Goal: Transaction & Acquisition: Book appointment/travel/reservation

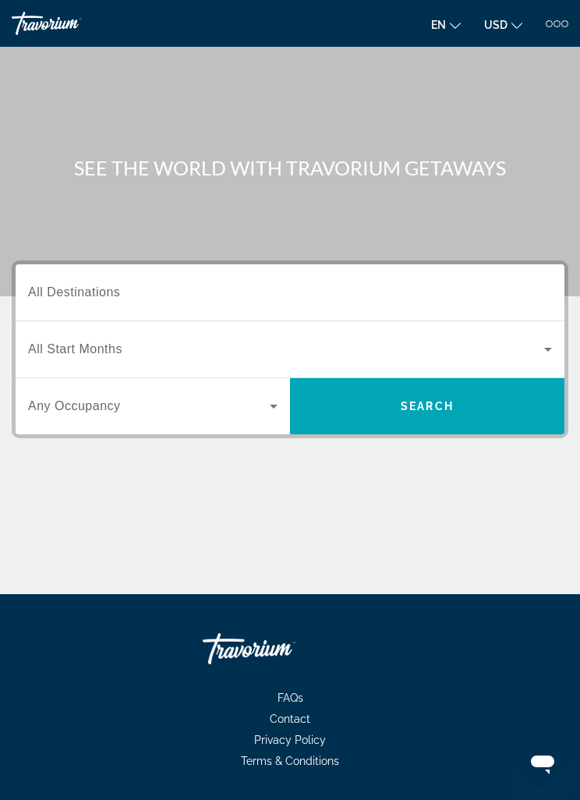
click at [94, 420] on div "Search widget" at bounding box center [152, 406] width 249 height 44
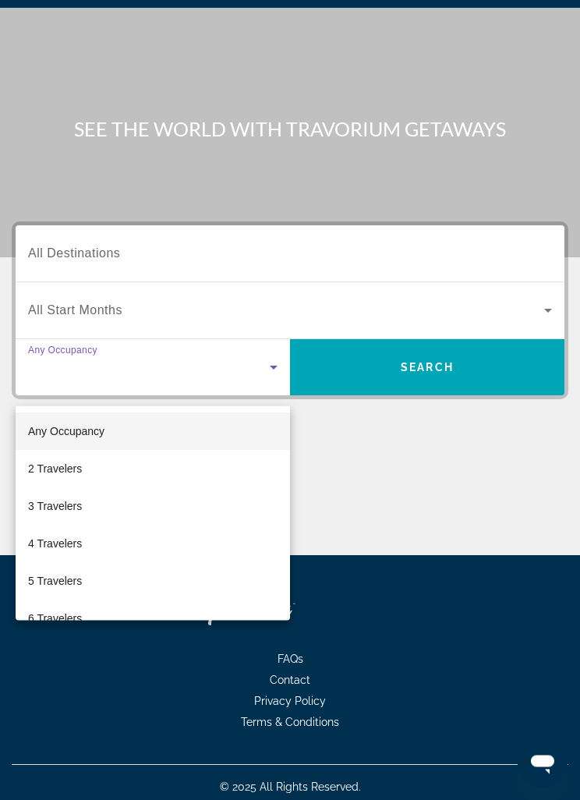
scroll to position [50, 0]
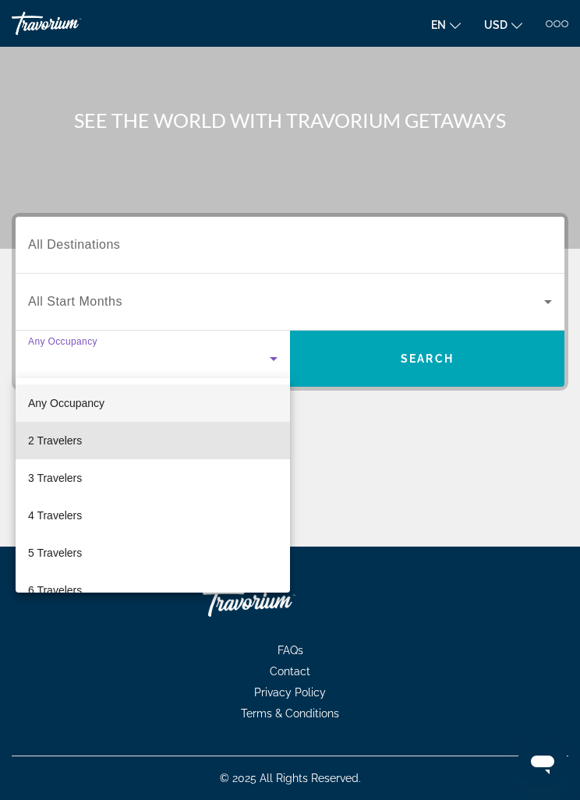
click at [48, 441] on span "2 Travelers" at bounding box center [55, 440] width 54 height 19
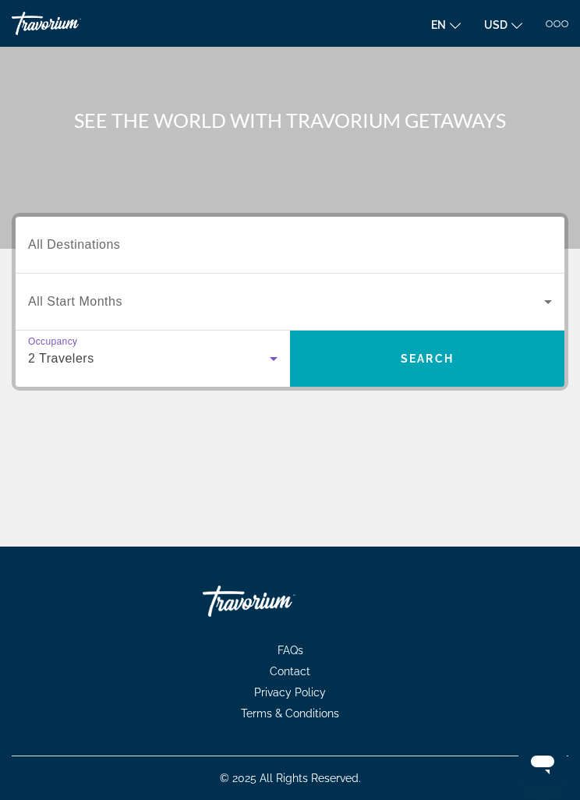
click at [498, 360] on span "Search widget" at bounding box center [427, 358] width 274 height 37
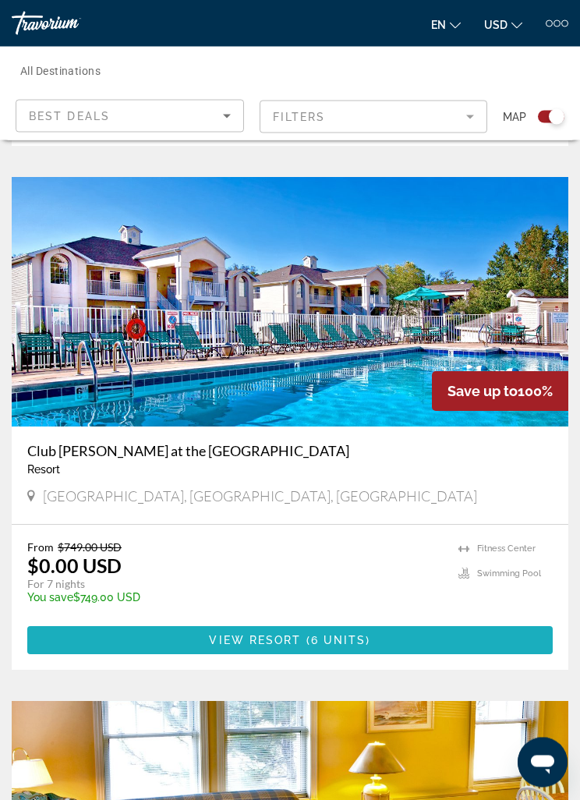
scroll to position [1388, 0]
click at [463, 639] on span "Main content" at bounding box center [289, 639] width 525 height 37
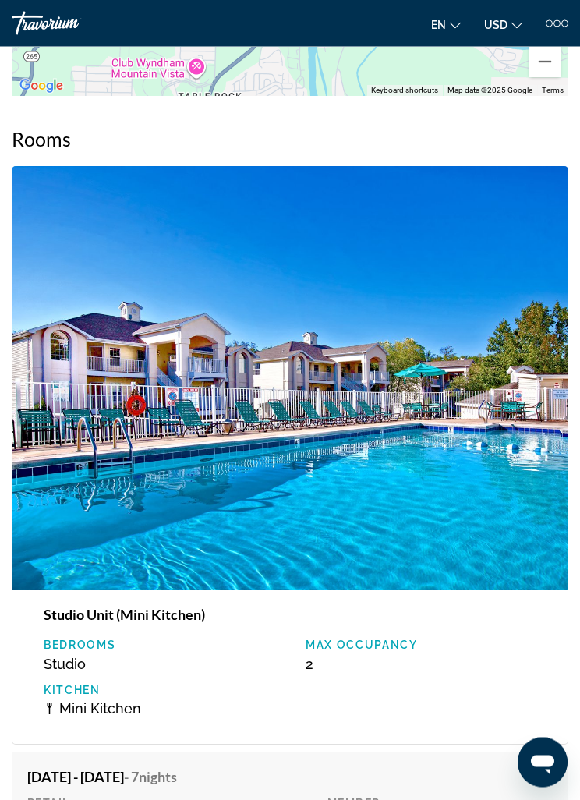
scroll to position [2644, 0]
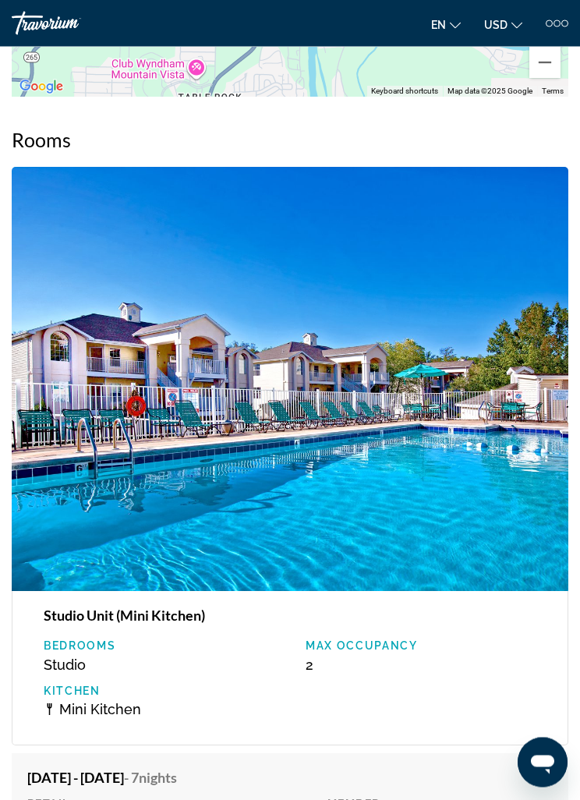
click at [181, 455] on img "Main content" at bounding box center [290, 380] width 557 height 424
click at [162, 408] on img "Main content" at bounding box center [290, 380] width 557 height 424
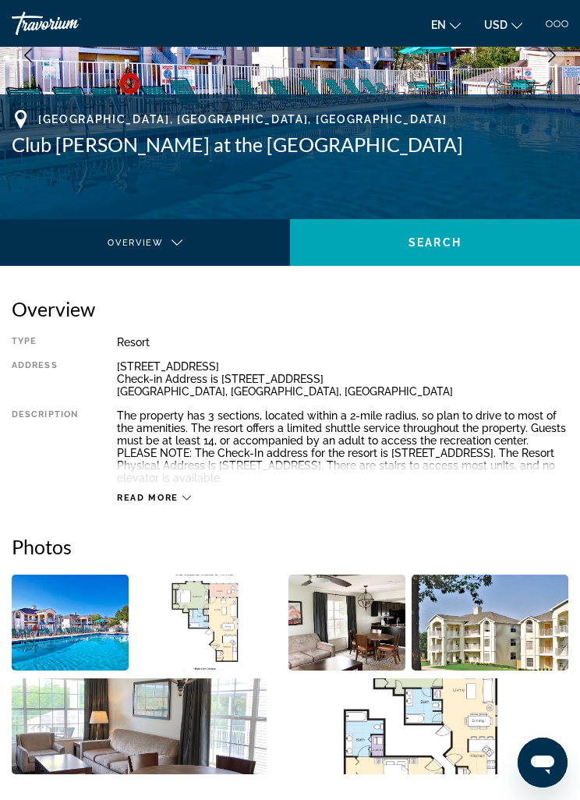
scroll to position [193, 0]
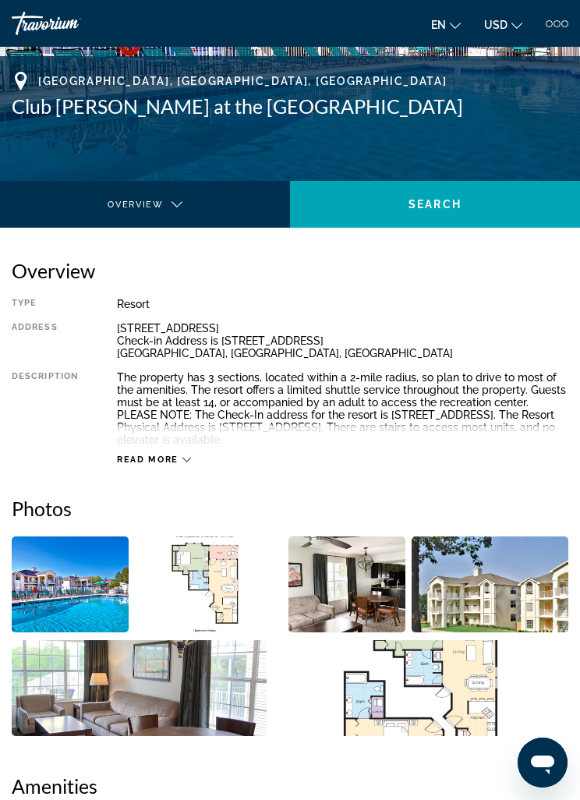
click at [72, 552] on img "Open full-screen image slider" at bounding box center [70, 584] width 117 height 96
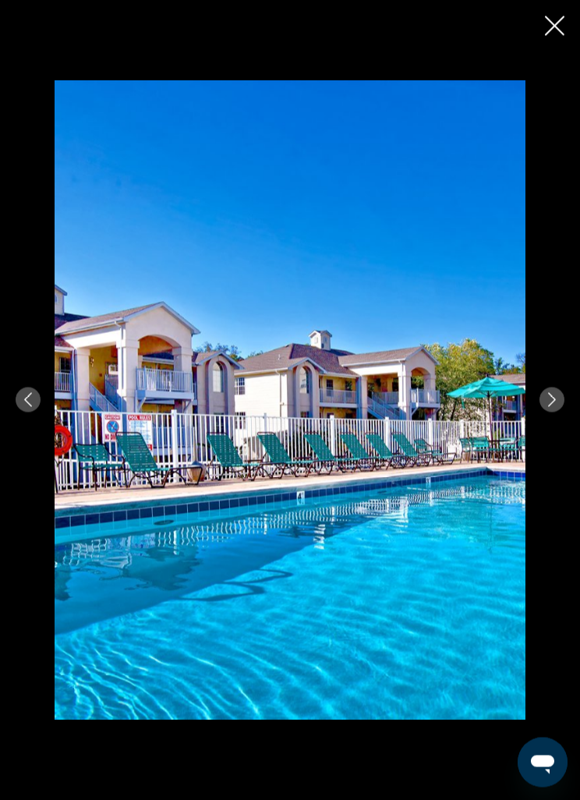
scroll to position [113, 0]
click at [545, 401] on icon "Next image" at bounding box center [552, 400] width 14 height 14
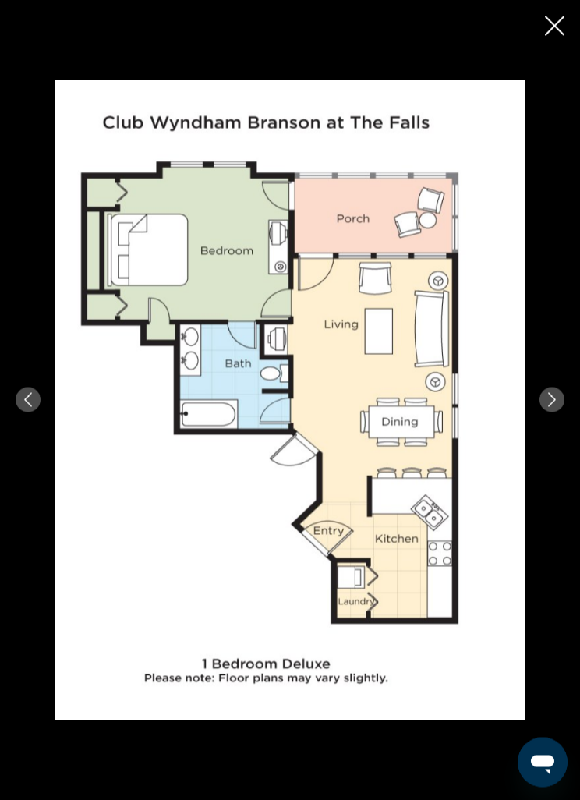
click at [543, 401] on button "Next image" at bounding box center [551, 399] width 25 height 25
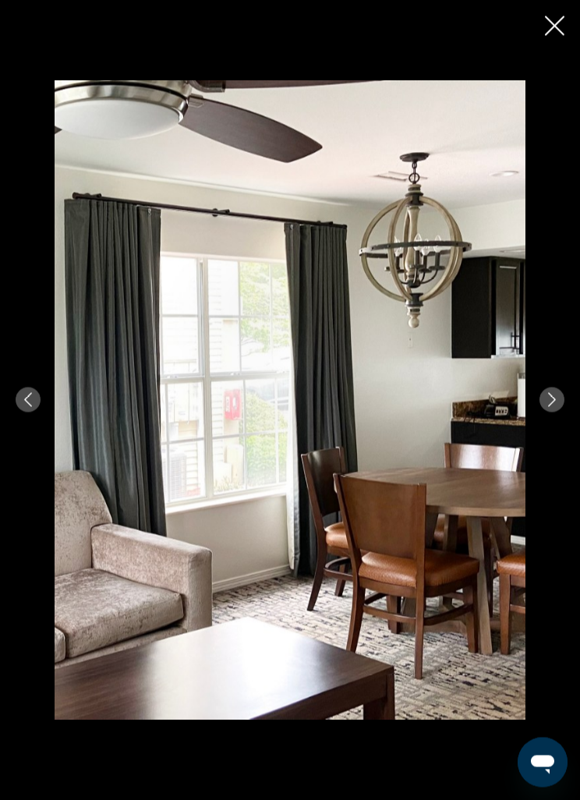
click at [542, 405] on button "Next image" at bounding box center [551, 399] width 25 height 25
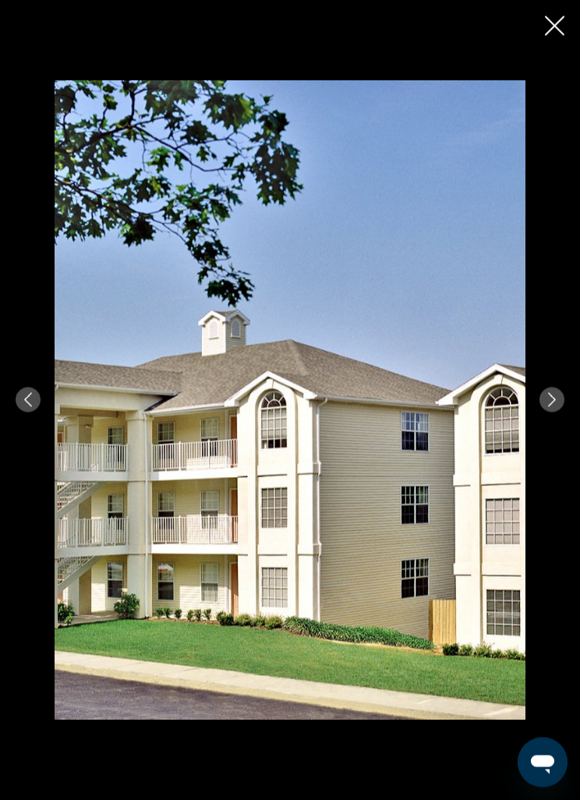
click at [543, 402] on button "Next image" at bounding box center [551, 399] width 25 height 25
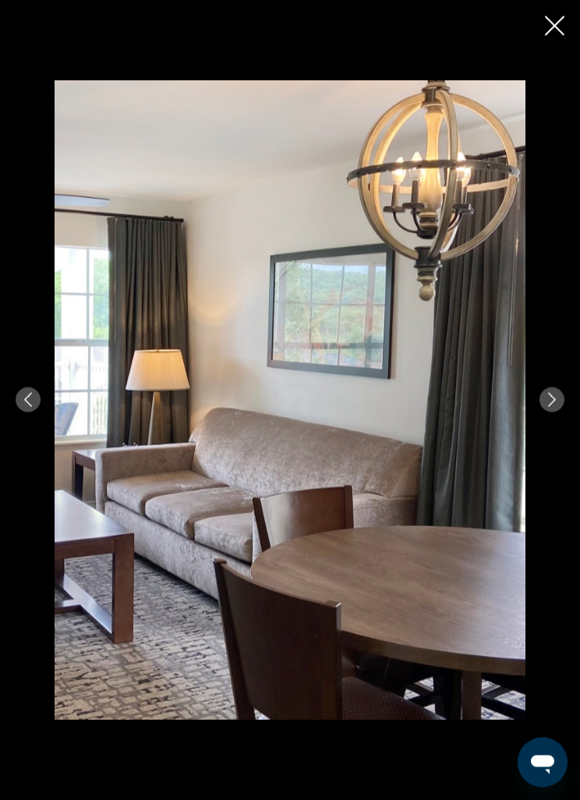
click at [543, 403] on button "Next image" at bounding box center [551, 399] width 25 height 25
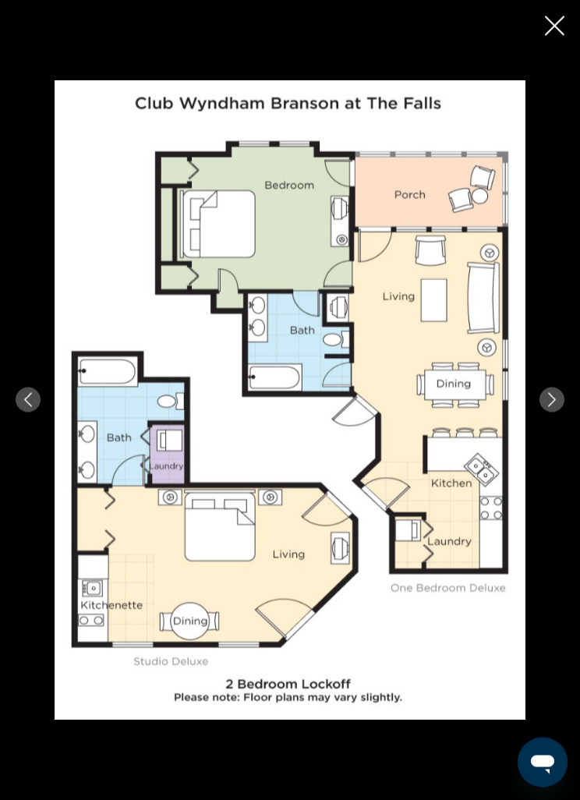
click at [543, 404] on button "Next image" at bounding box center [551, 399] width 25 height 25
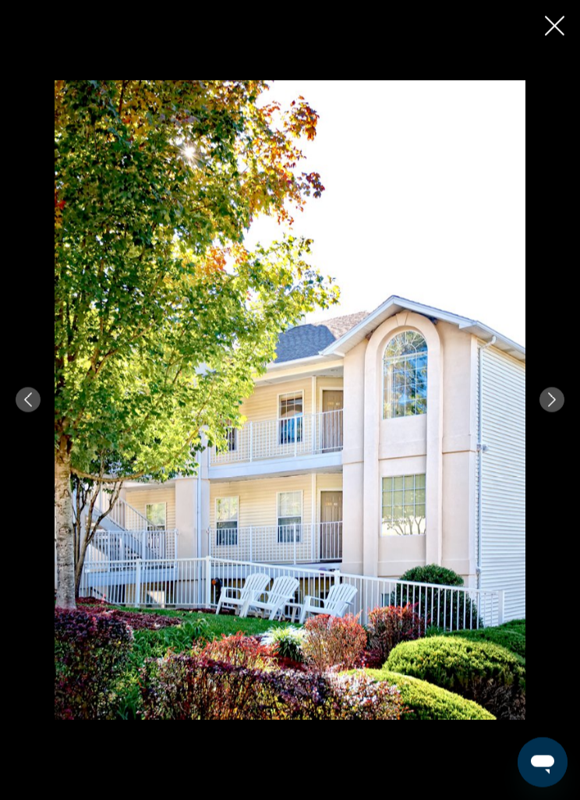
click at [545, 402] on icon "Next image" at bounding box center [552, 400] width 14 height 14
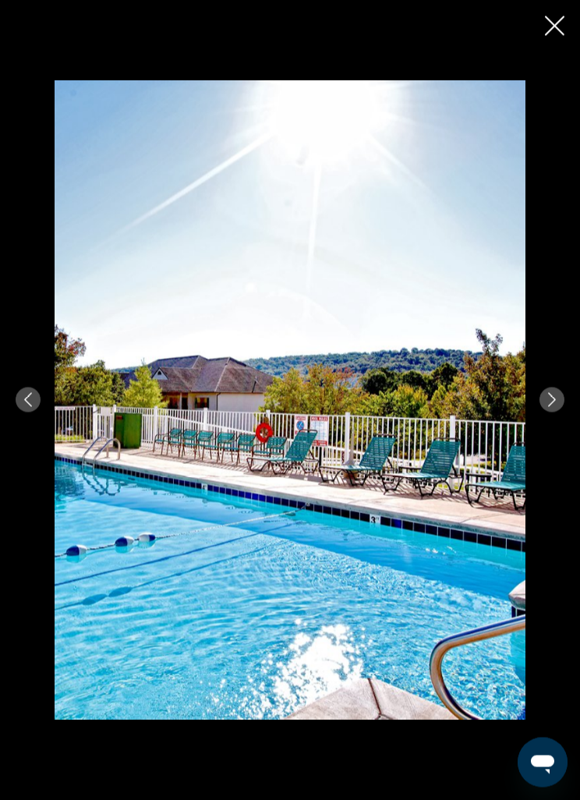
click at [543, 402] on button "Next image" at bounding box center [551, 399] width 25 height 25
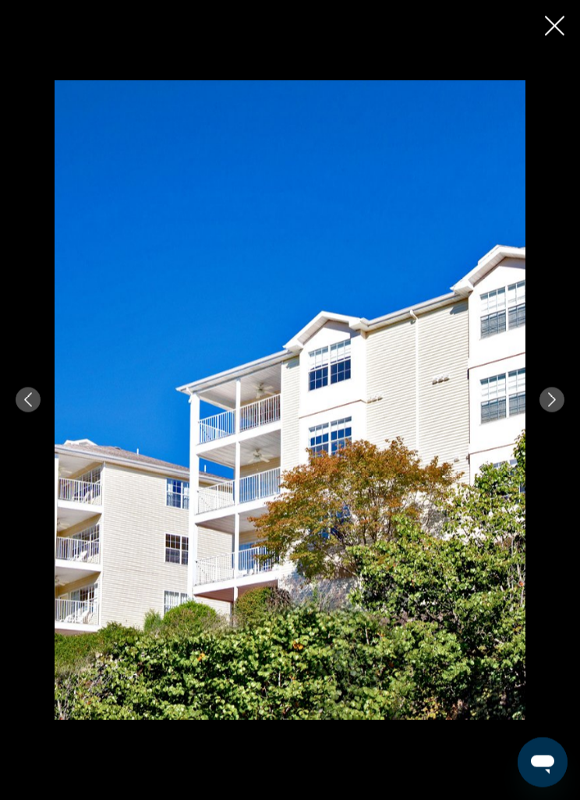
click at [540, 402] on button "Next image" at bounding box center [551, 399] width 25 height 25
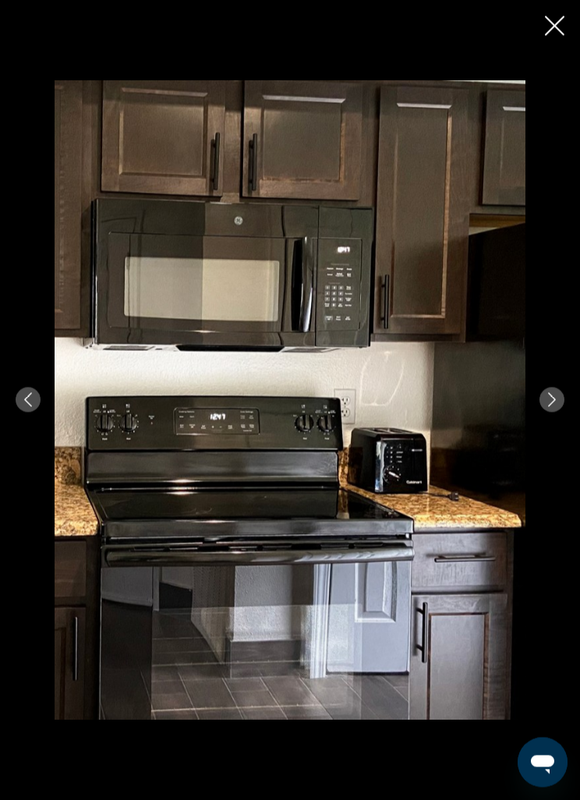
click at [38, 400] on button "Previous image" at bounding box center [28, 399] width 25 height 25
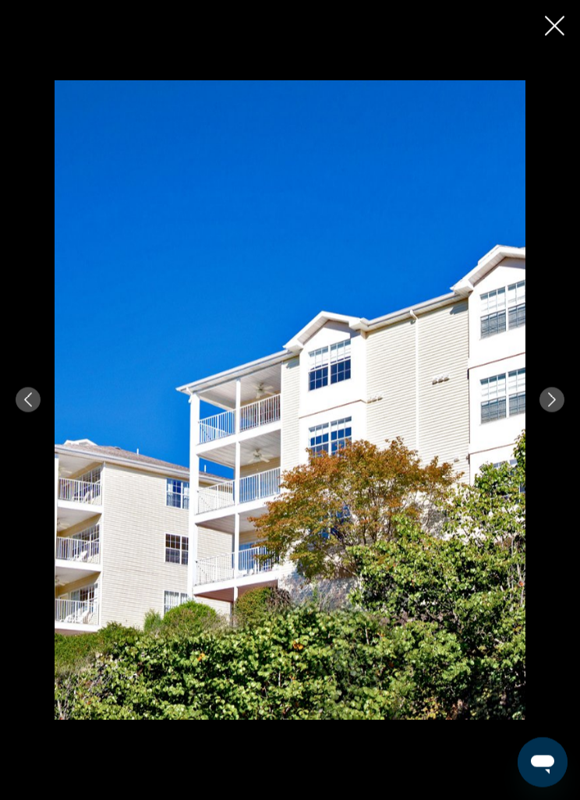
click at [32, 398] on icon "Previous image" at bounding box center [28, 400] width 14 height 14
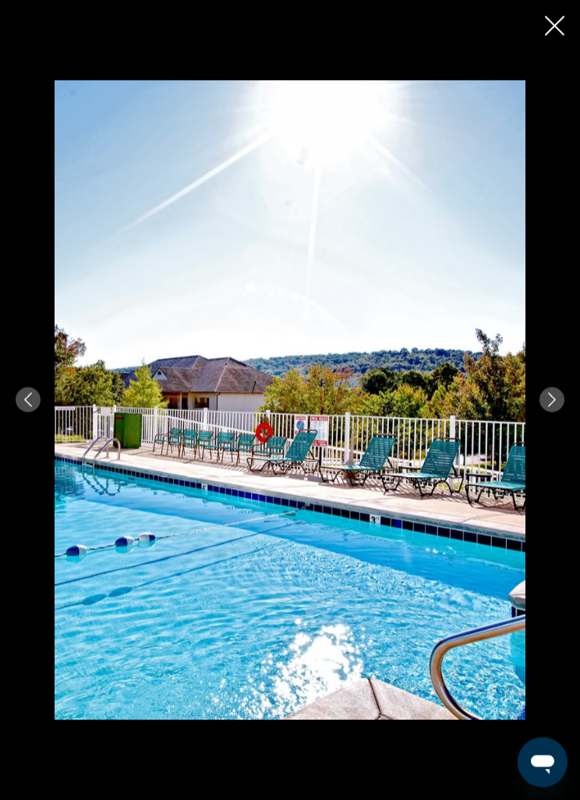
click at [36, 401] on button "Previous image" at bounding box center [28, 399] width 25 height 25
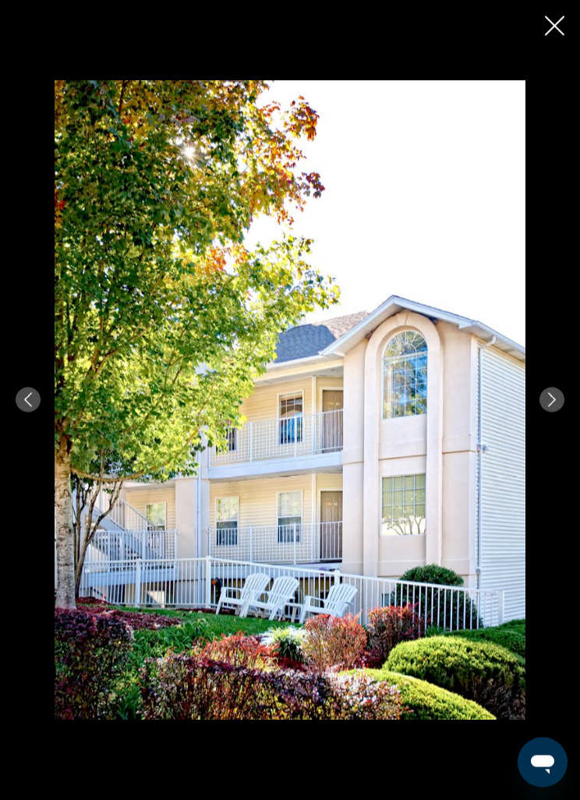
click at [37, 400] on button "Previous image" at bounding box center [28, 399] width 25 height 25
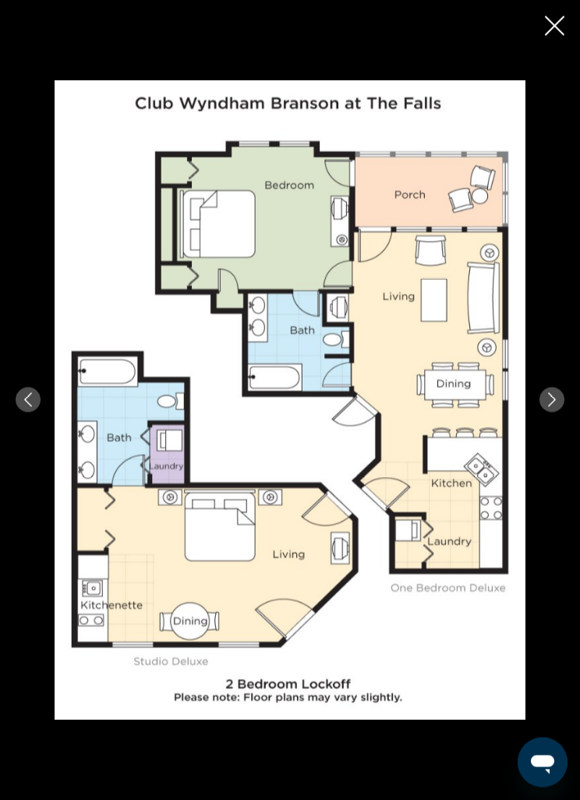
click at [40, 395] on button "Previous image" at bounding box center [28, 399] width 25 height 25
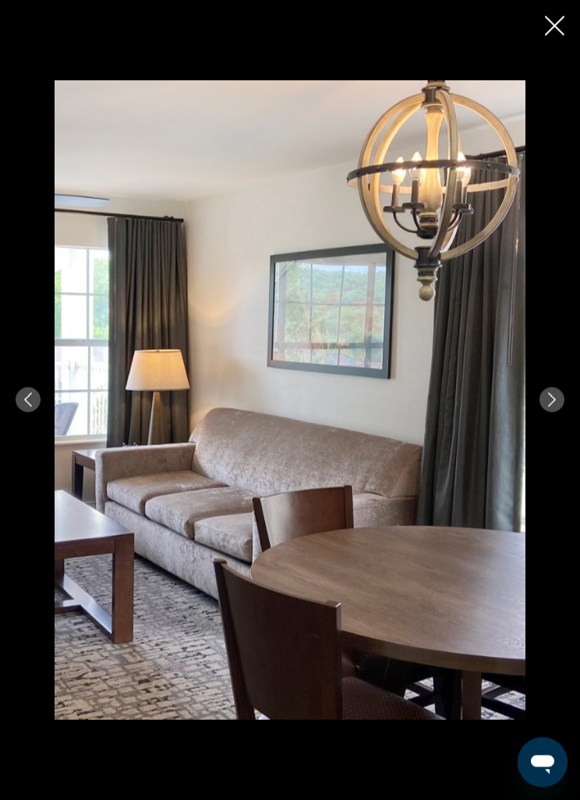
click at [41, 394] on div "prev next" at bounding box center [290, 400] width 580 height 640
click at [38, 405] on button "Previous image" at bounding box center [28, 399] width 25 height 25
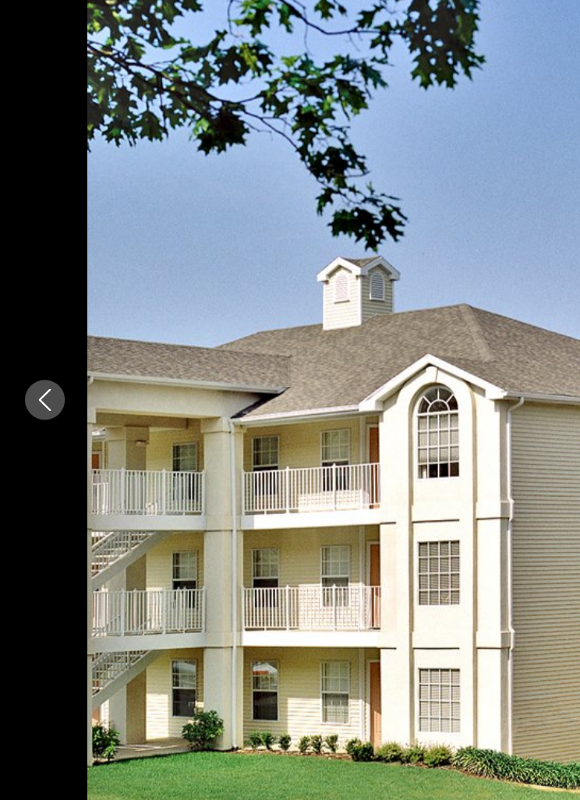
click at [23, 393] on icon "Previous image" at bounding box center [28, 400] width 14 height 14
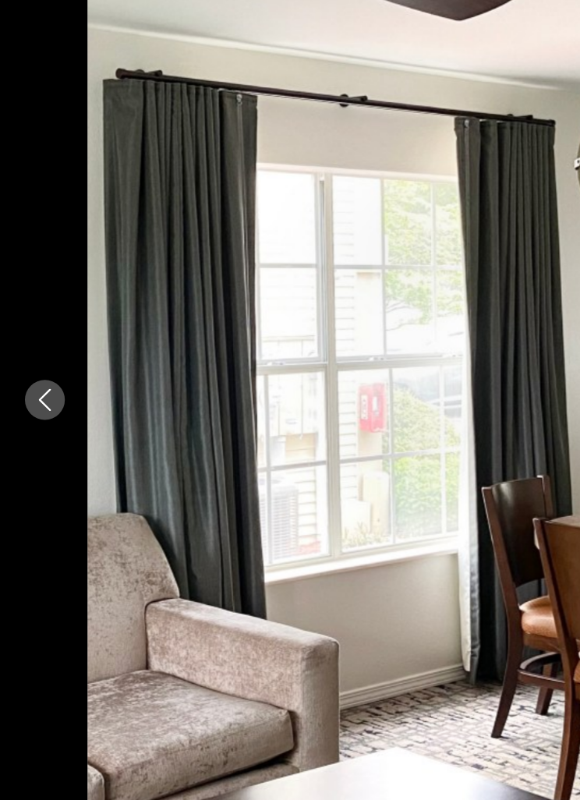
click at [23, 393] on icon "Previous image" at bounding box center [28, 400] width 14 height 14
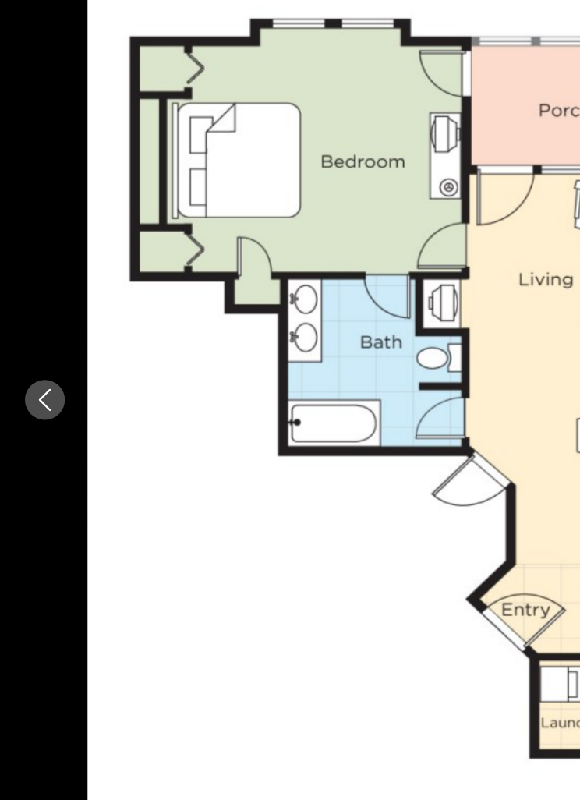
click at [28, 393] on icon "Previous image" at bounding box center [28, 400] width 8 height 14
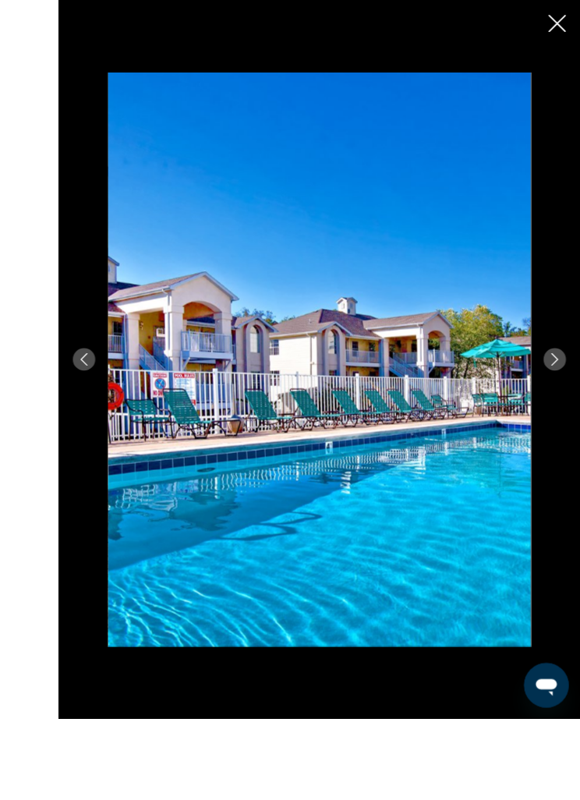
scroll to position [349, 0]
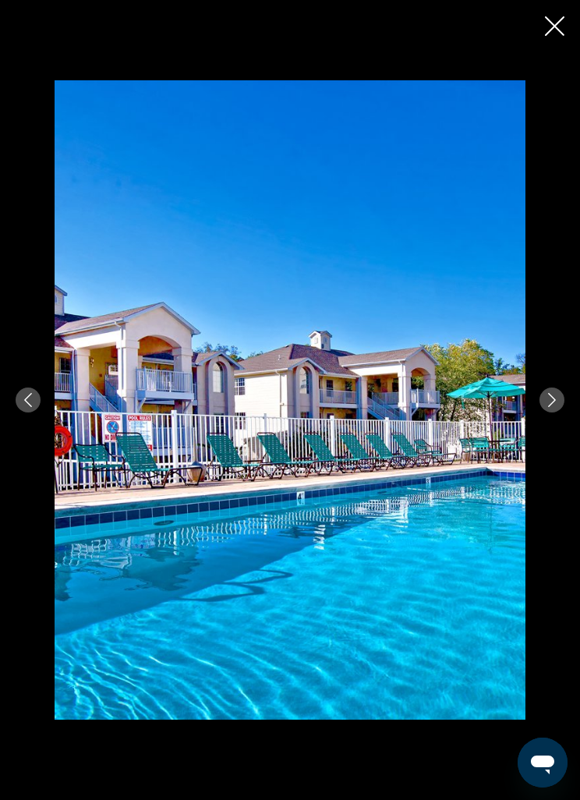
click at [546, 407] on icon "Next image" at bounding box center [552, 400] width 14 height 14
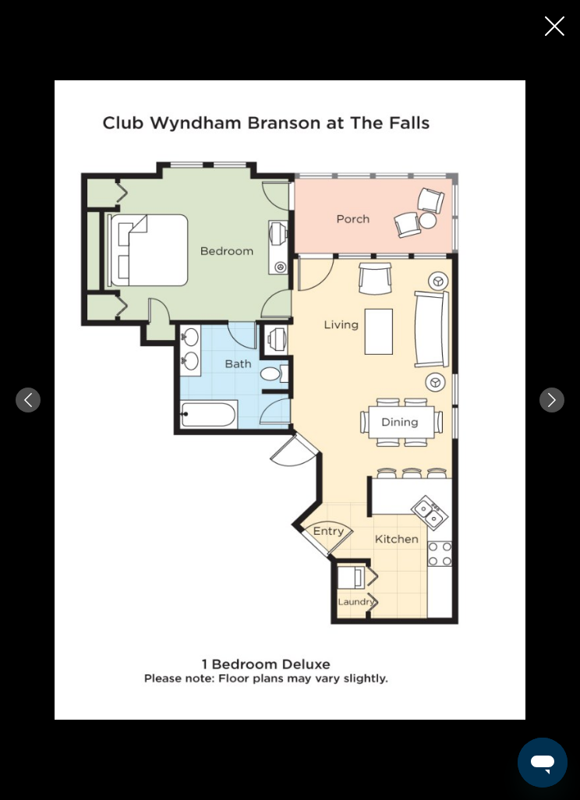
click at [554, 407] on icon "Next image" at bounding box center [552, 400] width 14 height 14
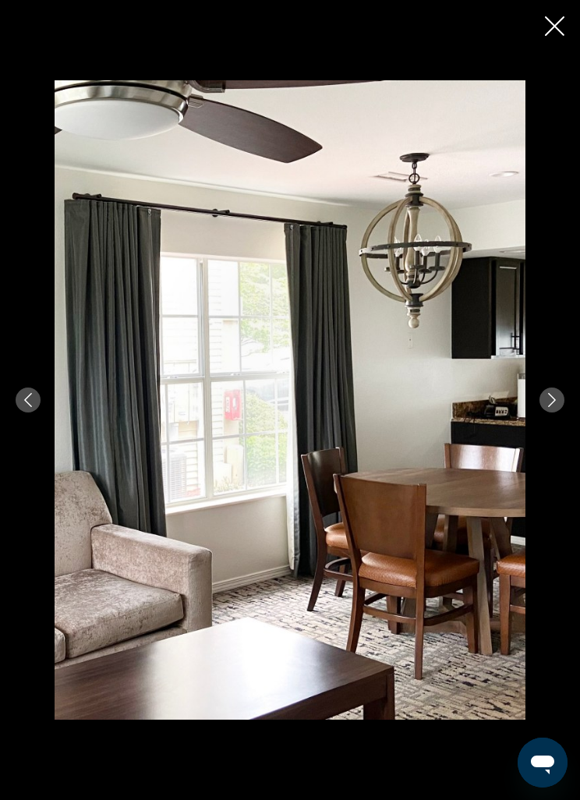
click at [561, 412] on button "Next image" at bounding box center [551, 399] width 25 height 25
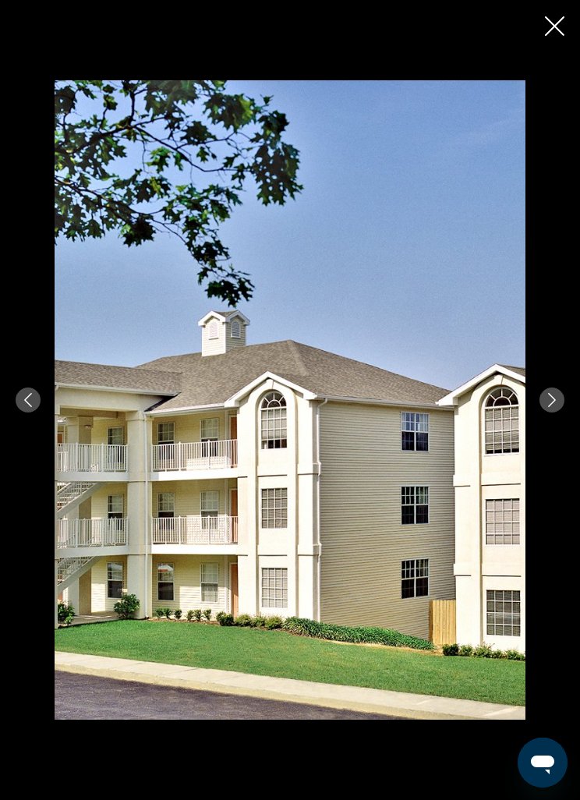
click at [551, 412] on button "Next image" at bounding box center [551, 399] width 25 height 25
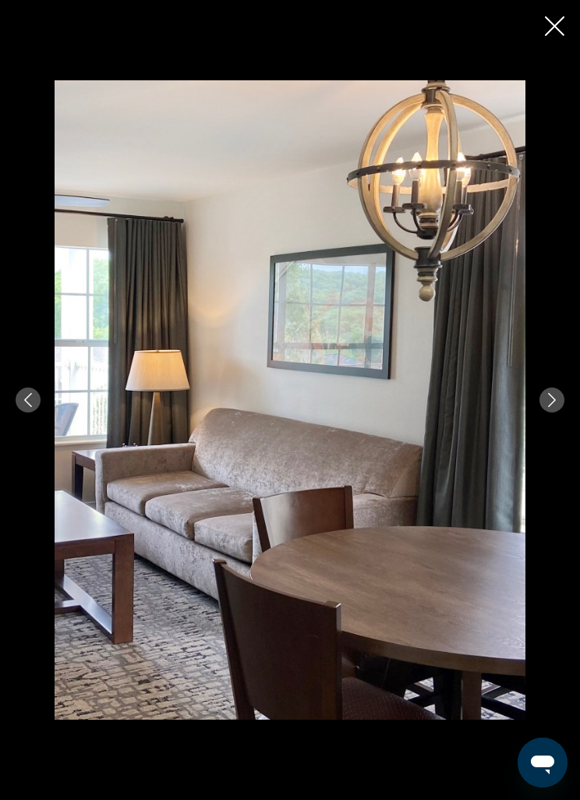
click at [553, 412] on button "Next image" at bounding box center [551, 399] width 25 height 25
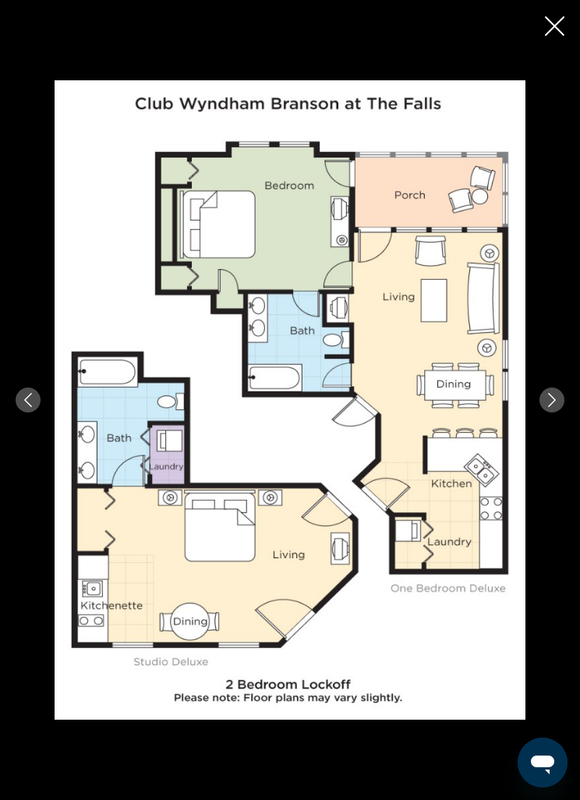
click at [544, 412] on button "Next image" at bounding box center [551, 399] width 25 height 25
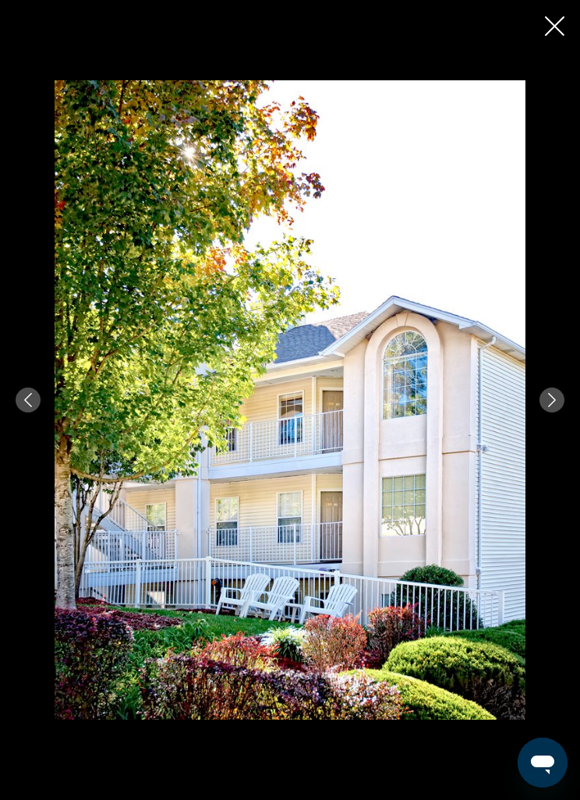
scroll to position [399, 0]
click at [549, 16] on icon "Close slideshow" at bounding box center [554, 25] width 19 height 19
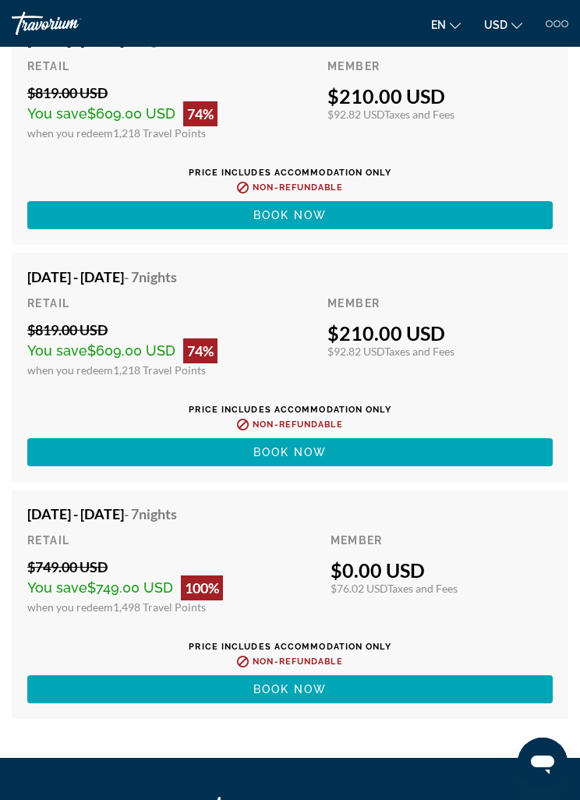
scroll to position [3336, 0]
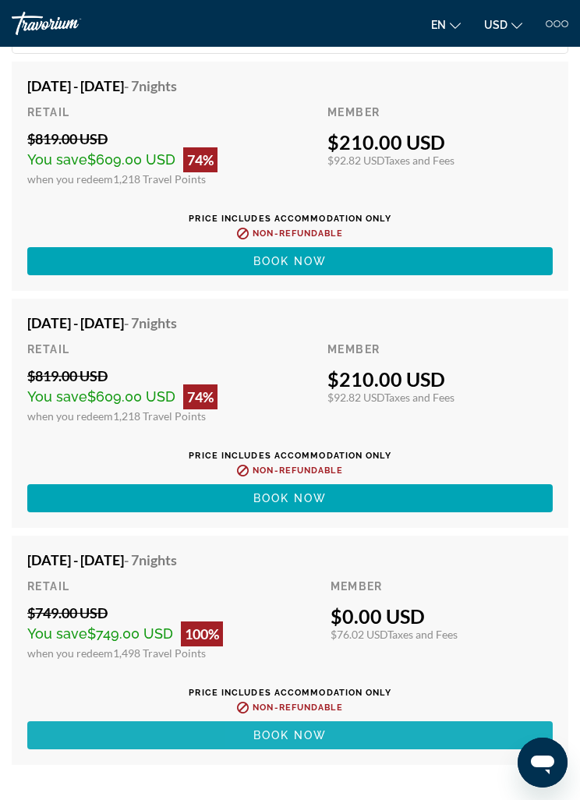
click at [335, 730] on span "Main content" at bounding box center [289, 734] width 525 height 37
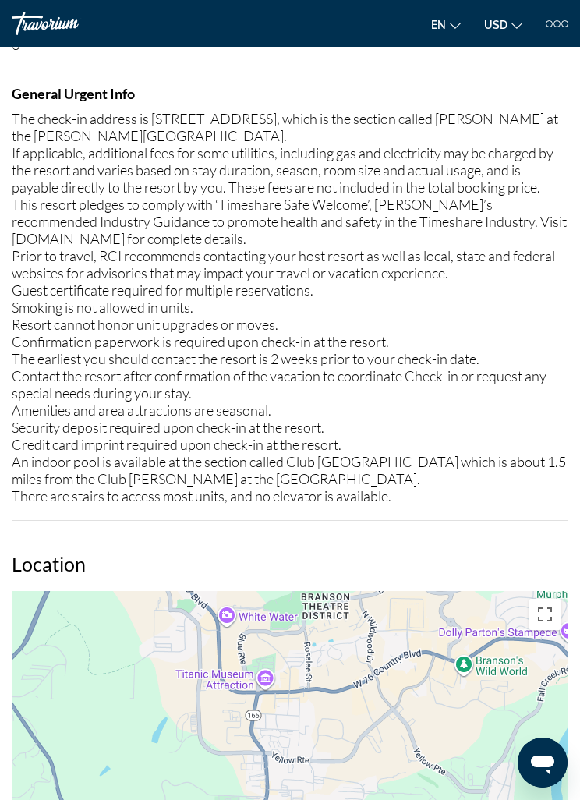
scroll to position [2325, 0]
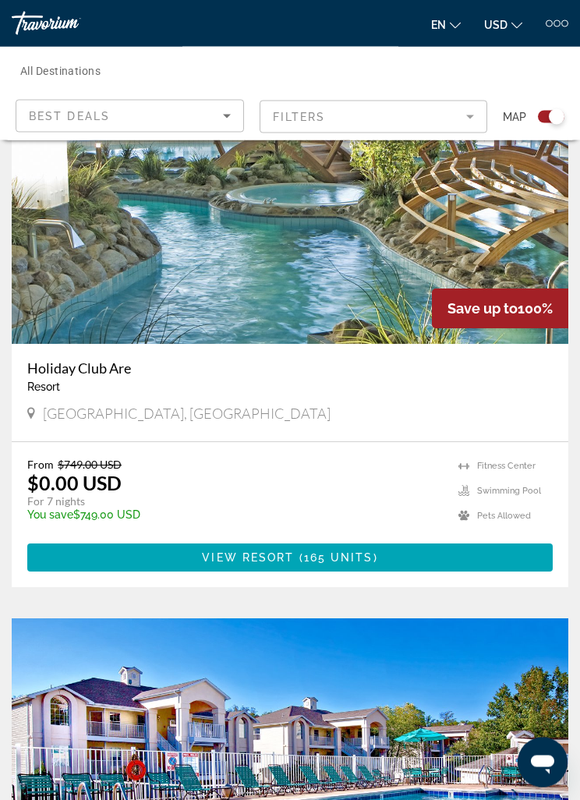
scroll to position [942, 0]
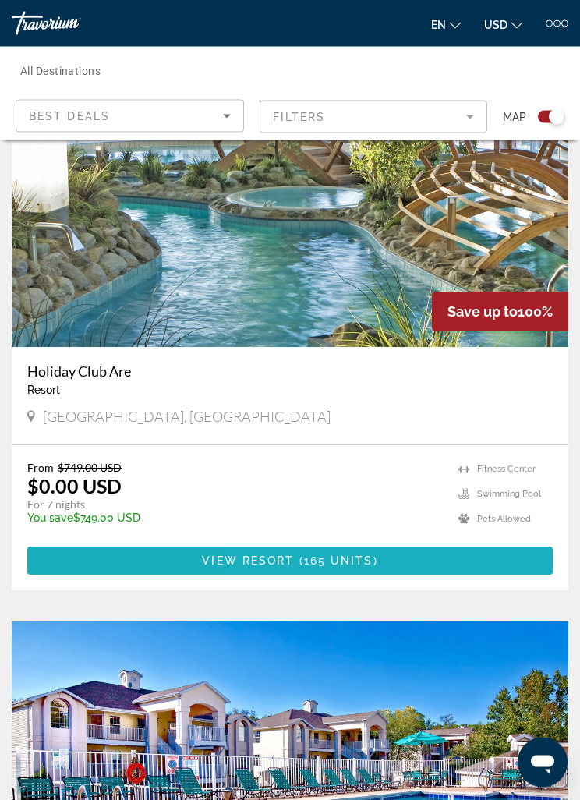
click at [437, 554] on span "Main content" at bounding box center [289, 561] width 525 height 37
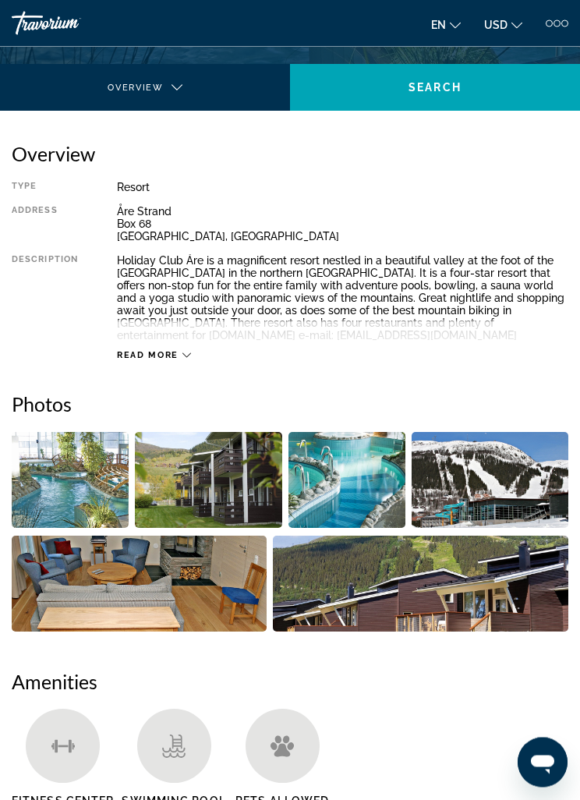
click at [100, 471] on img "Open full-screen image slider" at bounding box center [70, 481] width 117 height 96
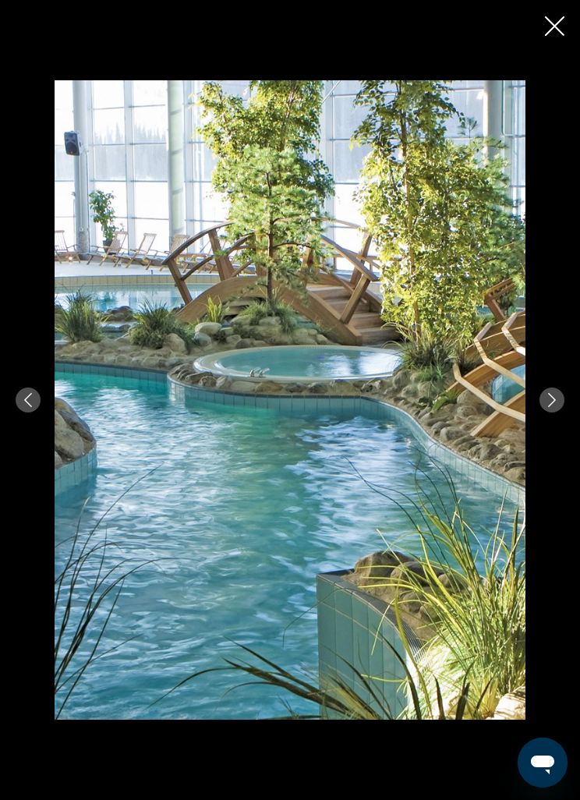
scroll to position [487, 0]
click at [547, 412] on button "Next image" at bounding box center [551, 399] width 25 height 25
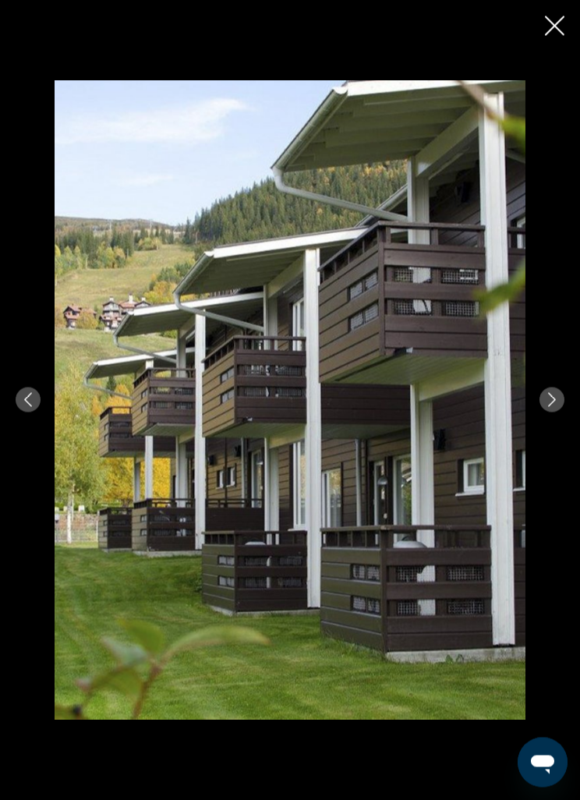
click at [549, 407] on icon "Next image" at bounding box center [552, 400] width 14 height 14
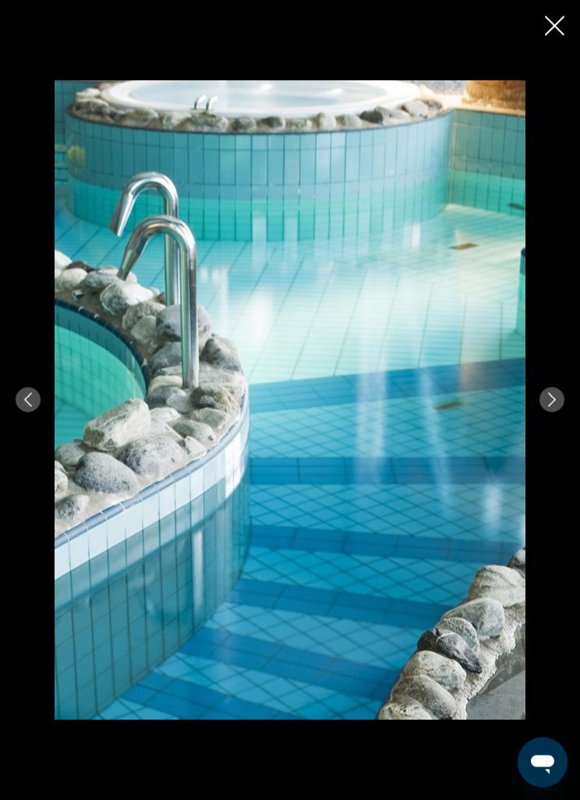
click at [538, 409] on div "prev next" at bounding box center [290, 400] width 580 height 640
click at [546, 412] on button "Next image" at bounding box center [551, 399] width 25 height 25
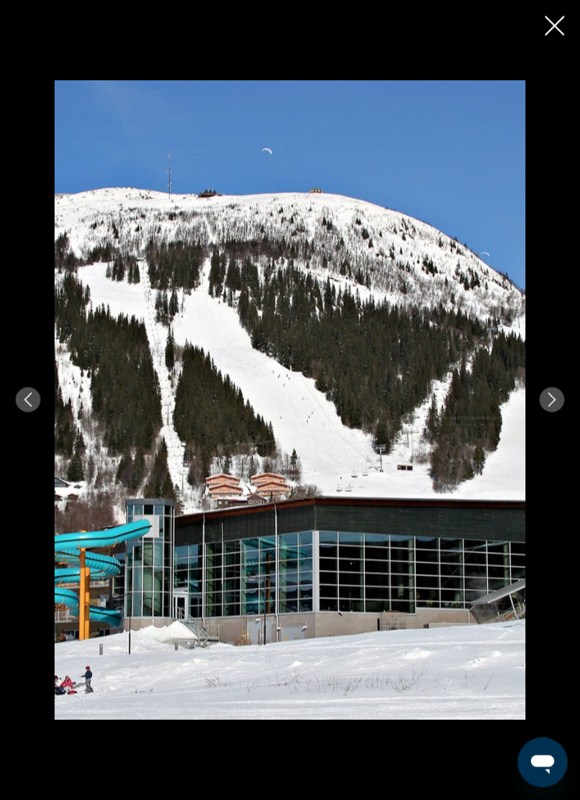
click at [542, 412] on button "Next image" at bounding box center [551, 399] width 25 height 25
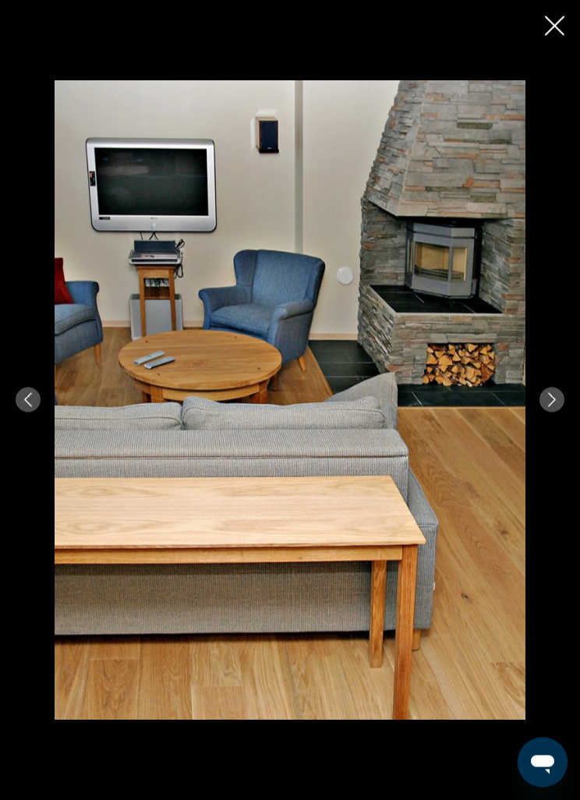
click at [545, 407] on icon "Next image" at bounding box center [552, 400] width 14 height 14
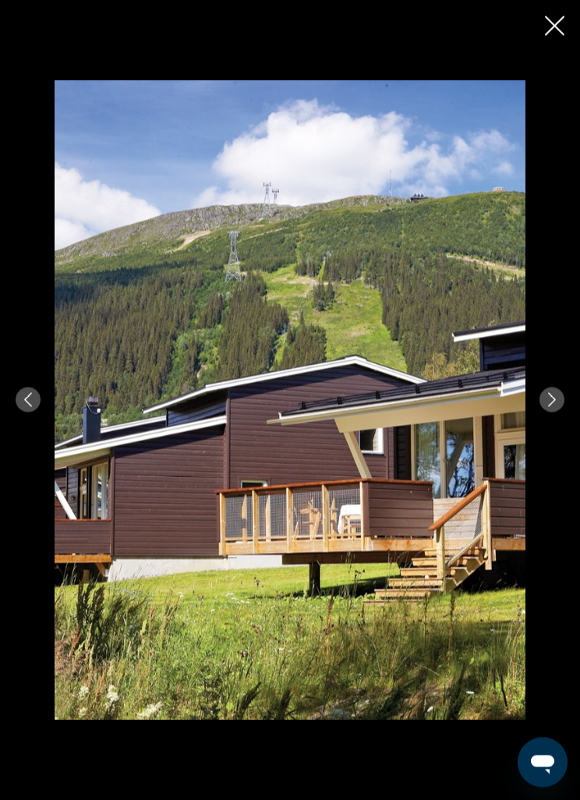
click at [547, 412] on button "Next image" at bounding box center [551, 399] width 25 height 25
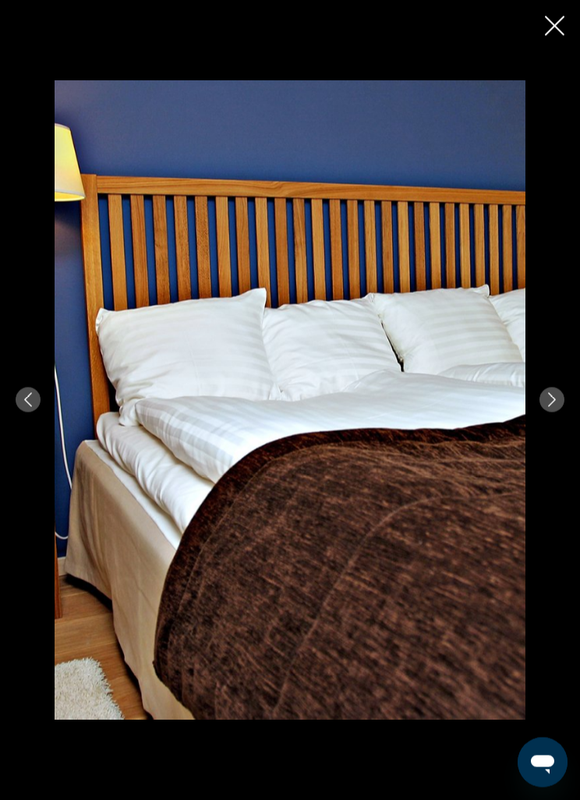
click at [548, 412] on button "Next image" at bounding box center [551, 399] width 25 height 25
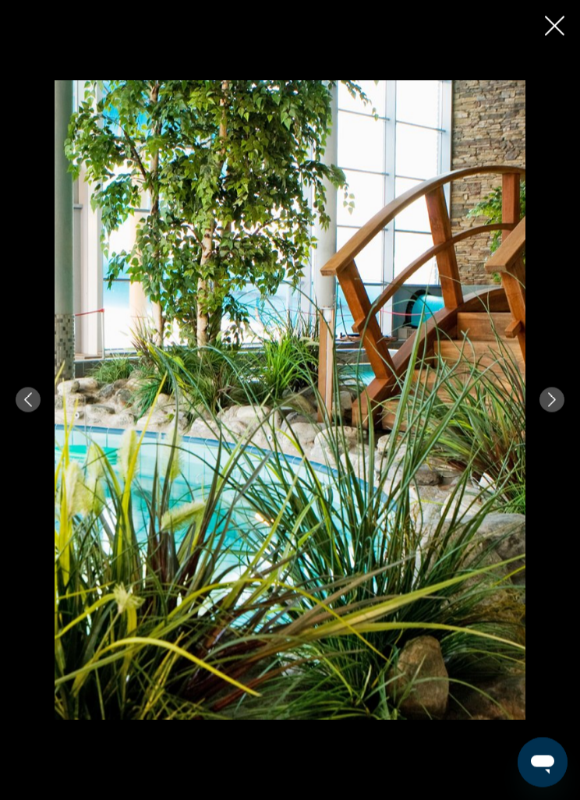
click at [547, 412] on button "Next image" at bounding box center [551, 399] width 25 height 25
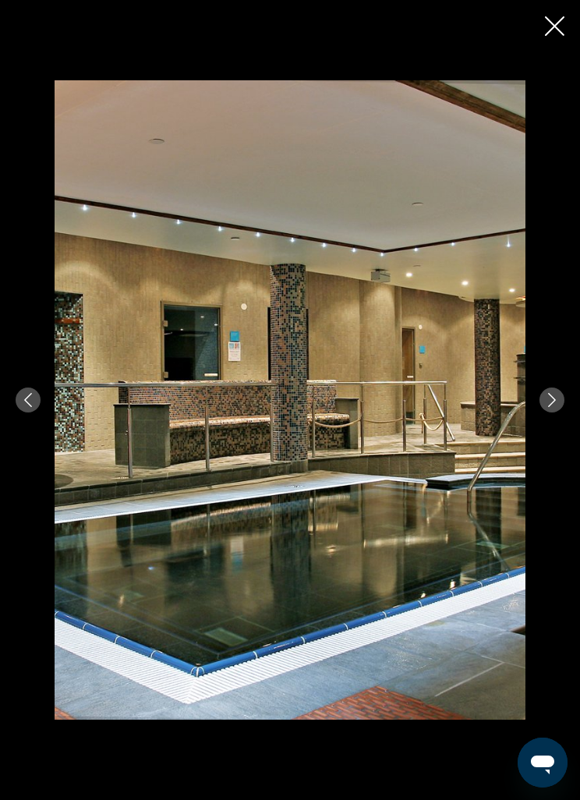
scroll to position [313, 0]
click at [560, 393] on button "Next image" at bounding box center [551, 399] width 25 height 25
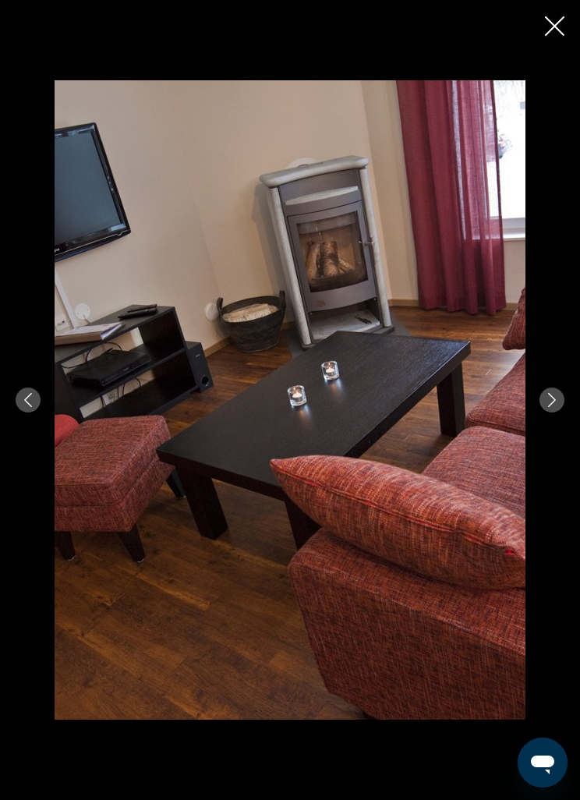
click at [553, 388] on button "Next image" at bounding box center [551, 399] width 25 height 25
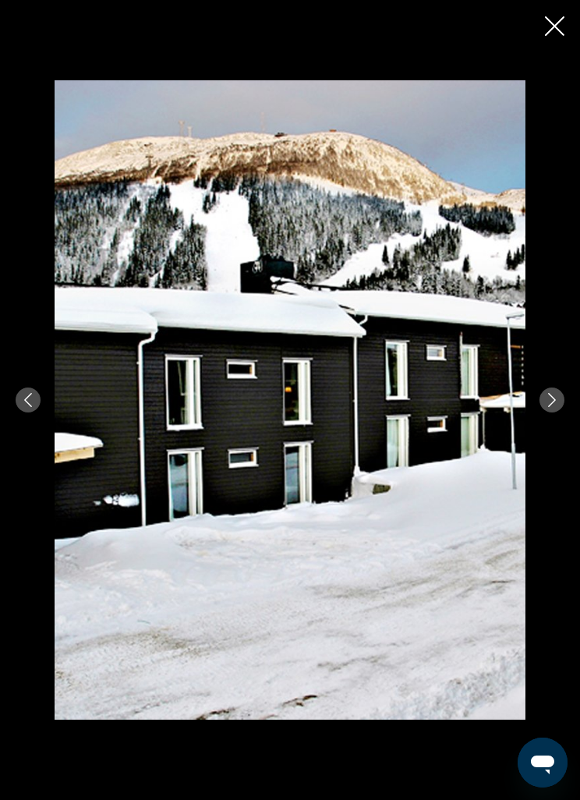
click at [547, 401] on icon "Next image" at bounding box center [552, 400] width 14 height 14
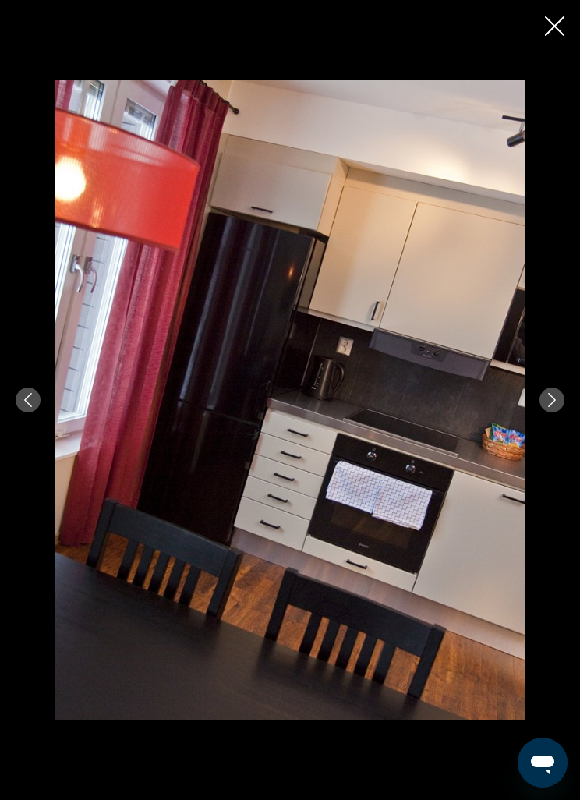
click at [553, 388] on button "Next image" at bounding box center [551, 399] width 25 height 25
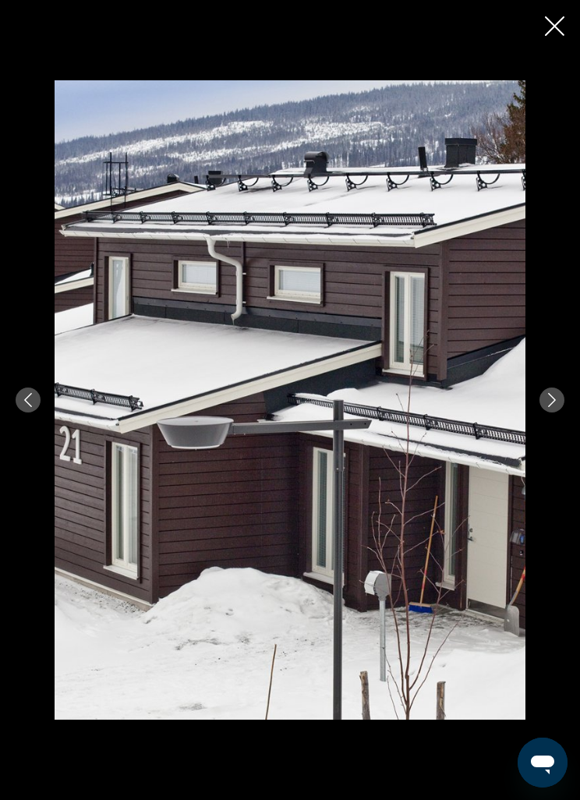
click at [557, 389] on button "Next image" at bounding box center [551, 399] width 25 height 25
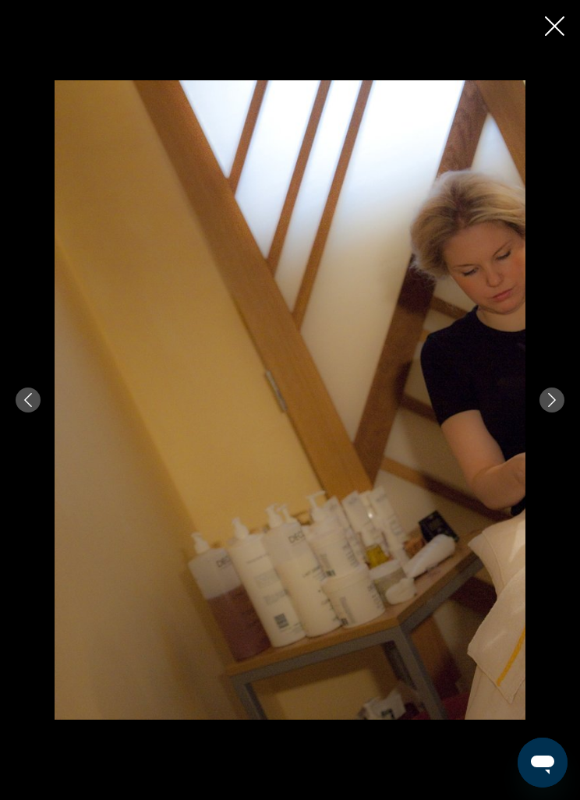
click at [556, 387] on button "Next image" at bounding box center [551, 399] width 25 height 25
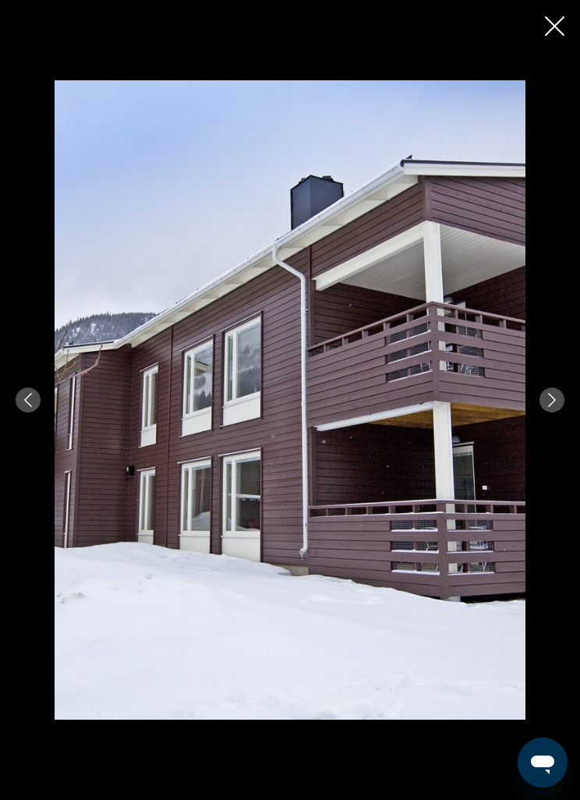
click at [547, 391] on button "Next image" at bounding box center [551, 399] width 25 height 25
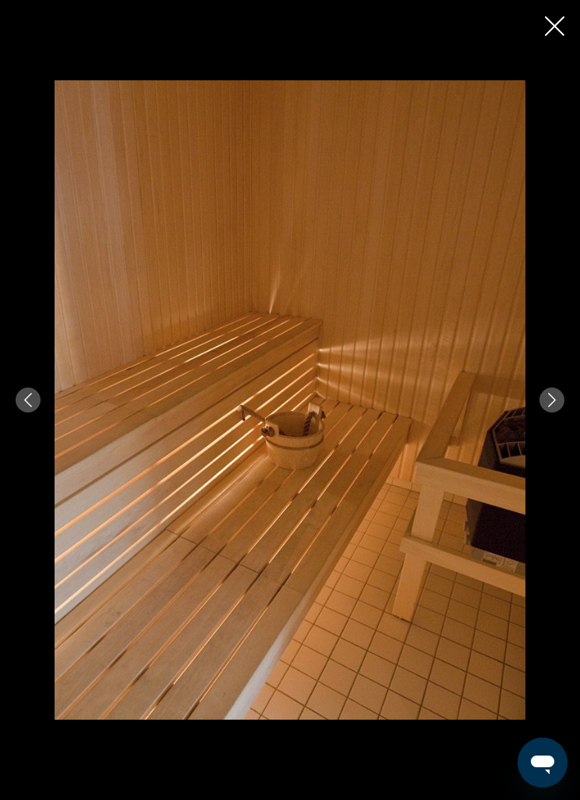
click at [550, 384] on div "prev next" at bounding box center [290, 400] width 580 height 640
click at [547, 387] on button "Next image" at bounding box center [551, 399] width 25 height 25
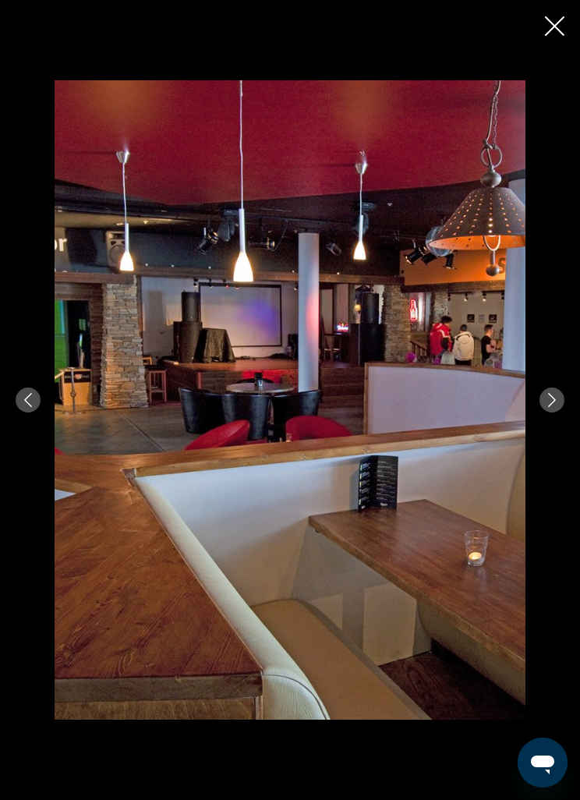
click at [552, 397] on icon "Next image" at bounding box center [552, 400] width 8 height 14
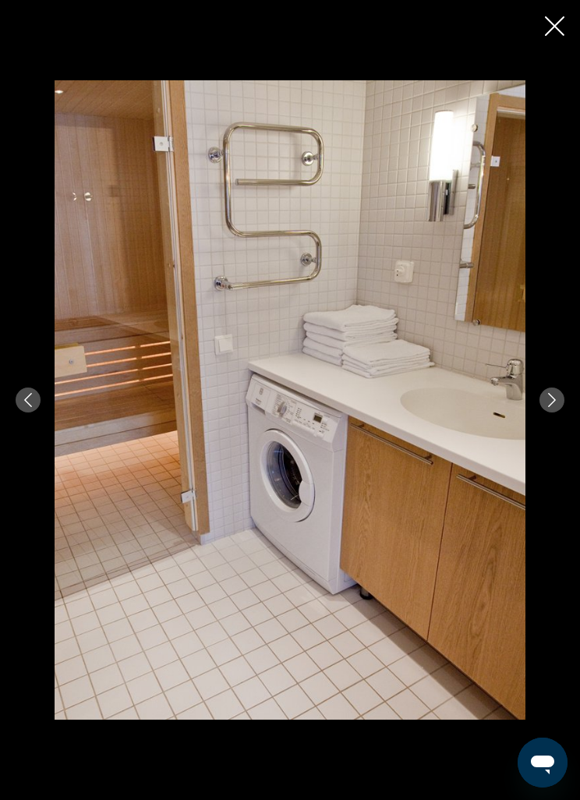
click at [543, 398] on button "Next image" at bounding box center [551, 399] width 25 height 25
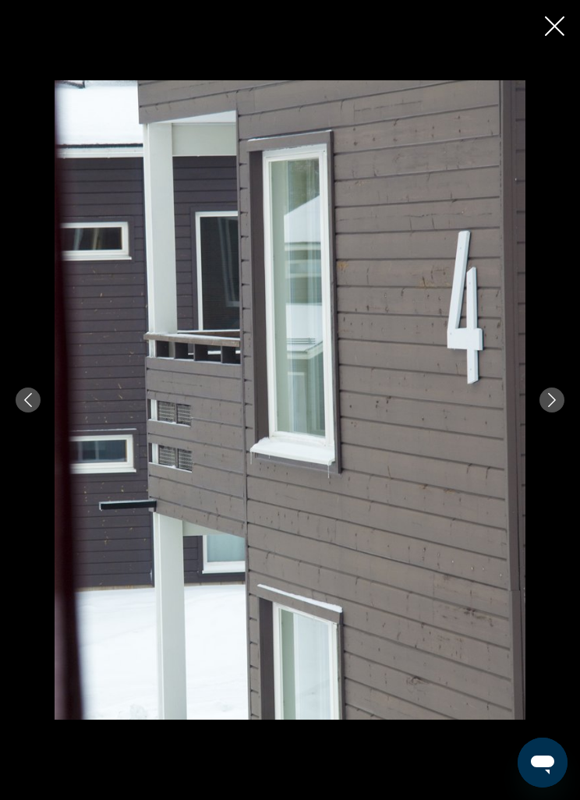
click at [555, 390] on button "Next image" at bounding box center [551, 399] width 25 height 25
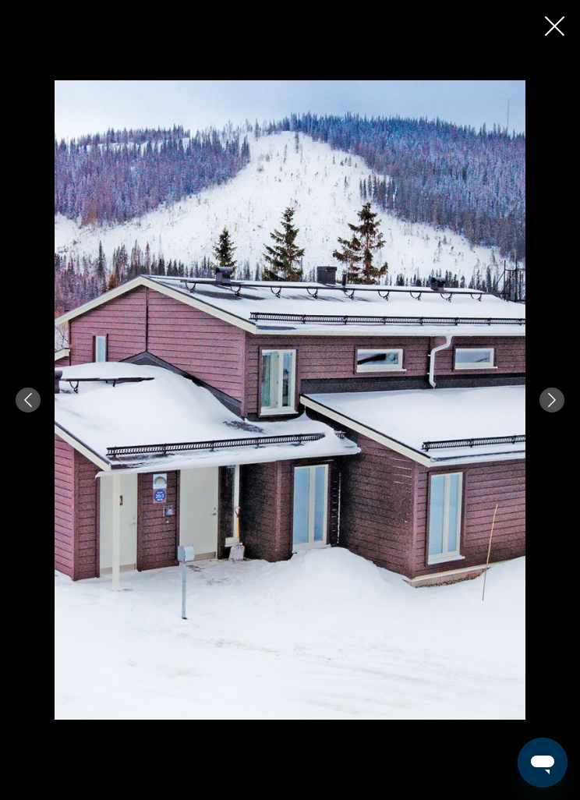
click at [16, 398] on button "Previous image" at bounding box center [28, 399] width 25 height 25
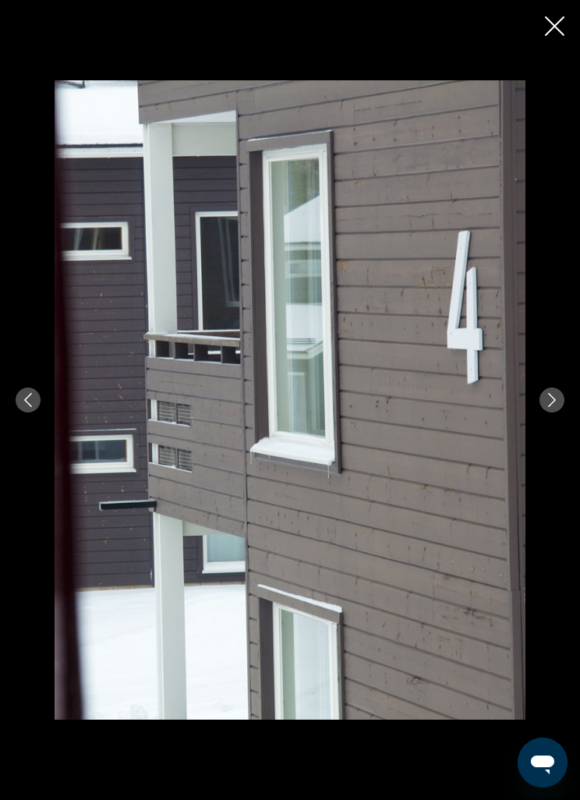
click at [31, 392] on button "Previous image" at bounding box center [28, 399] width 25 height 25
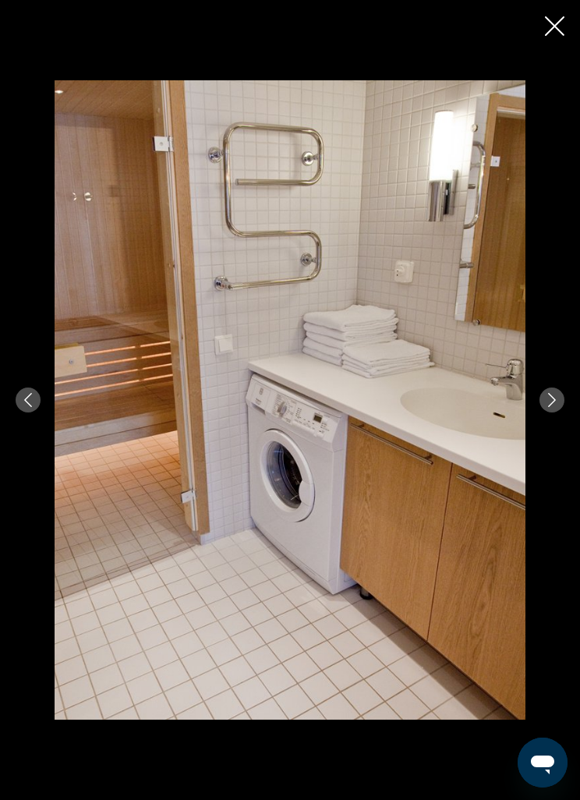
click at [39, 397] on button "Previous image" at bounding box center [28, 399] width 25 height 25
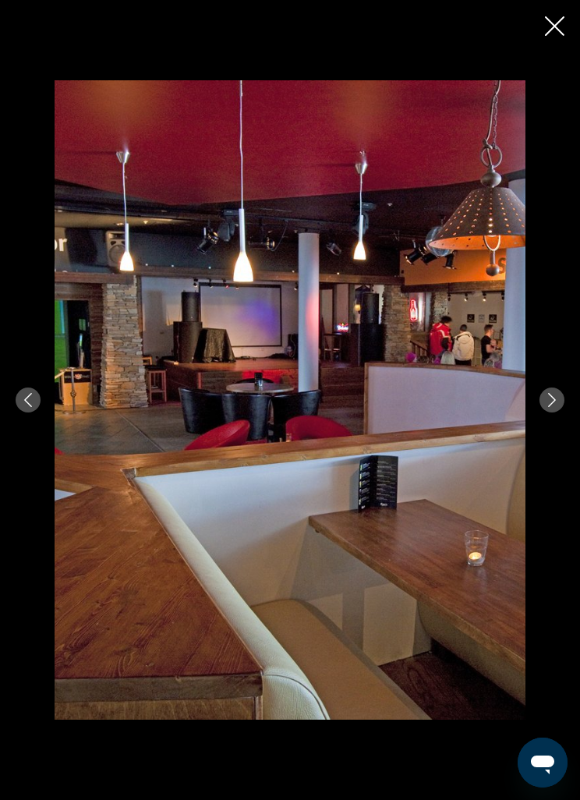
click at [37, 393] on button "Previous image" at bounding box center [28, 399] width 25 height 25
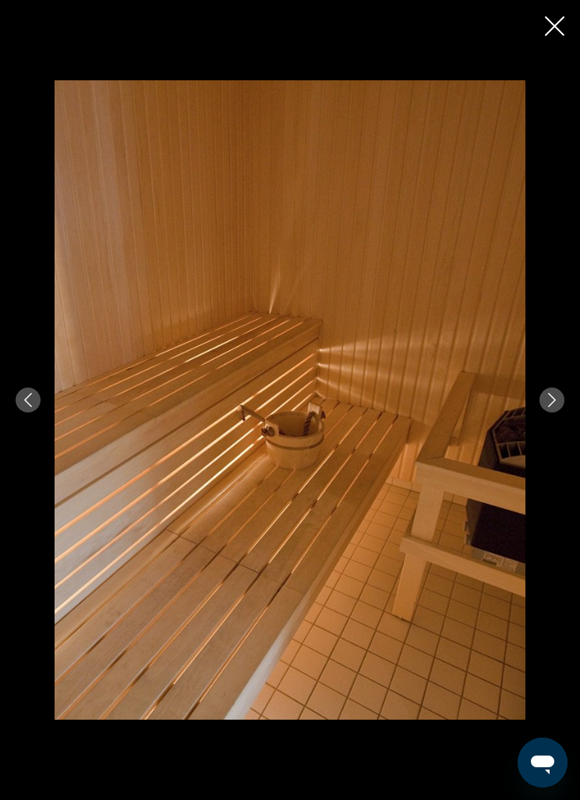
click at [27, 401] on icon "Previous image" at bounding box center [28, 400] width 14 height 14
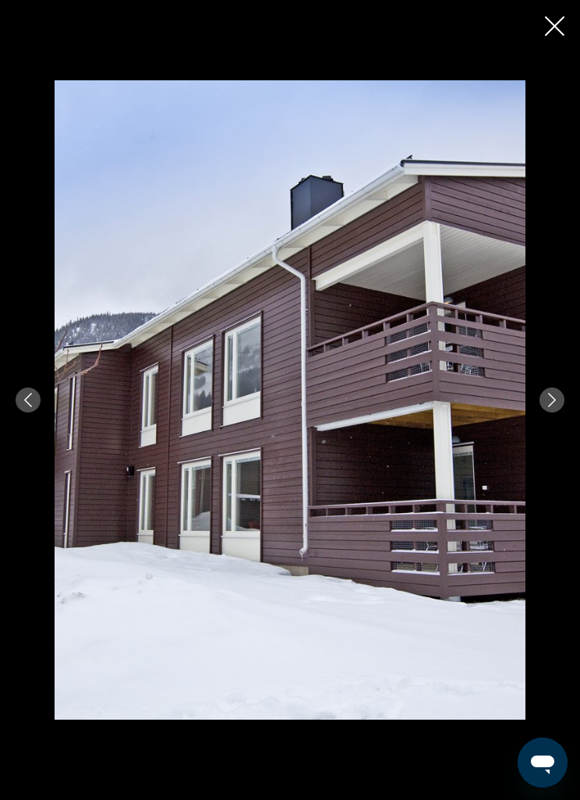
click at [35, 396] on button "Previous image" at bounding box center [28, 399] width 25 height 25
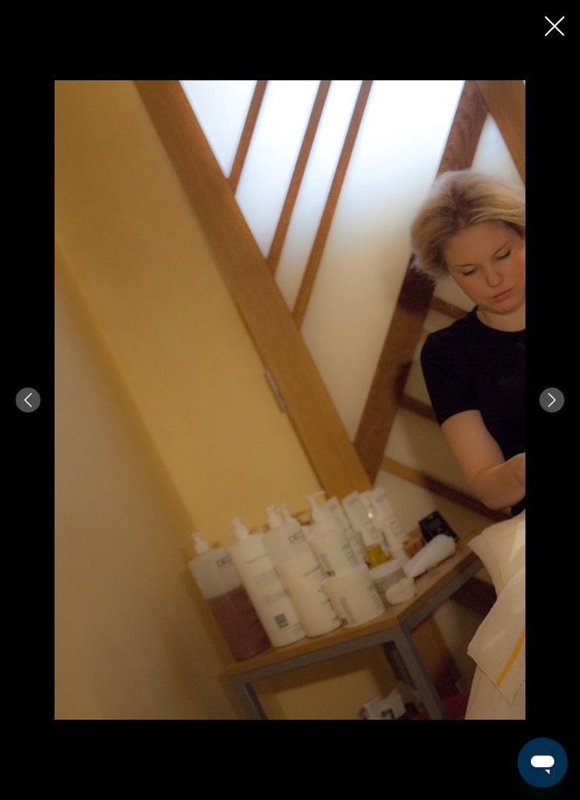
click at [36, 398] on button "Previous image" at bounding box center [28, 399] width 25 height 25
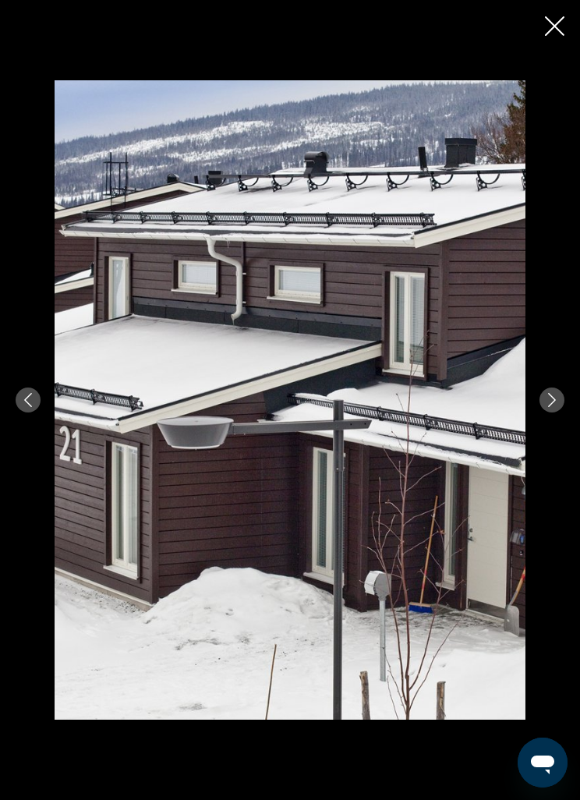
click at [36, 387] on div "prev next" at bounding box center [290, 400] width 580 height 640
click at [32, 392] on button "Previous image" at bounding box center [28, 399] width 25 height 25
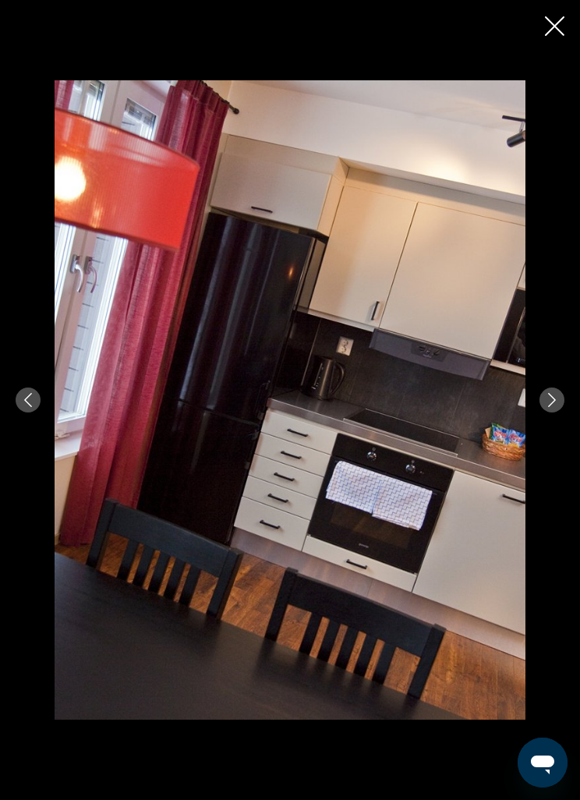
click at [37, 405] on button "Previous image" at bounding box center [28, 399] width 25 height 25
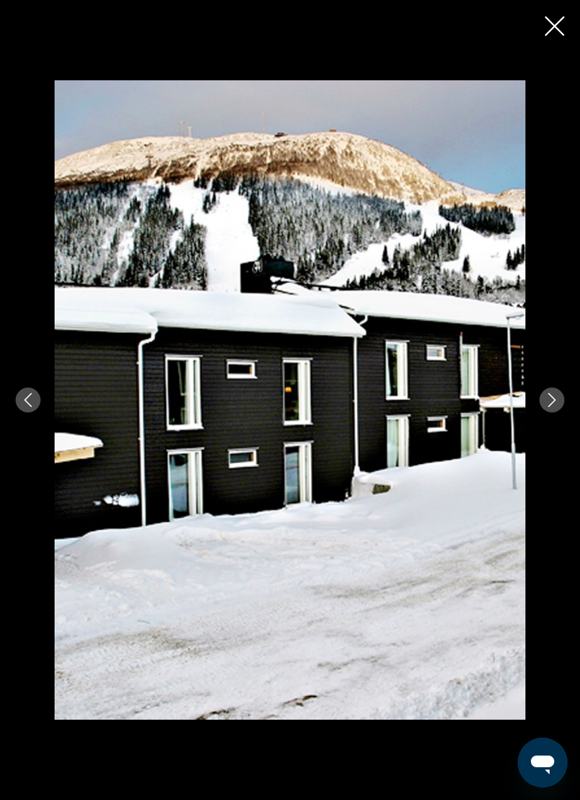
click at [32, 401] on icon "Previous image" at bounding box center [28, 400] width 14 height 14
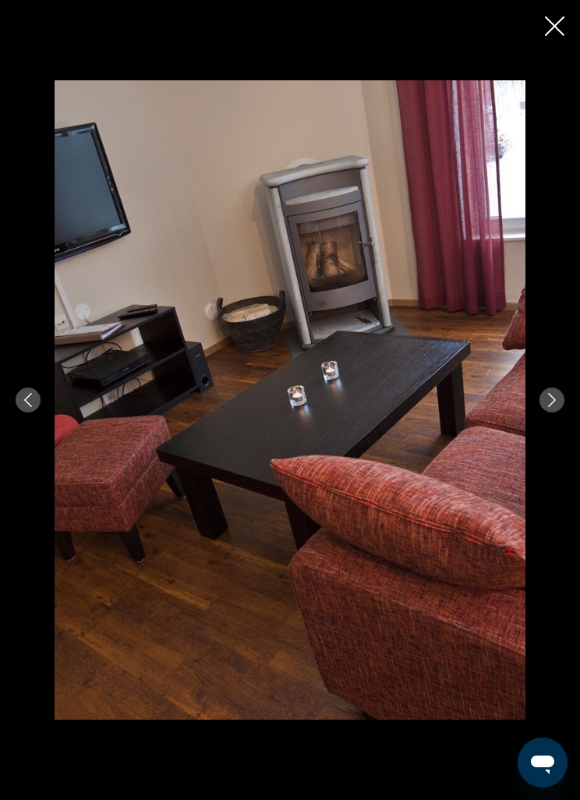
click at [34, 407] on button "Previous image" at bounding box center [28, 399] width 25 height 25
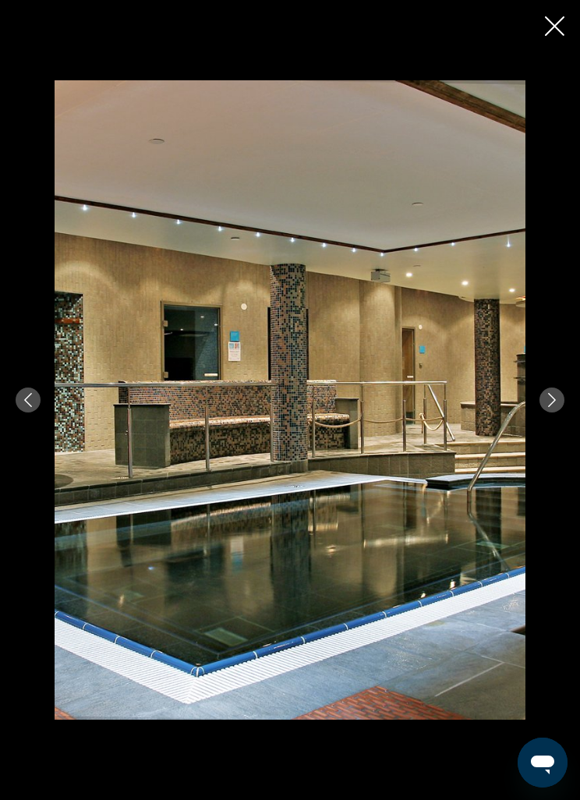
click at [38, 385] on div "prev next" at bounding box center [290, 400] width 580 height 640
click at [30, 404] on icon "Previous image" at bounding box center [28, 400] width 14 height 14
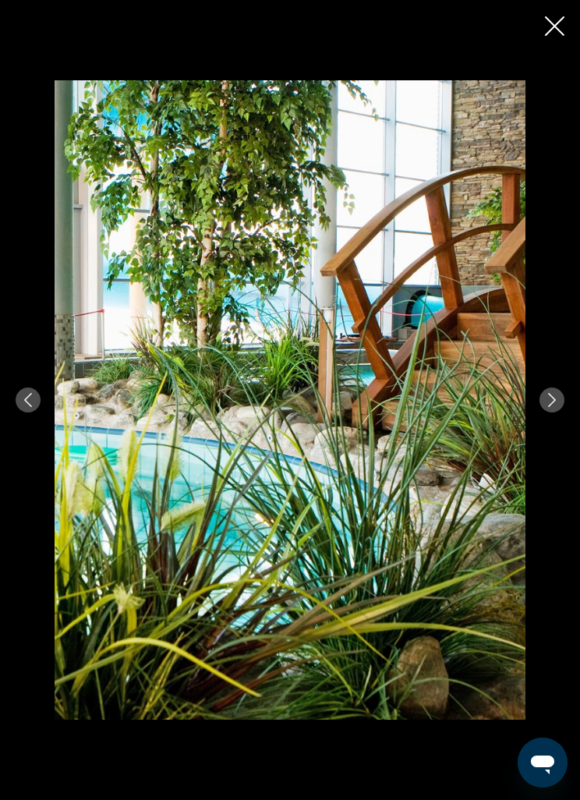
click at [26, 411] on button "Previous image" at bounding box center [28, 399] width 25 height 25
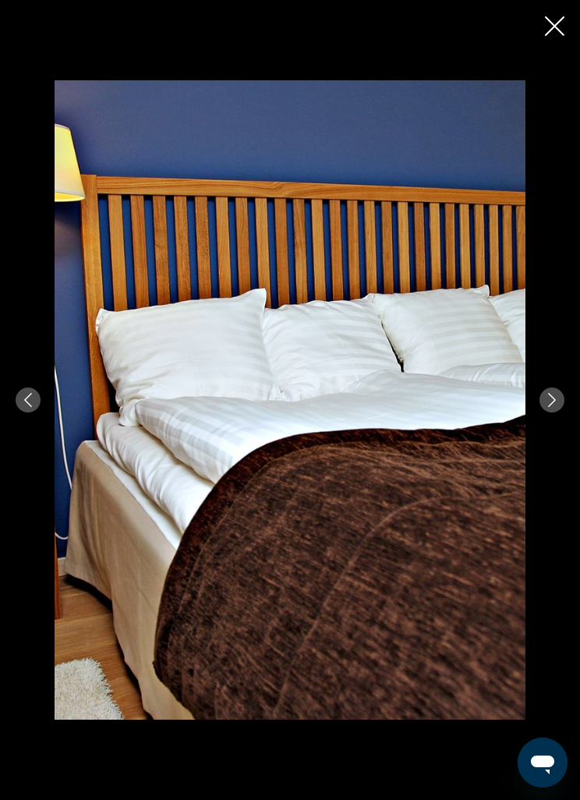
click at [27, 391] on button "Previous image" at bounding box center [28, 399] width 25 height 25
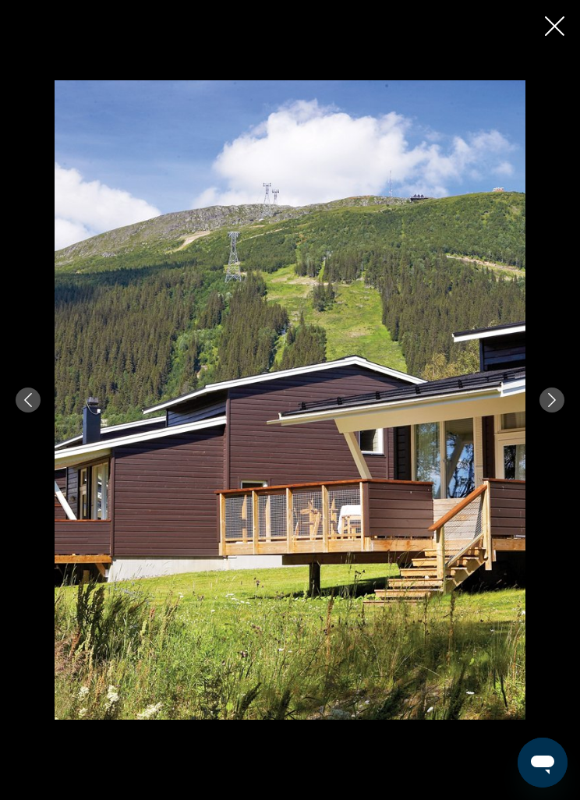
click at [17, 399] on button "Previous image" at bounding box center [28, 399] width 25 height 25
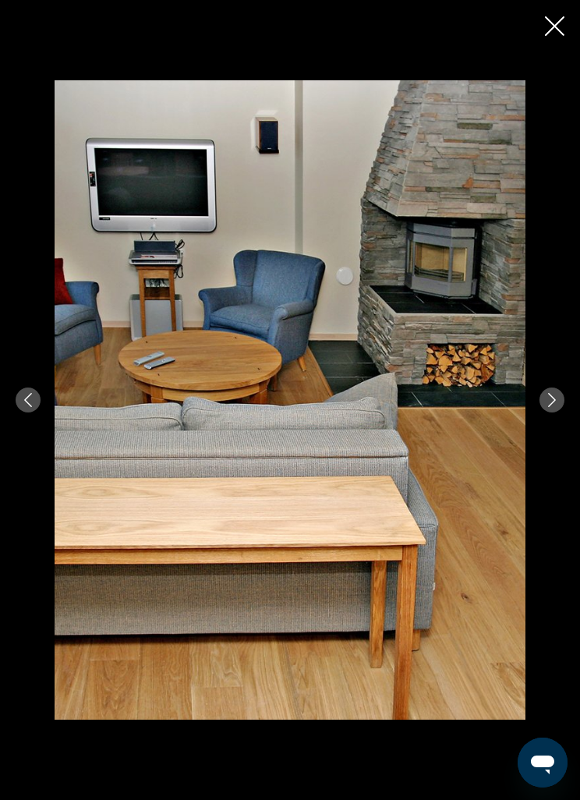
click at [20, 391] on button "Previous image" at bounding box center [28, 399] width 25 height 25
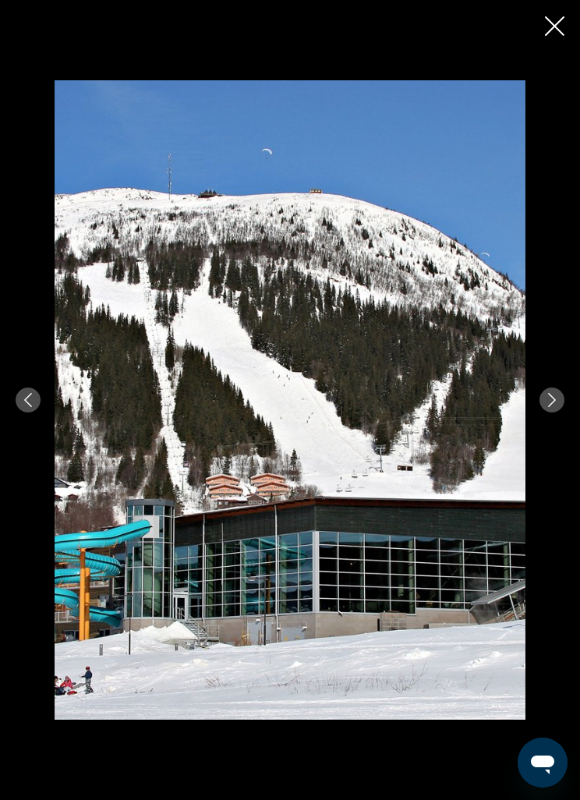
click at [38, 397] on button "Previous image" at bounding box center [28, 399] width 25 height 25
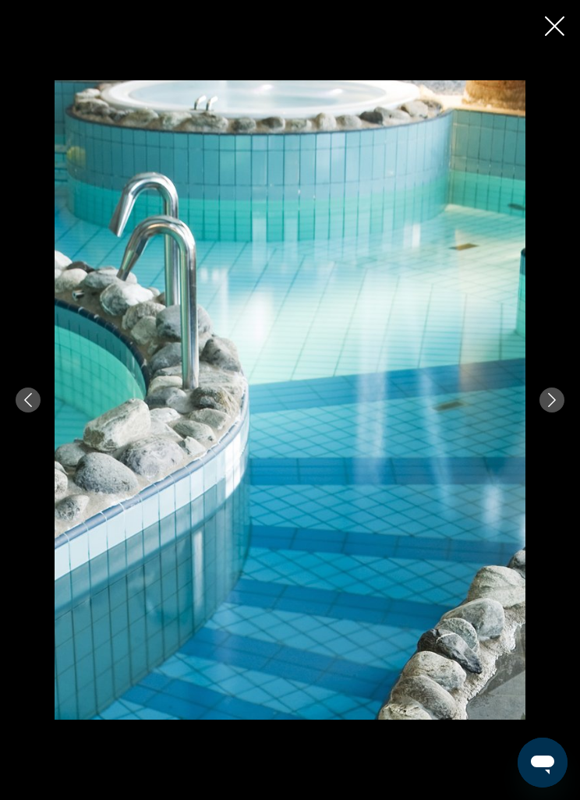
click at [34, 398] on icon "Previous image" at bounding box center [28, 400] width 14 height 14
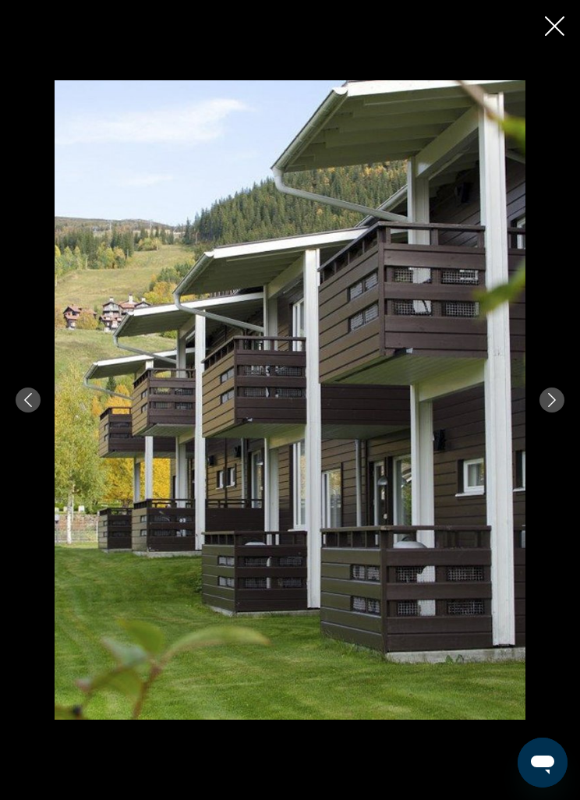
click at [41, 394] on div "prev next" at bounding box center [290, 400] width 580 height 640
click at [39, 396] on button "Previous image" at bounding box center [28, 399] width 25 height 25
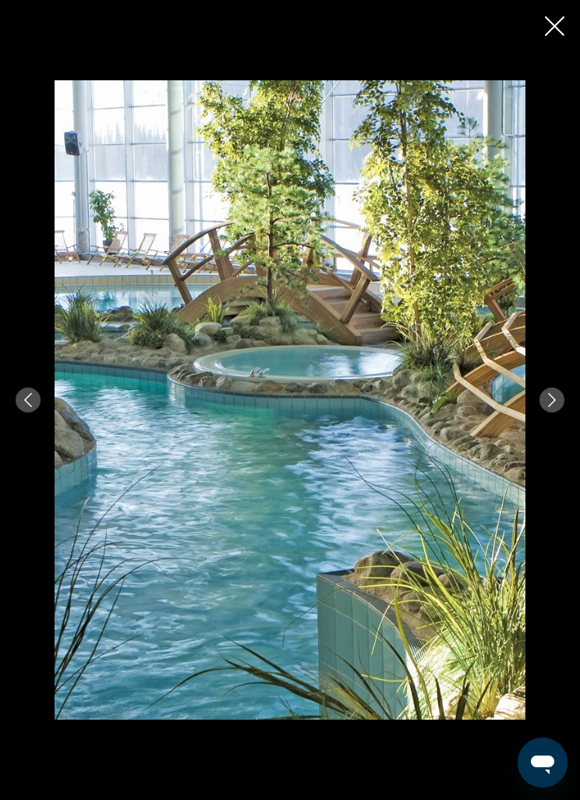
click at [37, 391] on button "Previous image" at bounding box center [28, 399] width 25 height 25
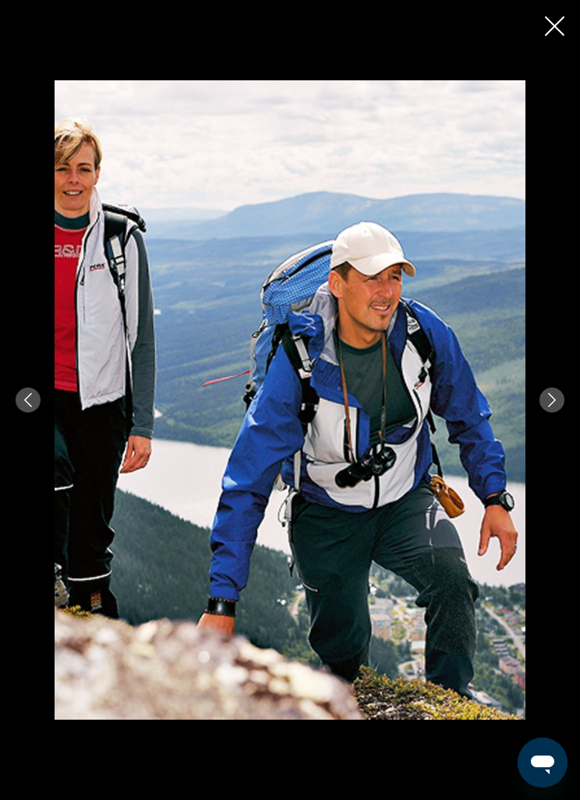
click at [27, 400] on icon "Previous image" at bounding box center [28, 400] width 14 height 14
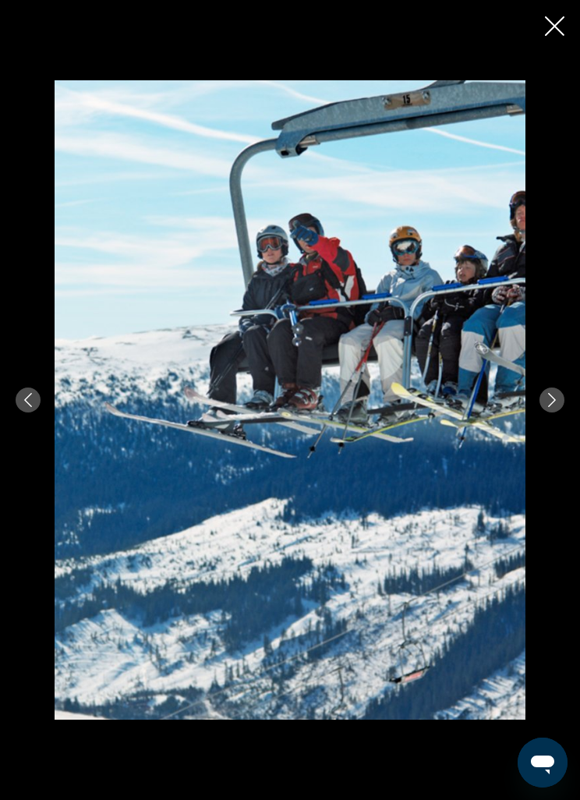
click at [36, 401] on button "Previous image" at bounding box center [28, 399] width 25 height 25
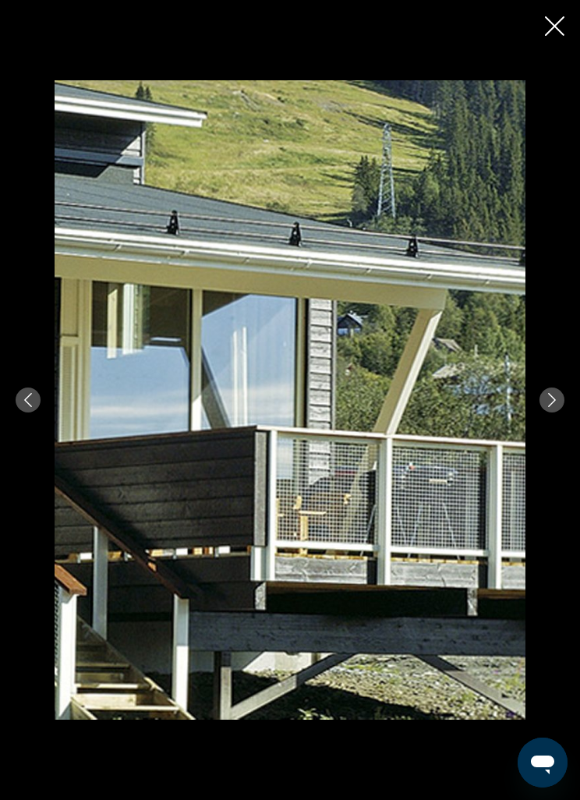
click at [26, 404] on icon "Previous image" at bounding box center [28, 400] width 14 height 14
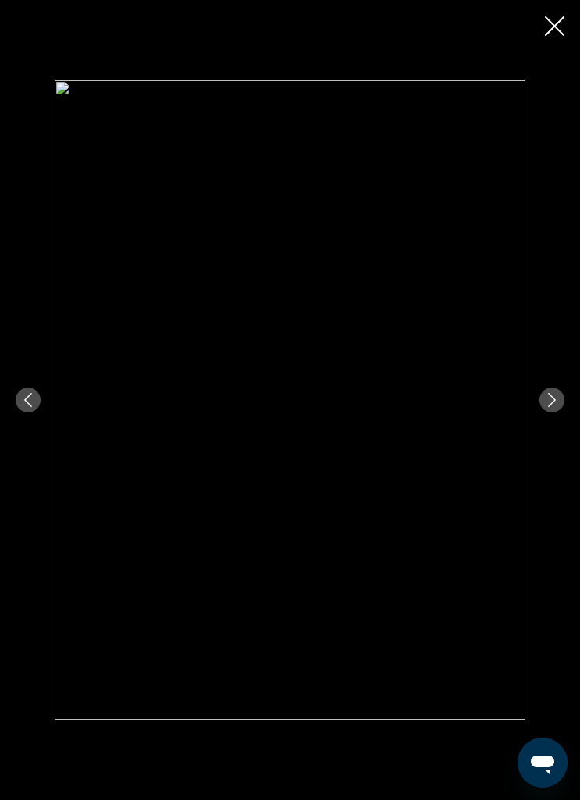
click at [23, 411] on button "Previous image" at bounding box center [28, 399] width 25 height 25
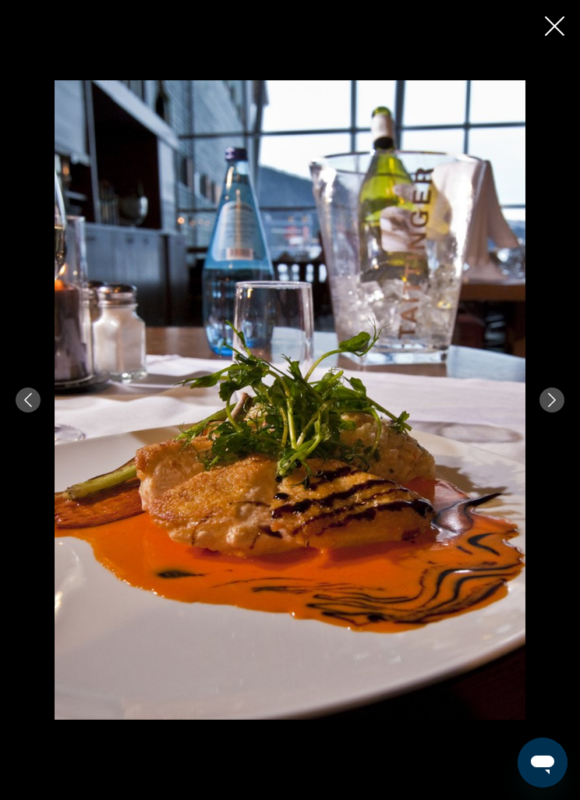
click at [30, 406] on icon "Previous image" at bounding box center [28, 400] width 8 height 14
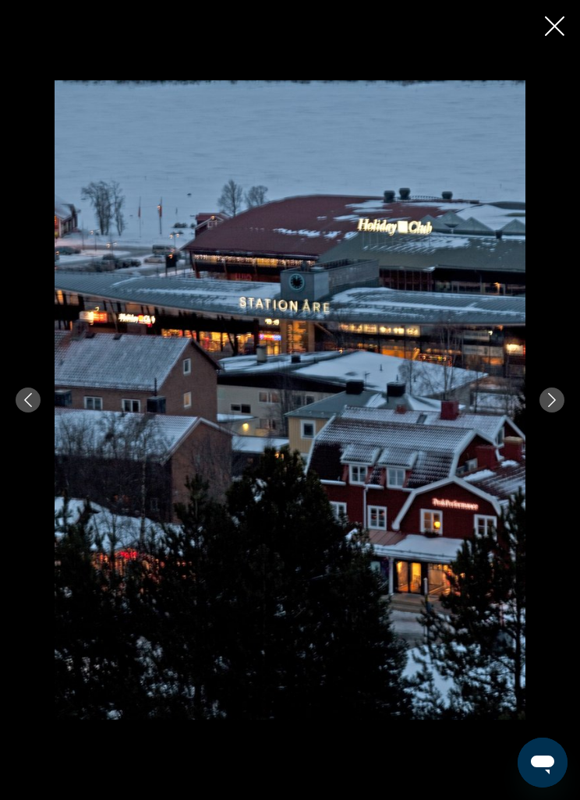
click at [38, 391] on div "prev next" at bounding box center [290, 400] width 580 height 640
click at [31, 394] on icon "Previous image" at bounding box center [28, 400] width 14 height 14
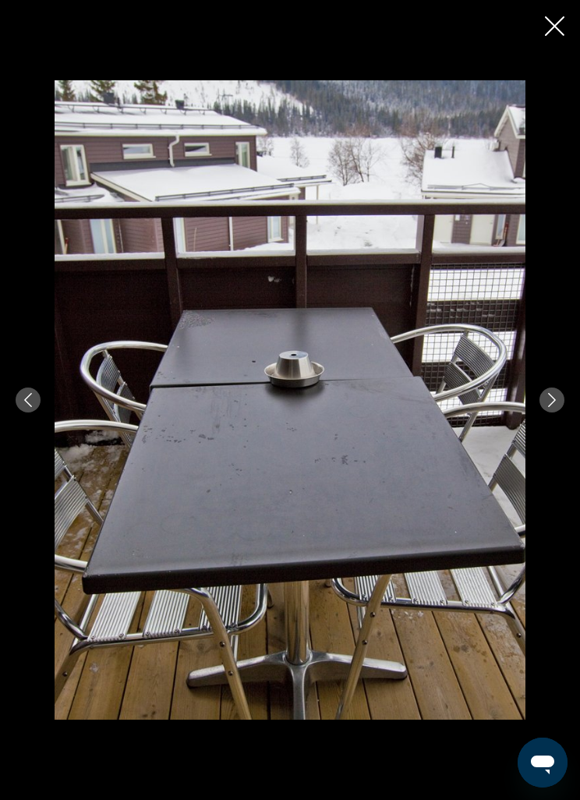
click at [39, 394] on button "Previous image" at bounding box center [28, 399] width 25 height 25
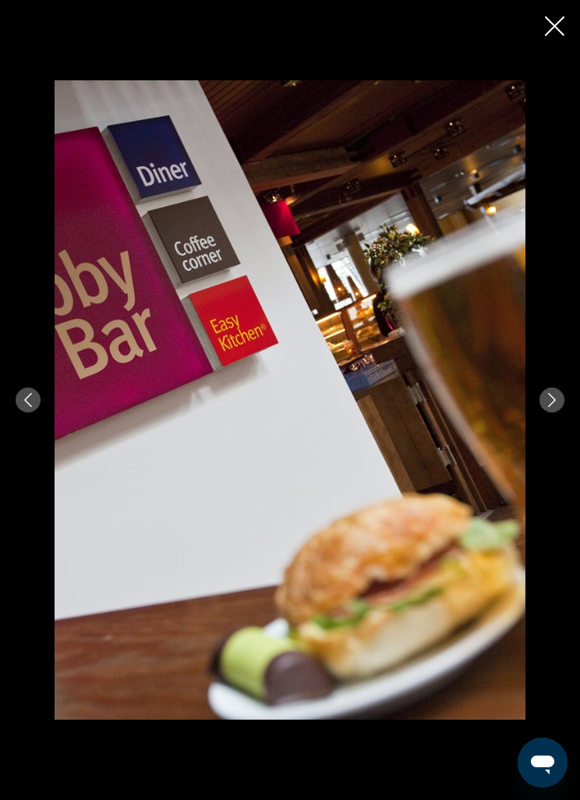
click at [41, 389] on div "prev next" at bounding box center [290, 400] width 580 height 640
click at [37, 398] on button "Previous image" at bounding box center [28, 399] width 25 height 25
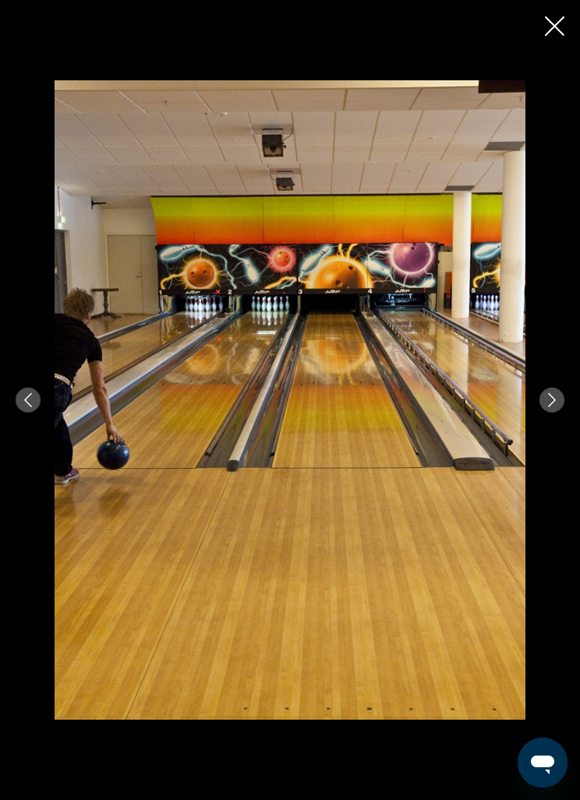
click at [36, 405] on button "Previous image" at bounding box center [28, 399] width 25 height 25
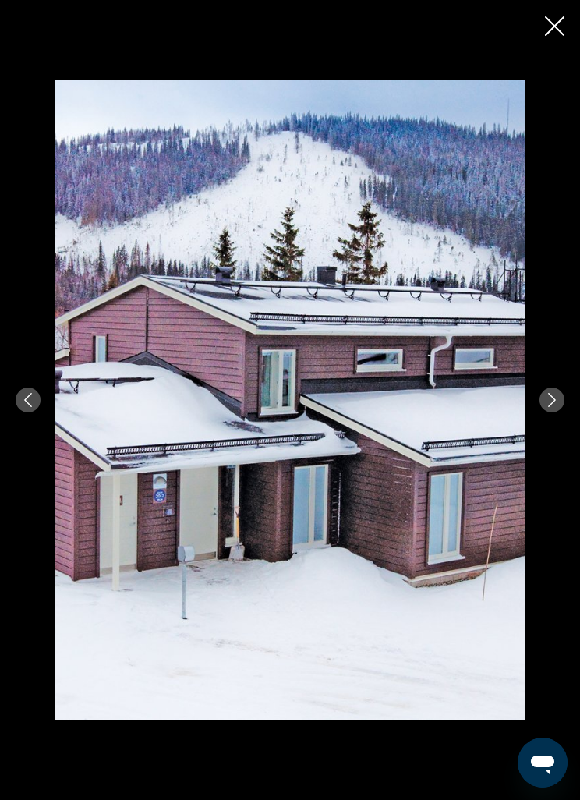
click at [30, 404] on icon "Previous image" at bounding box center [28, 400] width 14 height 14
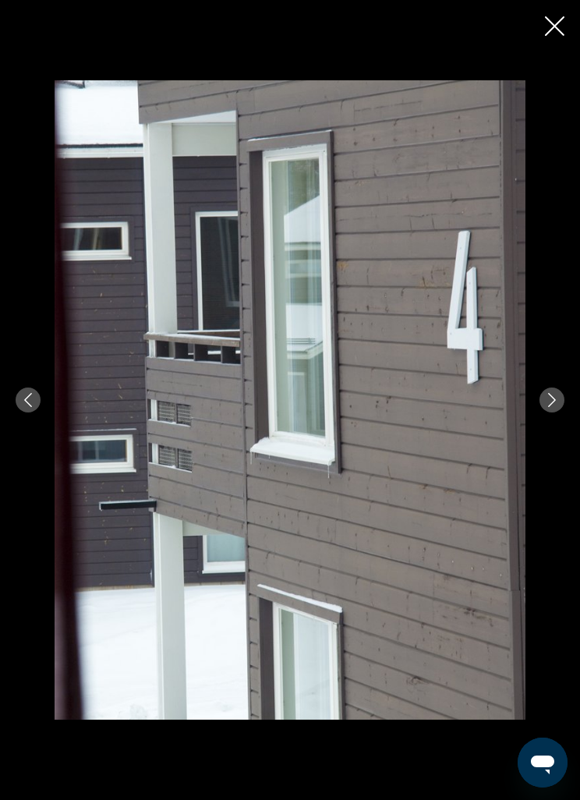
click at [40, 401] on button "Previous image" at bounding box center [28, 399] width 25 height 25
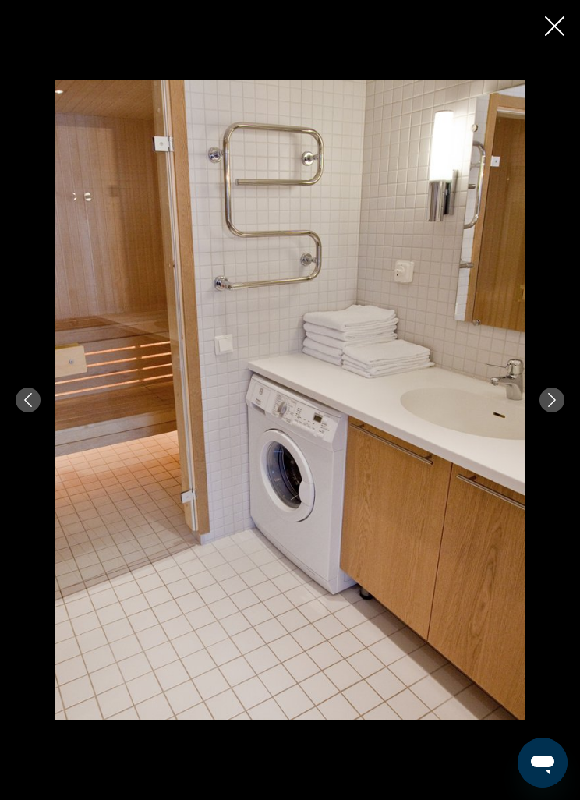
click at [40, 402] on button "Previous image" at bounding box center [28, 399] width 25 height 25
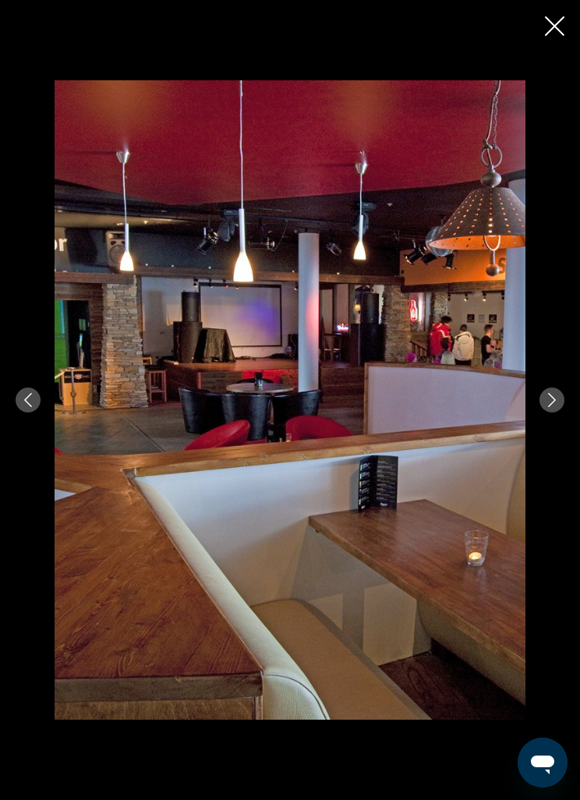
click at [34, 391] on button "Previous image" at bounding box center [28, 399] width 25 height 25
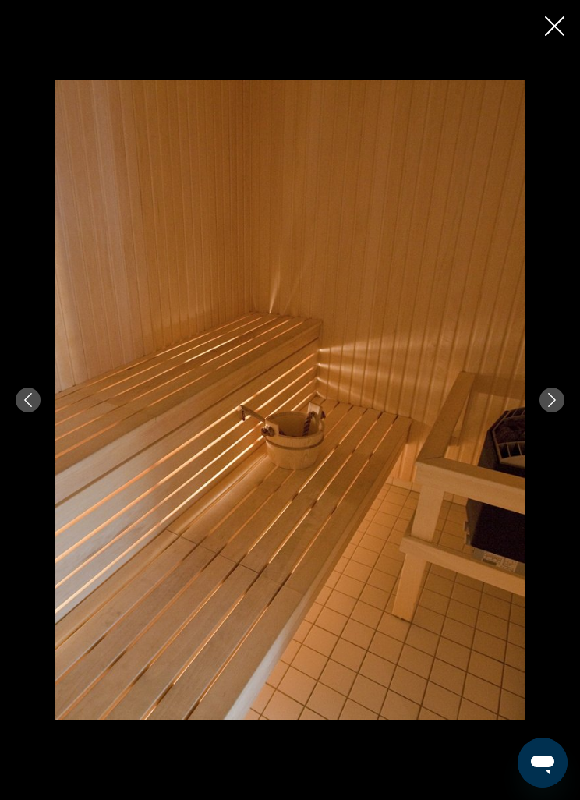
click at [39, 401] on button "Previous image" at bounding box center [28, 399] width 25 height 25
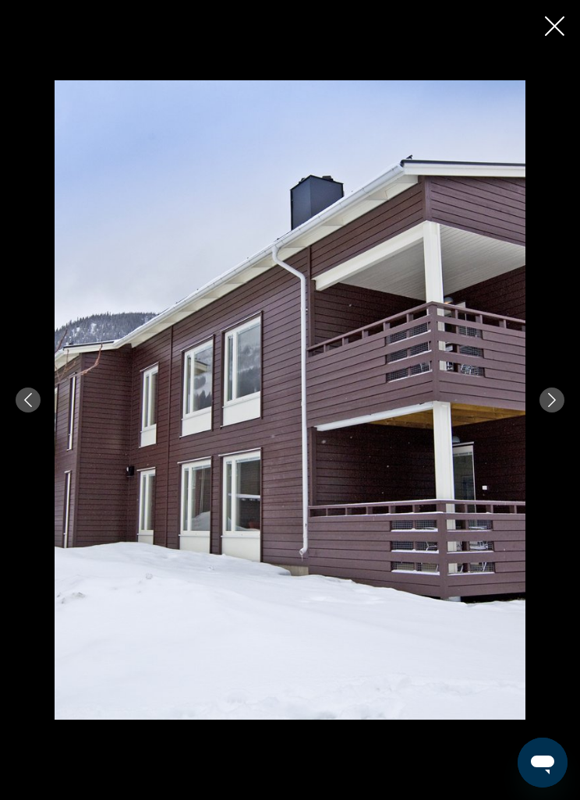
click at [34, 407] on button "Previous image" at bounding box center [28, 399] width 25 height 25
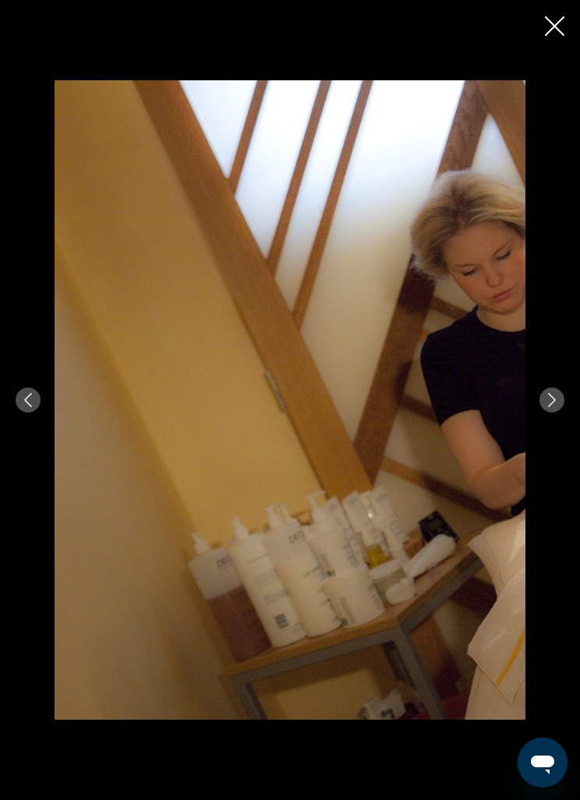
click at [32, 401] on icon "Previous image" at bounding box center [28, 400] width 14 height 14
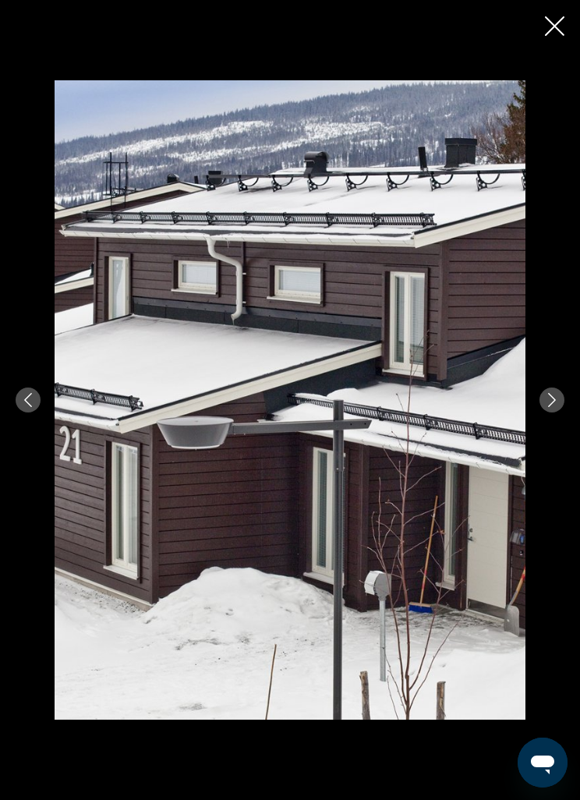
click at [36, 392] on button "Previous image" at bounding box center [28, 399] width 25 height 25
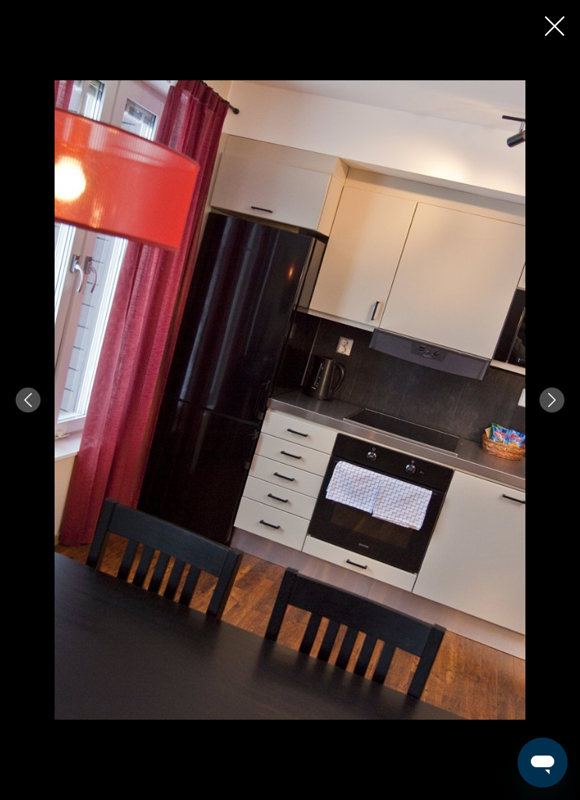
click at [37, 401] on button "Previous image" at bounding box center [28, 399] width 25 height 25
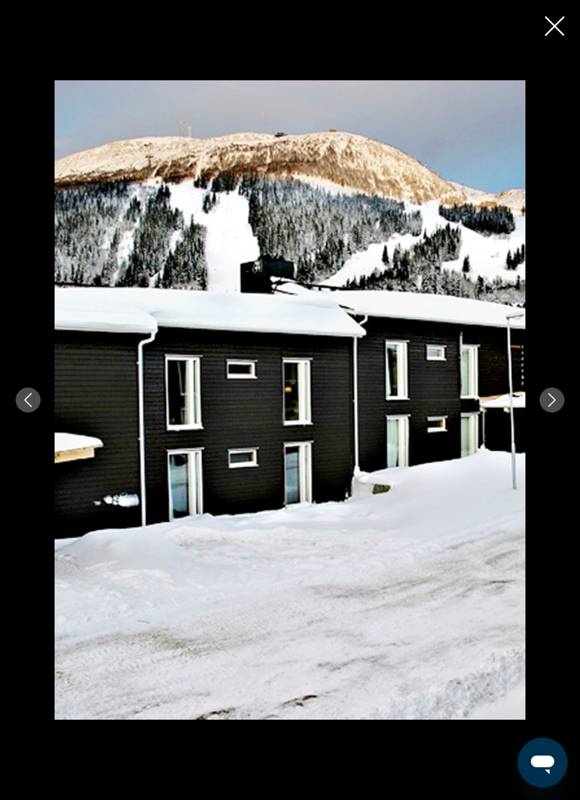
click at [44, 391] on div "prev next" at bounding box center [290, 400] width 580 height 640
click at [30, 400] on icon "Previous image" at bounding box center [28, 400] width 14 height 14
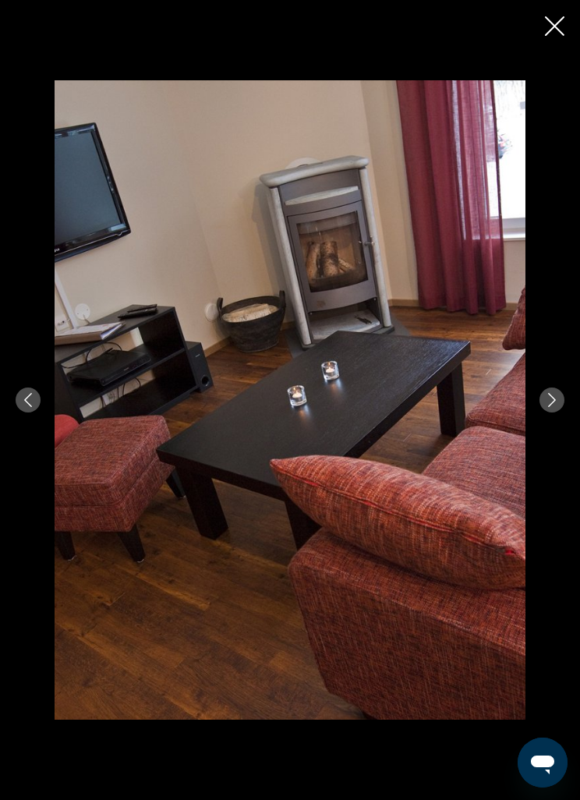
click at [36, 399] on button "Previous image" at bounding box center [28, 399] width 25 height 25
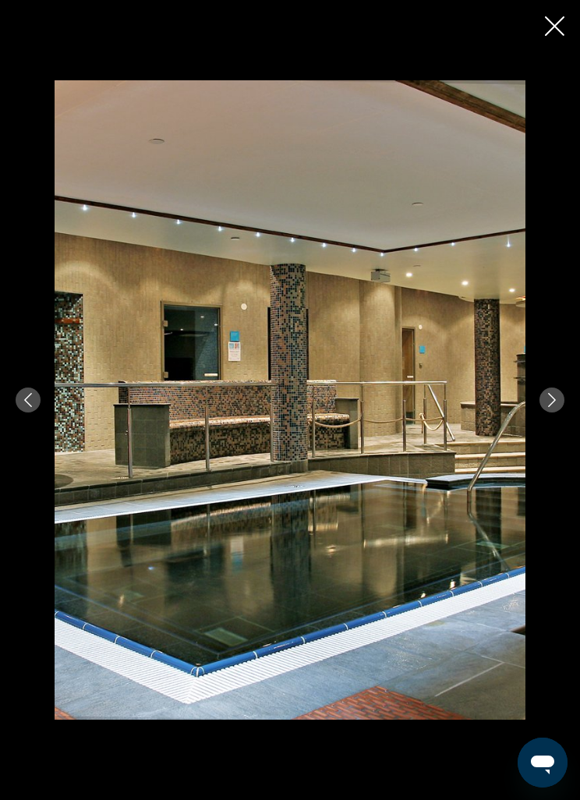
click at [32, 403] on icon "Previous image" at bounding box center [28, 400] width 14 height 14
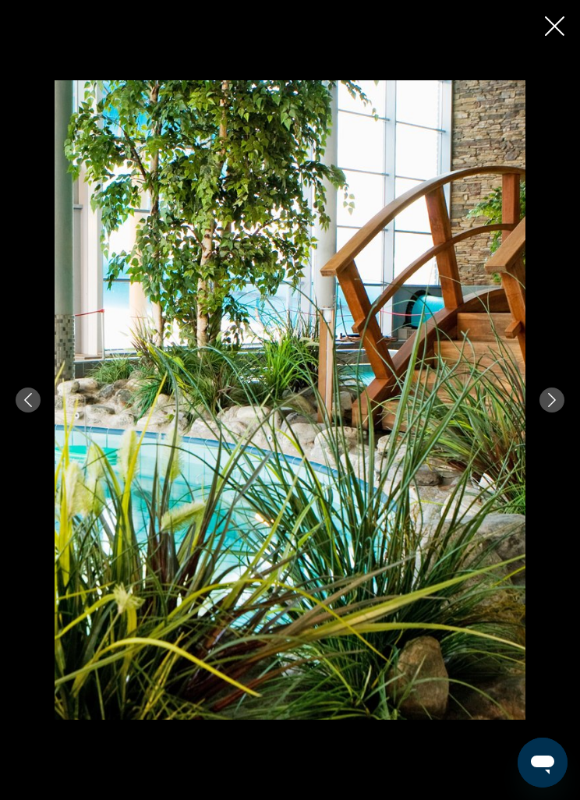
click at [35, 398] on button "Previous image" at bounding box center [28, 399] width 25 height 25
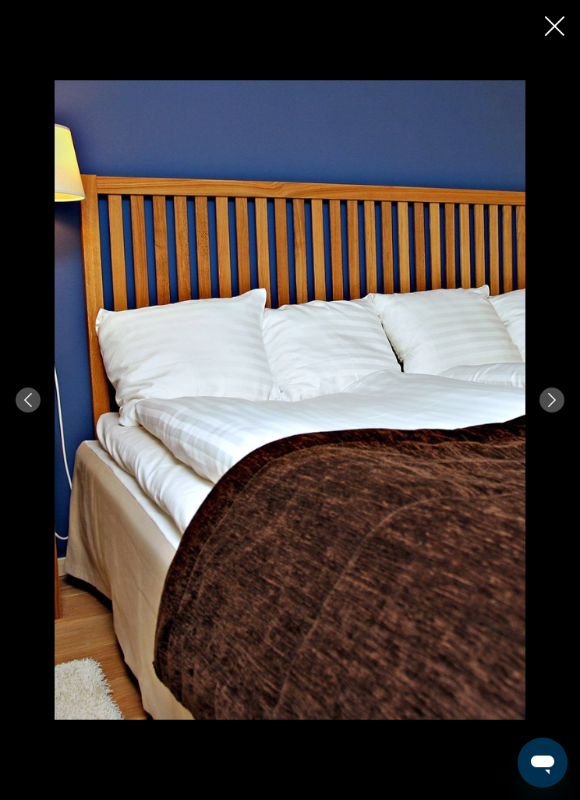
click at [34, 397] on icon "Previous image" at bounding box center [28, 400] width 14 height 14
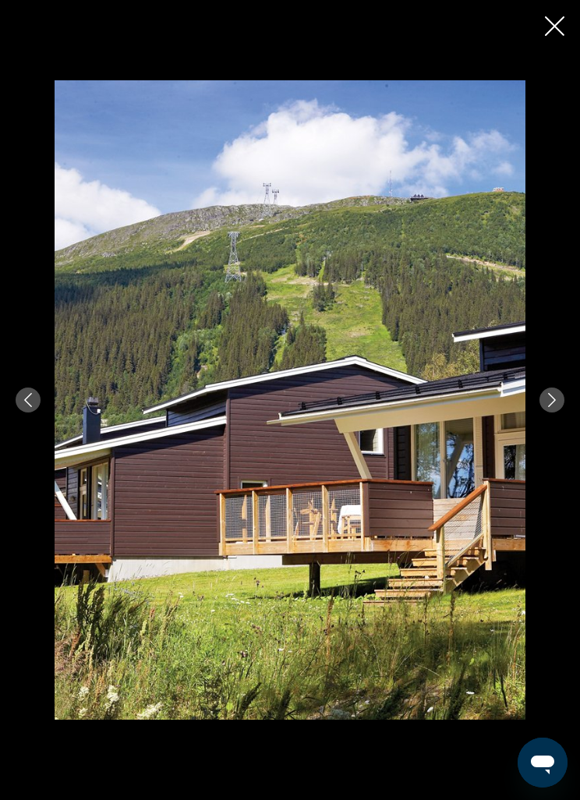
click at [38, 404] on button "Previous image" at bounding box center [28, 399] width 25 height 25
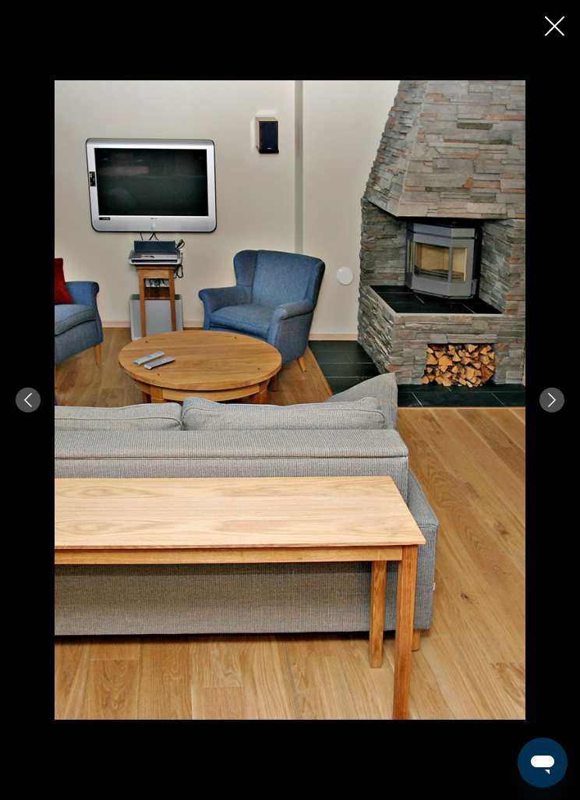
click at [38, 398] on button "Previous image" at bounding box center [28, 399] width 25 height 25
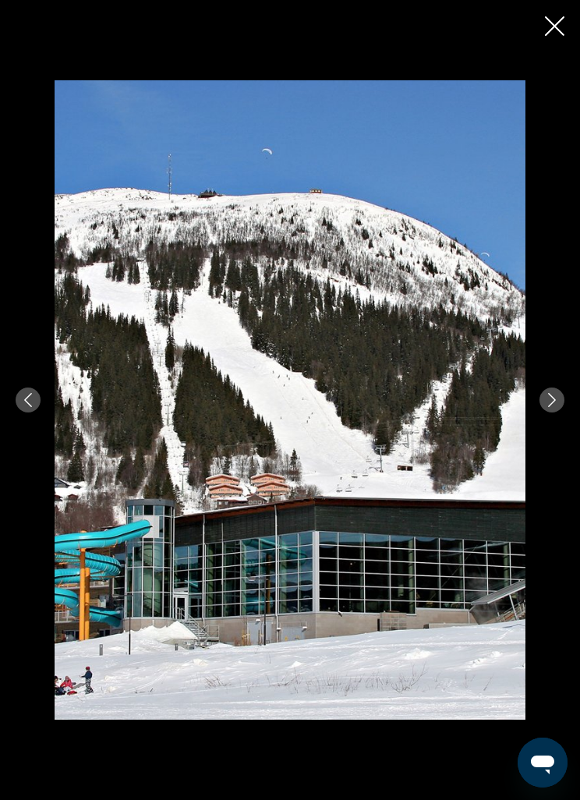
click at [34, 399] on icon "Previous image" at bounding box center [28, 400] width 14 height 14
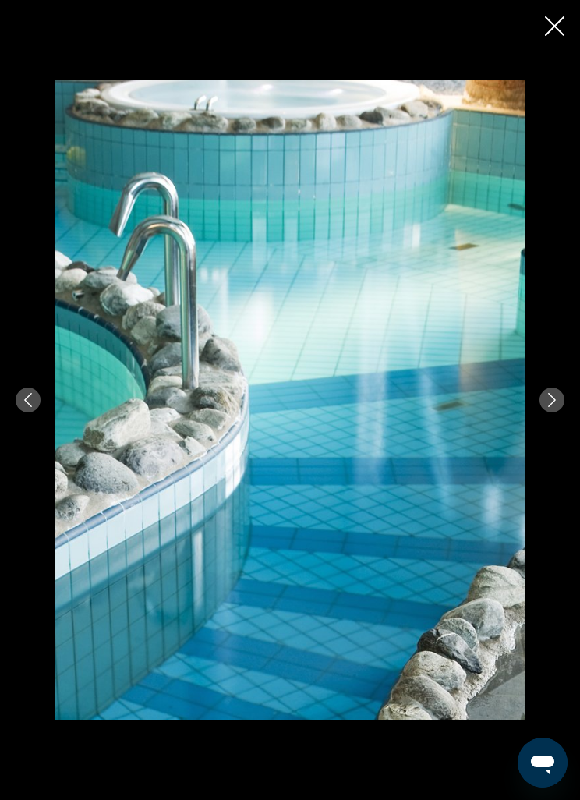
click at [546, 34] on icon "Close slideshow" at bounding box center [554, 25] width 19 height 19
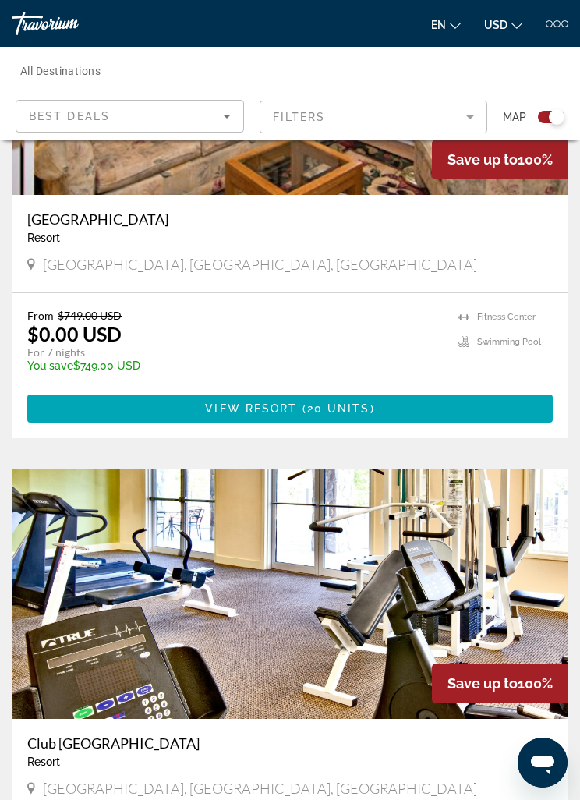
scroll to position [3203, 0]
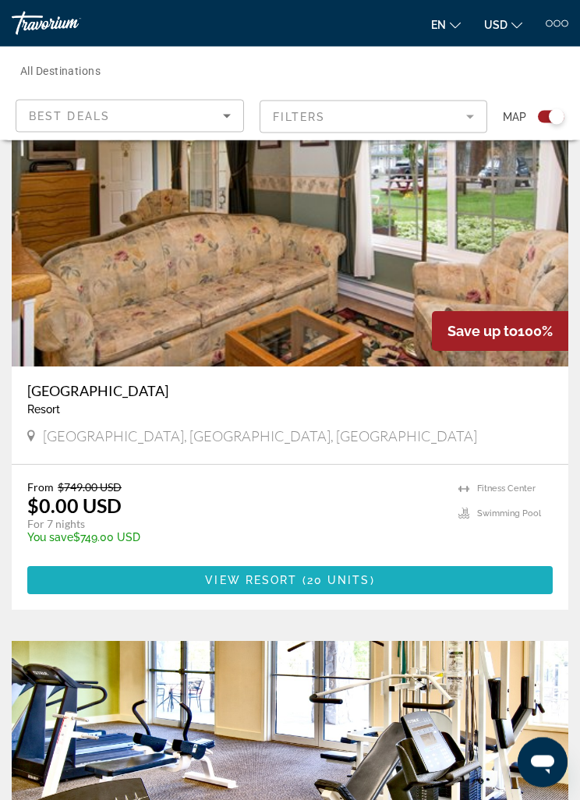
click at [365, 575] on span "20 units" at bounding box center [338, 581] width 63 height 12
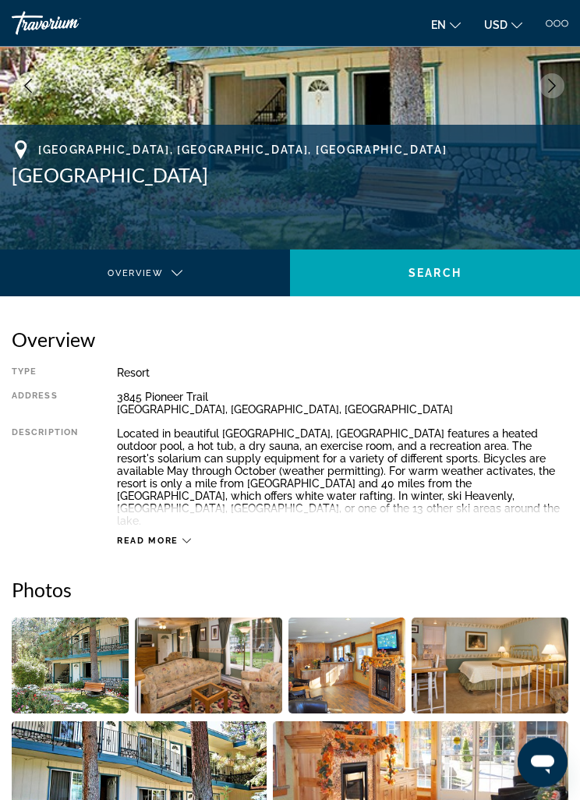
click at [68, 652] on img "Open full-screen image slider" at bounding box center [70, 666] width 117 height 96
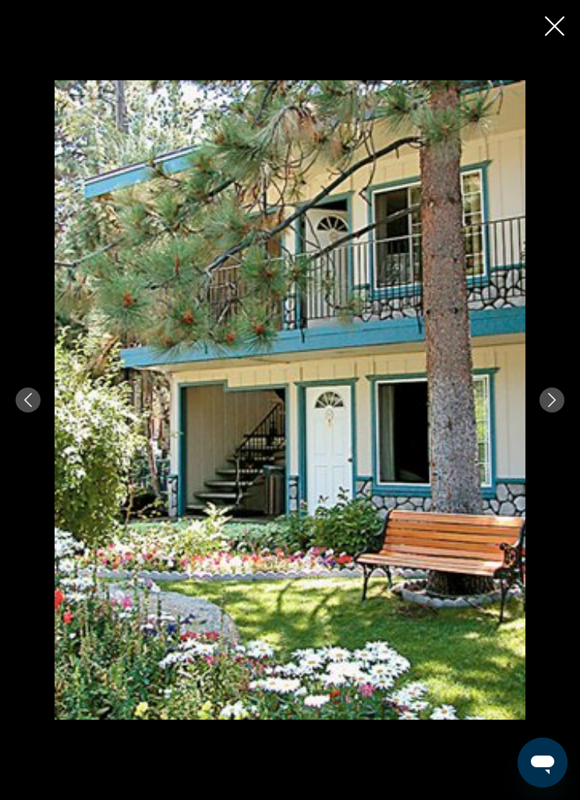
click at [561, 396] on button "Next image" at bounding box center [551, 399] width 25 height 25
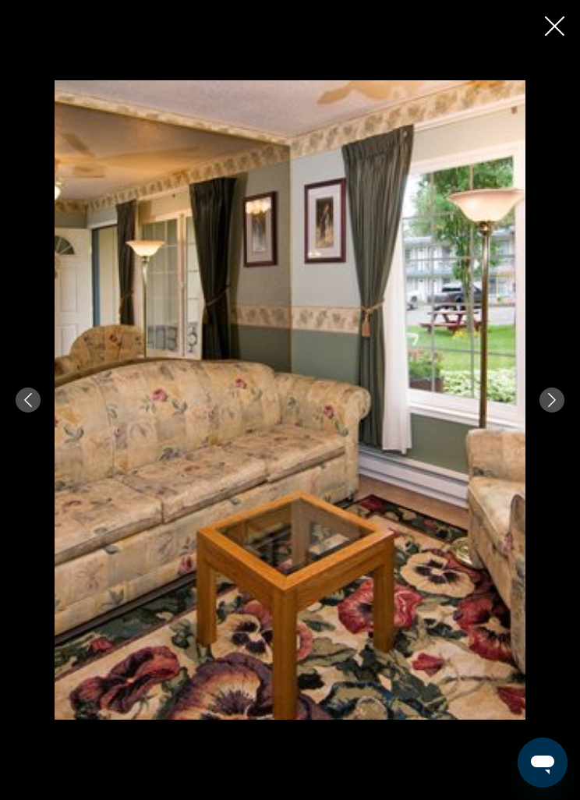
click at [550, 400] on icon "Next image" at bounding box center [552, 400] width 14 height 14
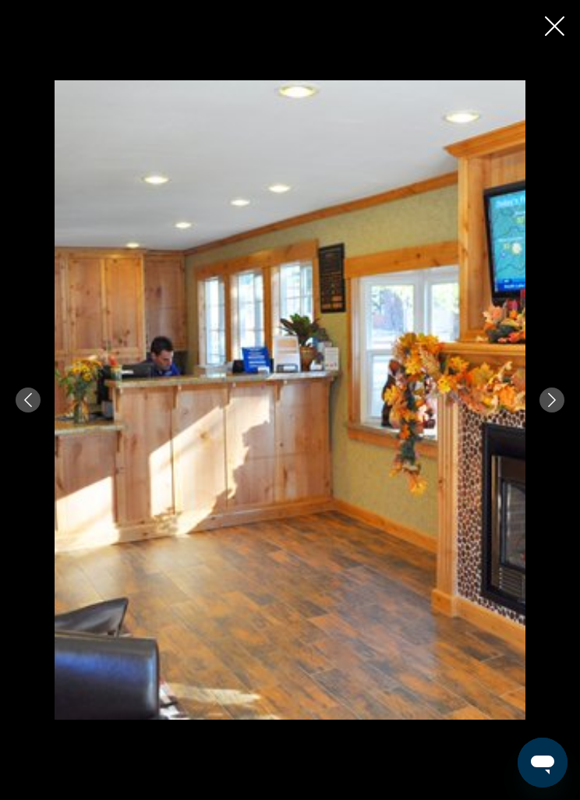
click at [550, 401] on icon "Next image" at bounding box center [552, 400] width 14 height 14
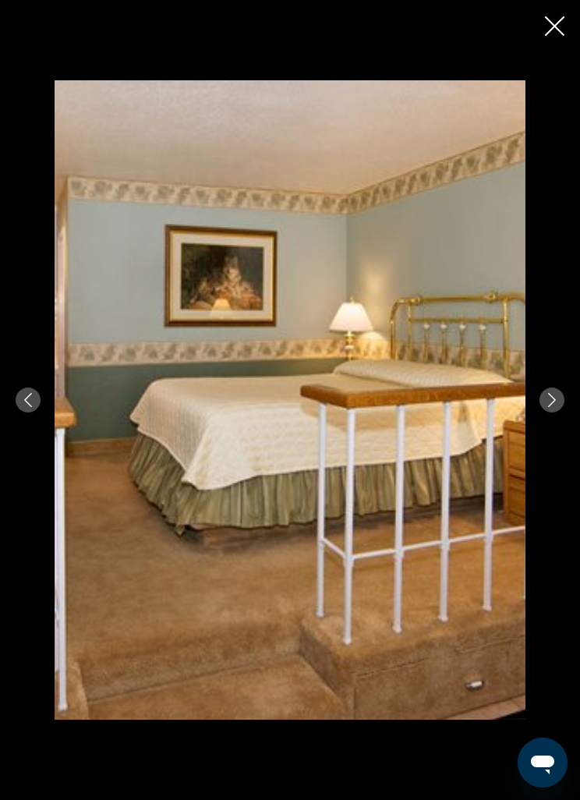
click at [551, 16] on icon "Close slideshow" at bounding box center [554, 25] width 19 height 19
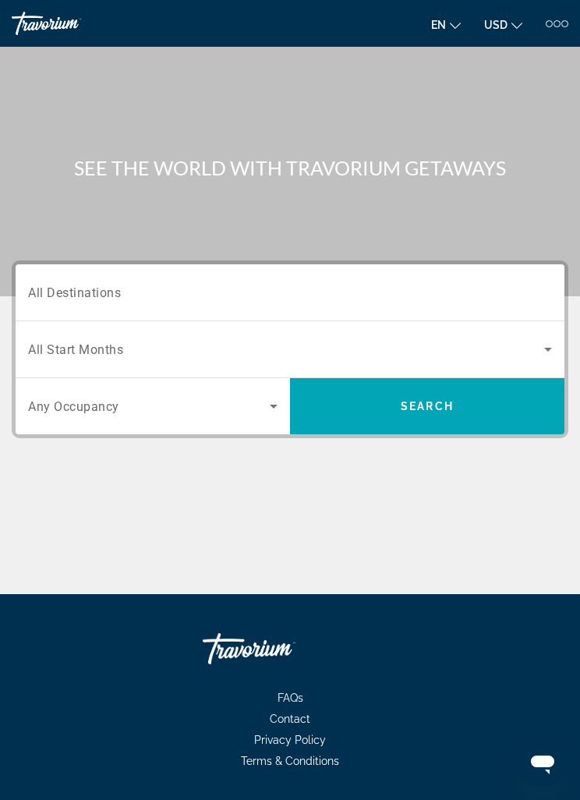
click at [385, 295] on input "Destination All Destinations" at bounding box center [290, 293] width 524 height 19
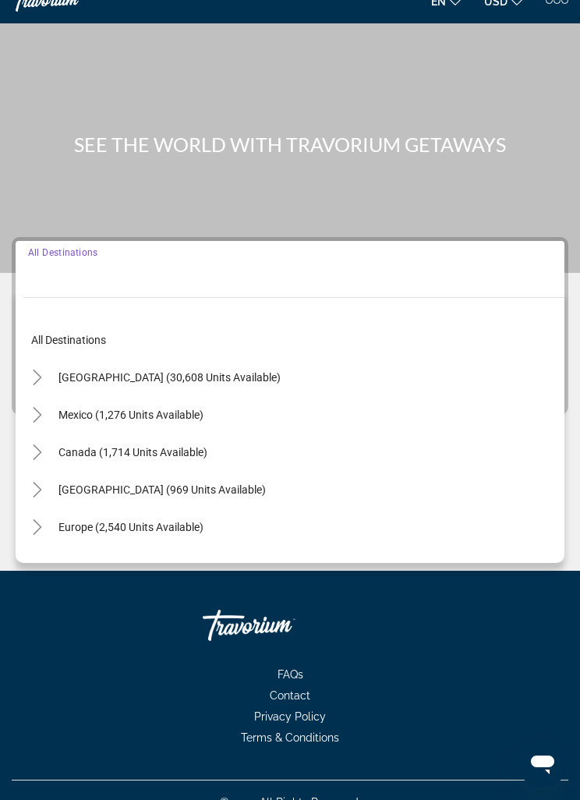
scroll to position [50, 0]
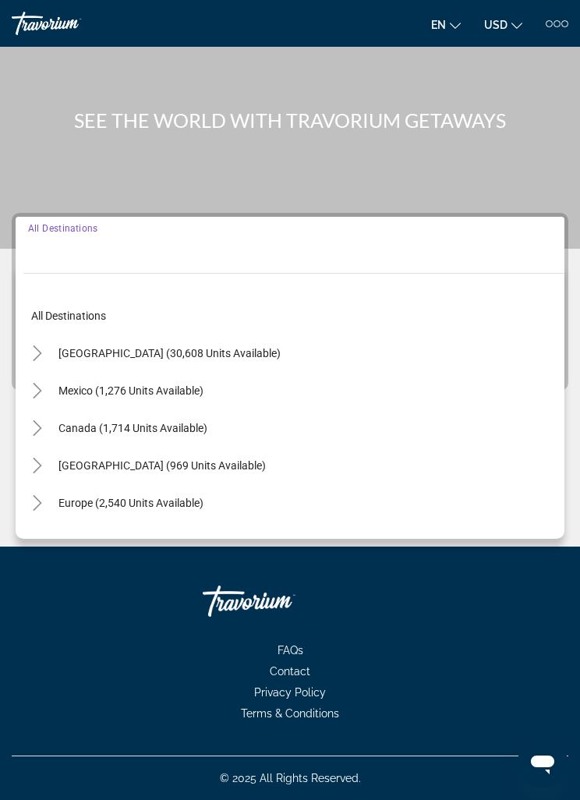
click at [225, 347] on span "[GEOGRAPHIC_DATA] (30,608 units available)" at bounding box center [169, 353] width 222 height 12
type input "**********"
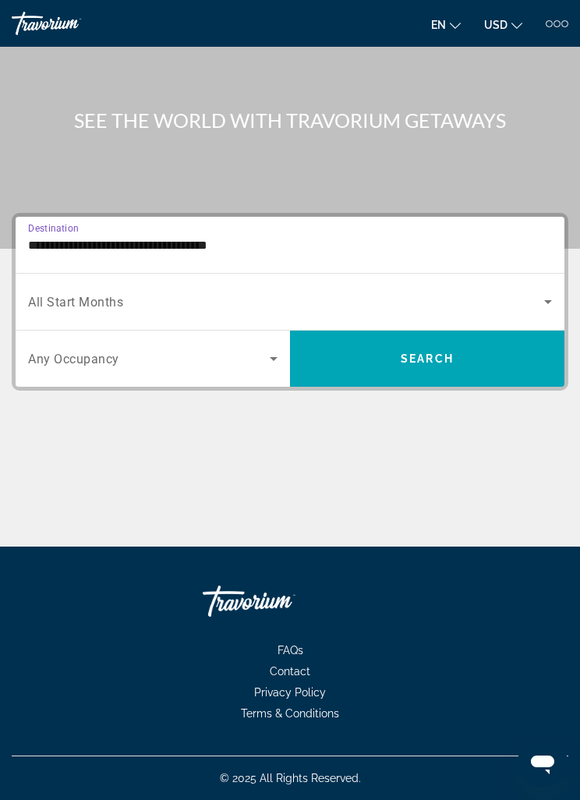
click at [249, 292] on span "Search widget" at bounding box center [286, 301] width 516 height 19
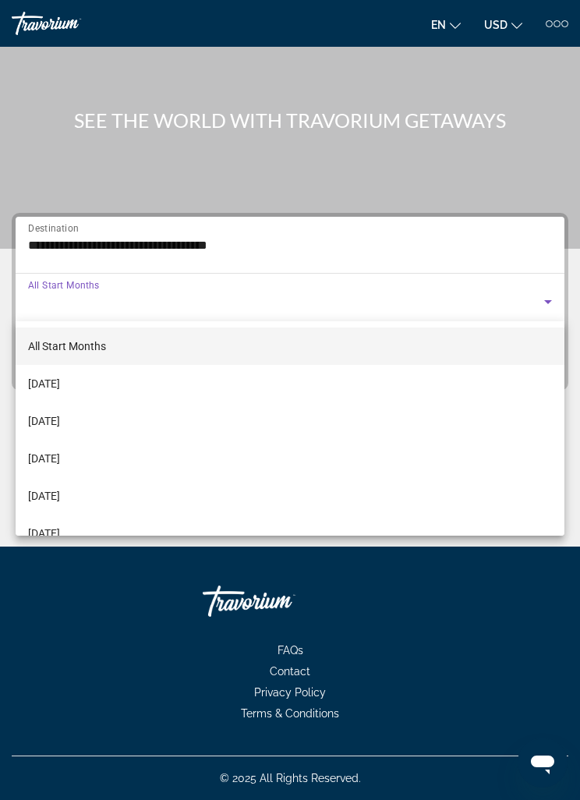
click at [382, 171] on div at bounding box center [290, 400] width 580 height 800
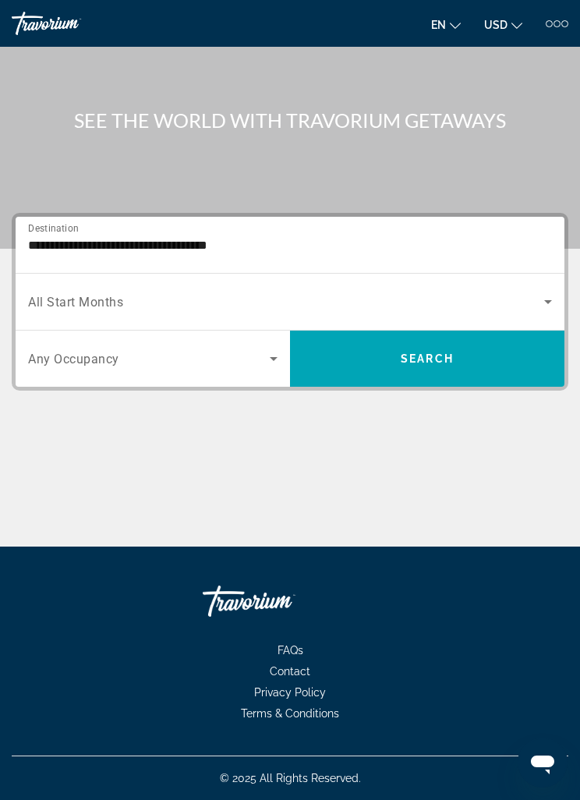
click at [267, 360] on icon "Search widget" at bounding box center [273, 358] width 19 height 19
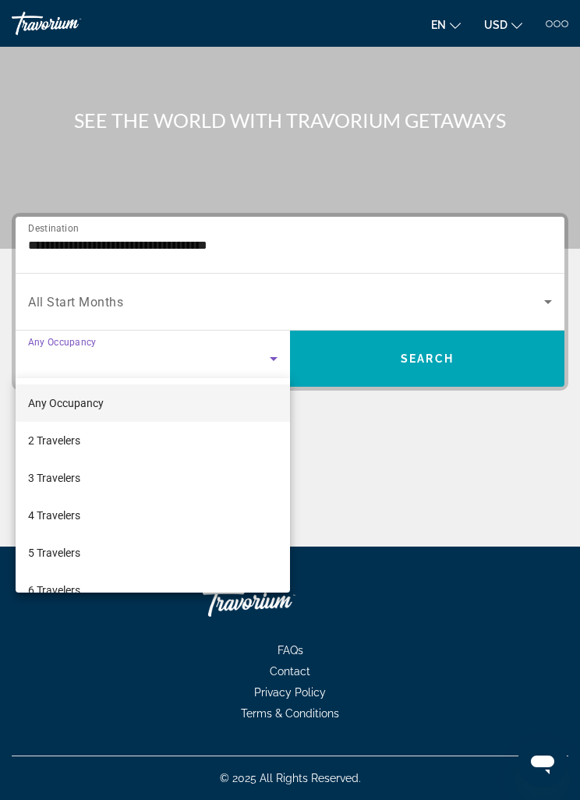
click at [366, 468] on div at bounding box center [290, 400] width 580 height 800
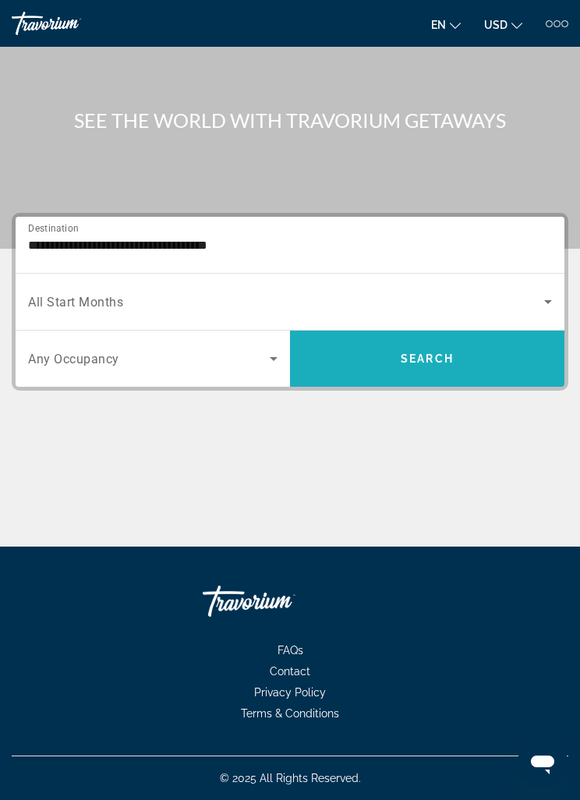
click at [422, 347] on span "Search widget" at bounding box center [427, 358] width 274 height 37
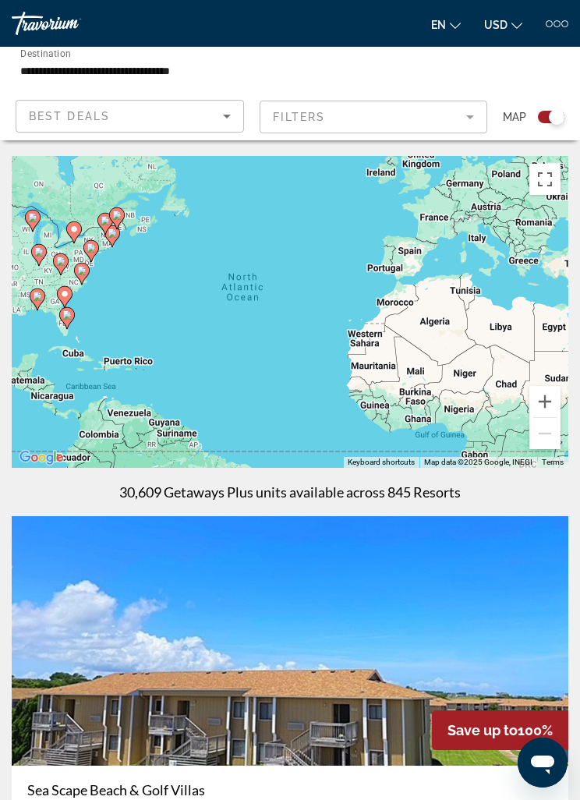
click at [452, 168] on div "To activate drag with keyboard, press Alt + Enter. Once in keyboard drag state,…" at bounding box center [290, 312] width 557 height 312
click at [465, 171] on div "To activate drag with keyboard, press Alt + Enter. Once in keyboard drag state,…" at bounding box center [290, 312] width 557 height 312
click at [463, 163] on div "To activate drag with keyboard, press Alt + Enter. Once in keyboard drag state,…" at bounding box center [290, 312] width 557 height 312
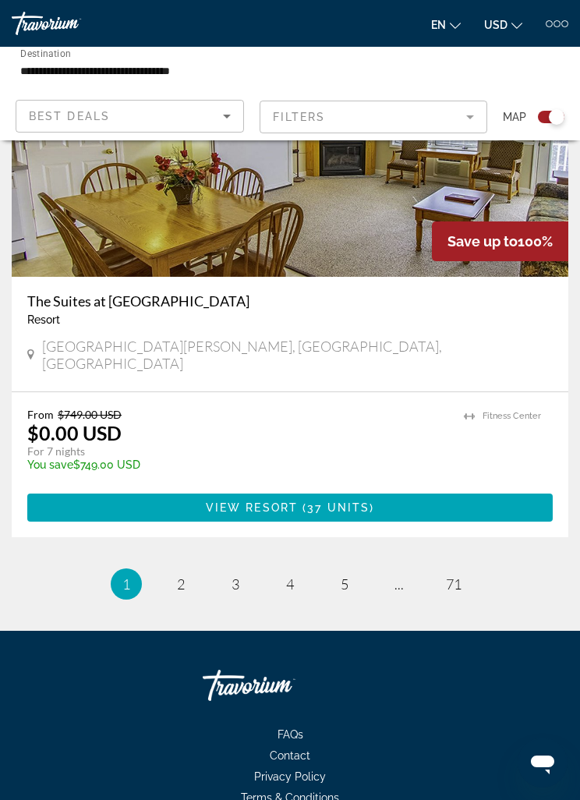
scroll to position [6269, 0]
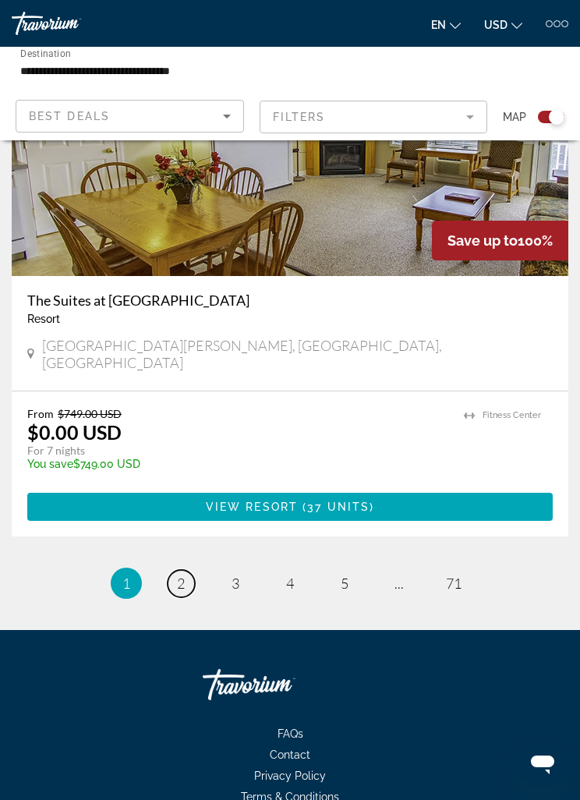
click at [176, 570] on link "page 2" at bounding box center [181, 583] width 27 height 27
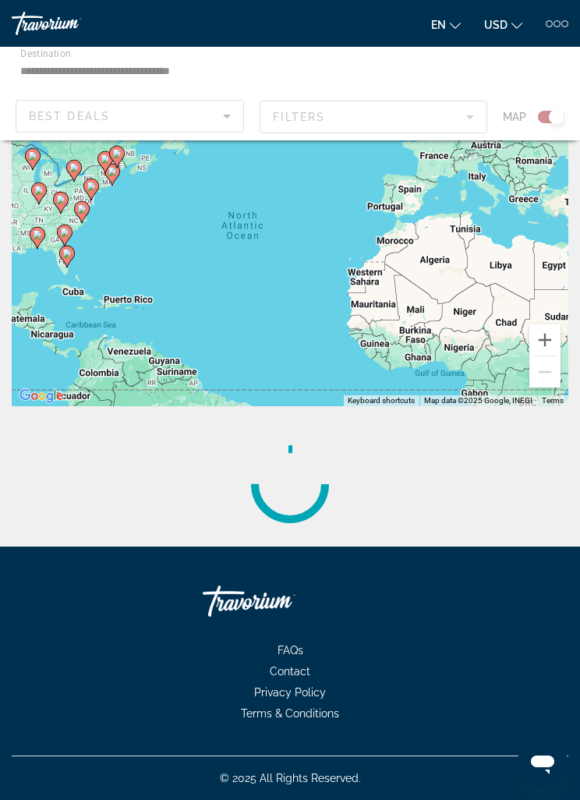
scroll to position [12, 0]
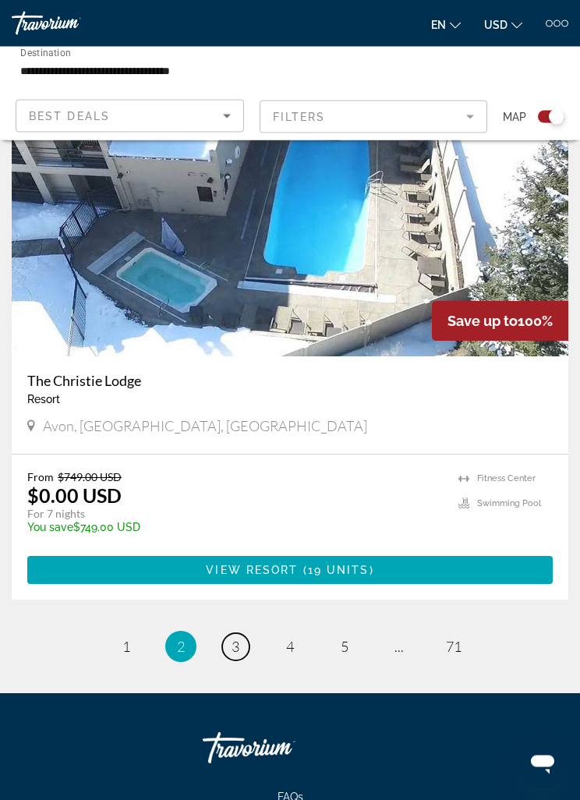
click at [239, 638] on span "3" at bounding box center [236, 646] width 8 height 17
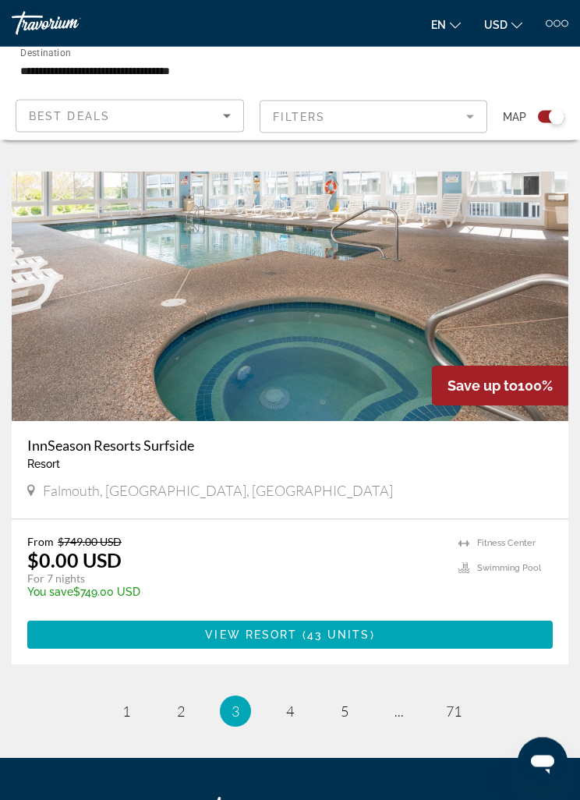
scroll to position [6128, 0]
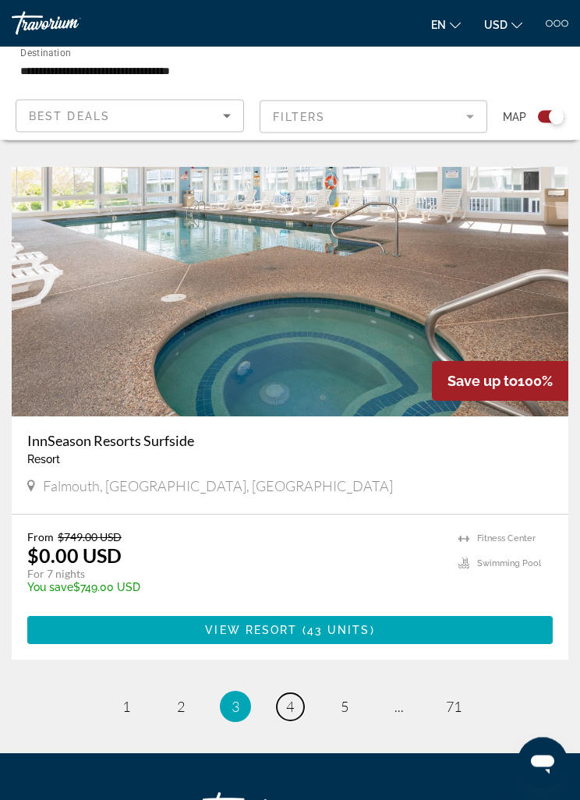
click at [291, 699] on link "page 4" at bounding box center [290, 707] width 27 height 27
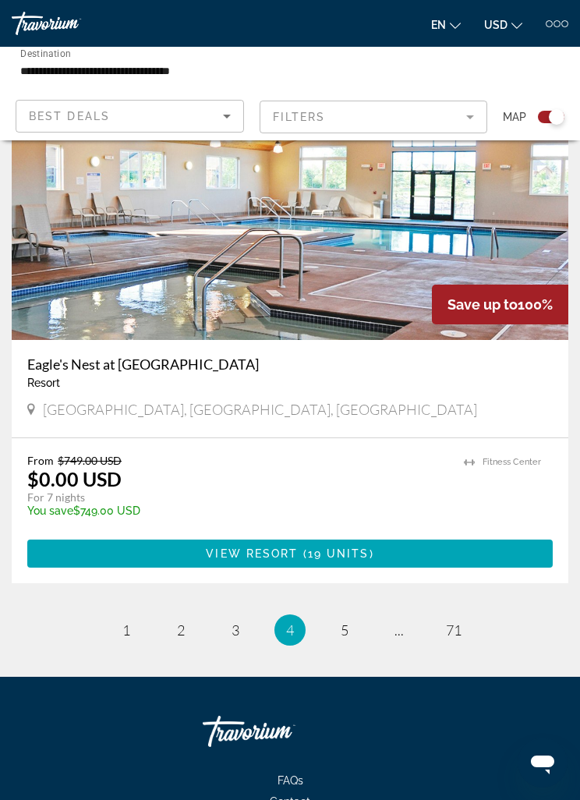
scroll to position [6270, 0]
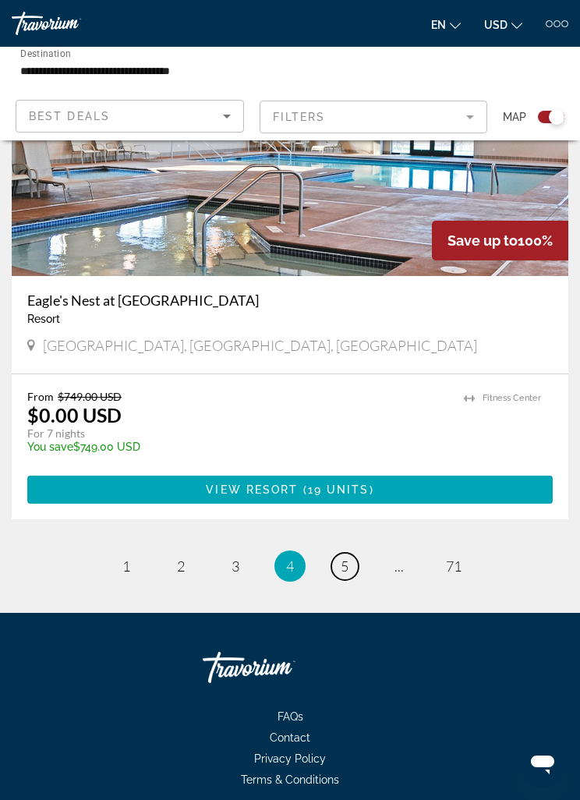
click at [343, 557] on span "5" at bounding box center [345, 565] width 8 height 17
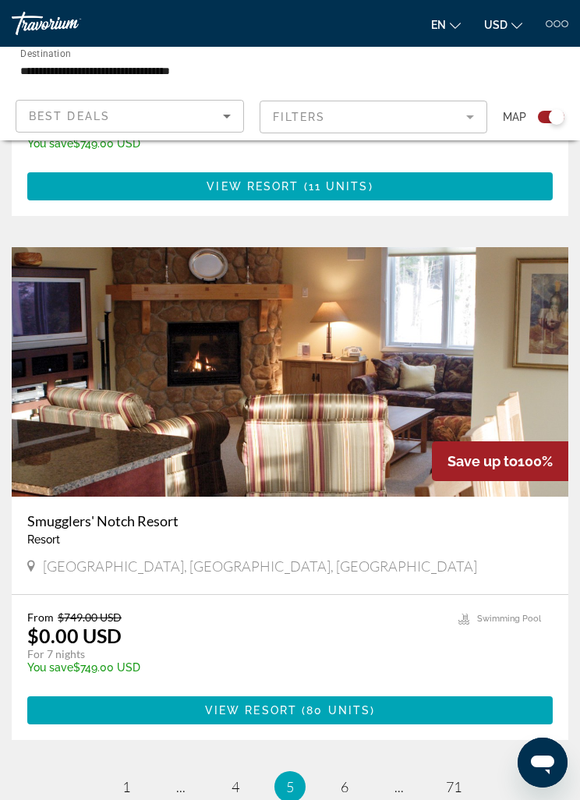
scroll to position [6070, 0]
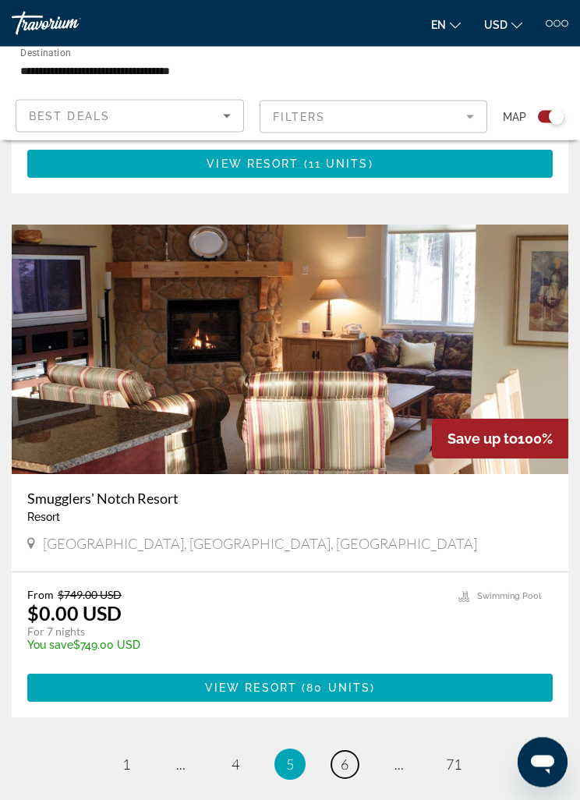
click at [341, 756] on span "6" at bounding box center [345, 764] width 8 height 17
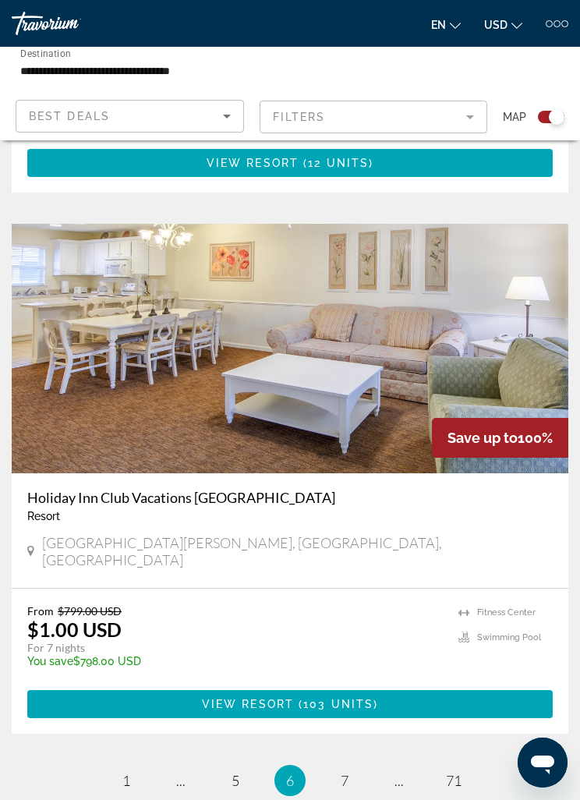
scroll to position [6070, 0]
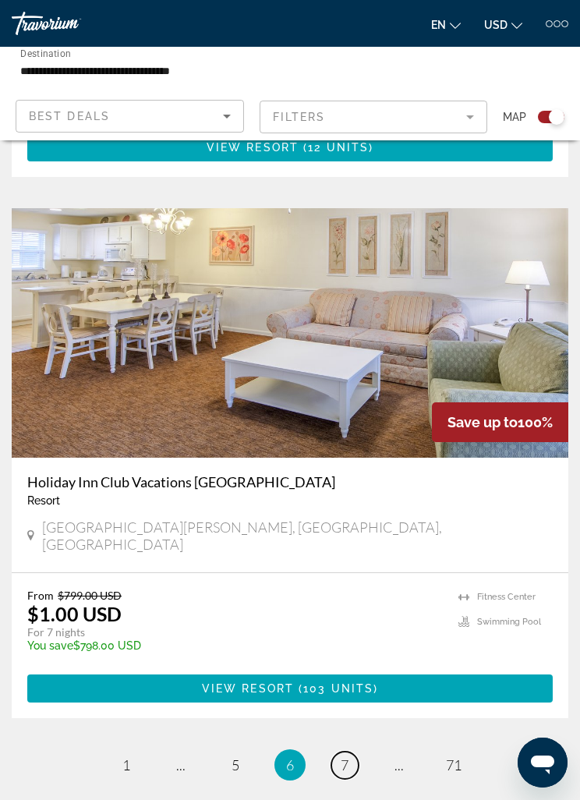
click at [341, 756] on span "7" at bounding box center [345, 764] width 8 height 17
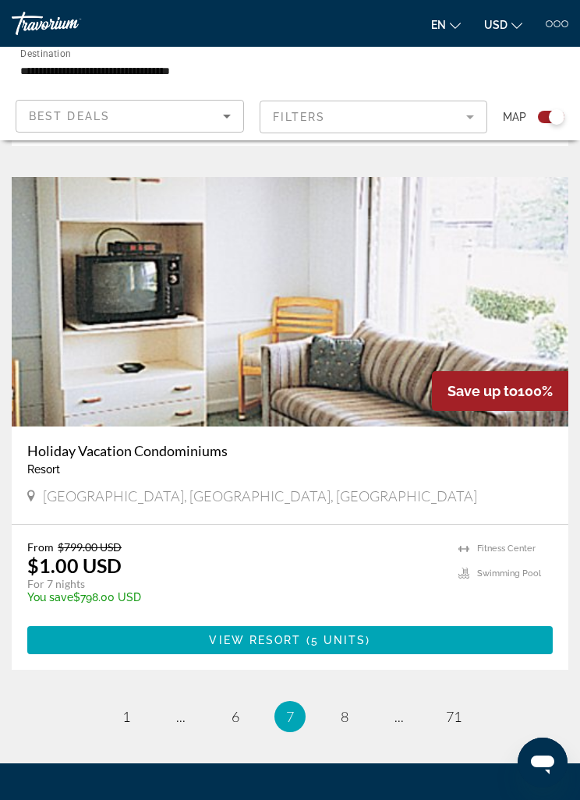
scroll to position [6103, 0]
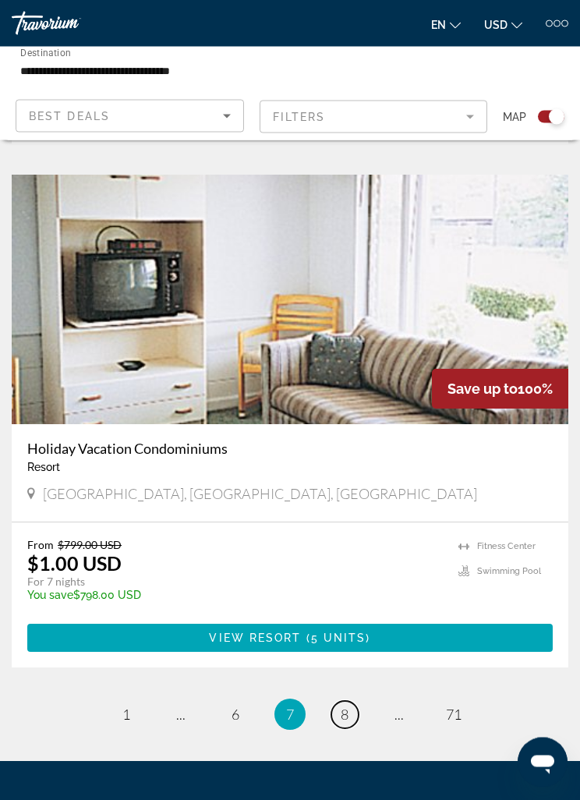
click at [348, 709] on span "8" at bounding box center [345, 714] width 8 height 17
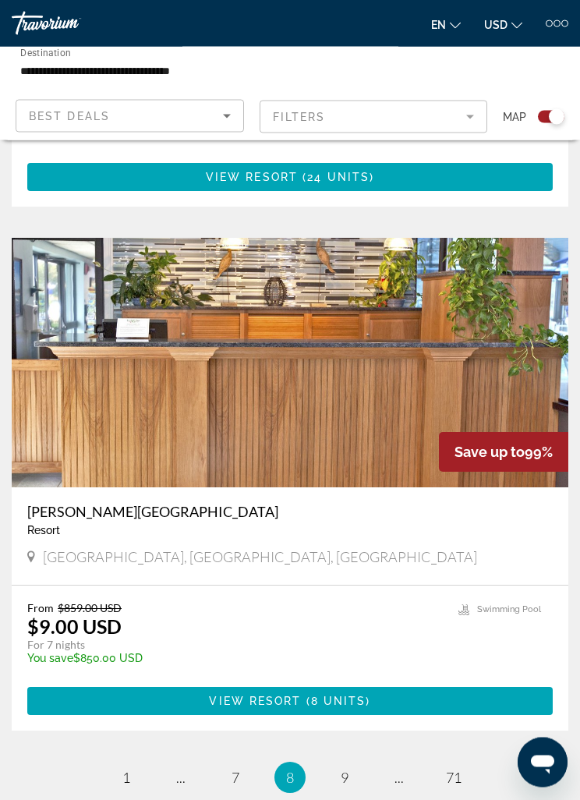
scroll to position [6052, 0]
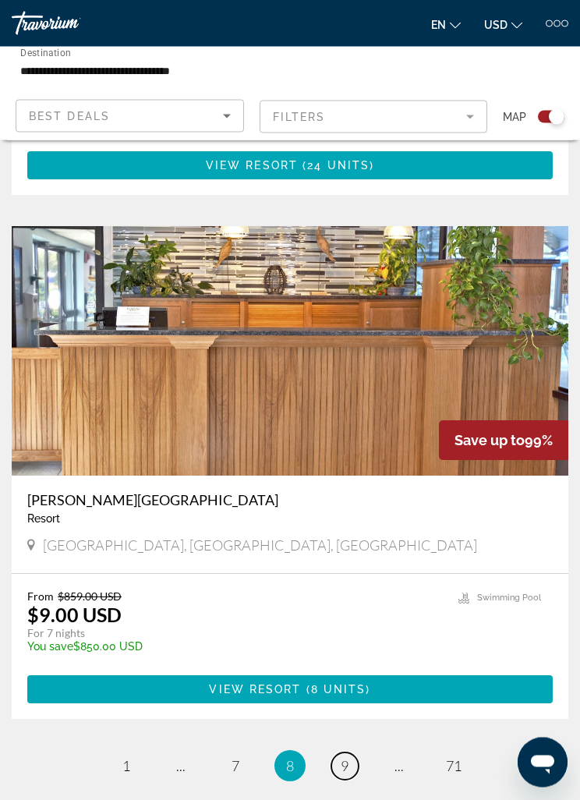
click at [349, 754] on link "page 9" at bounding box center [344, 766] width 27 height 27
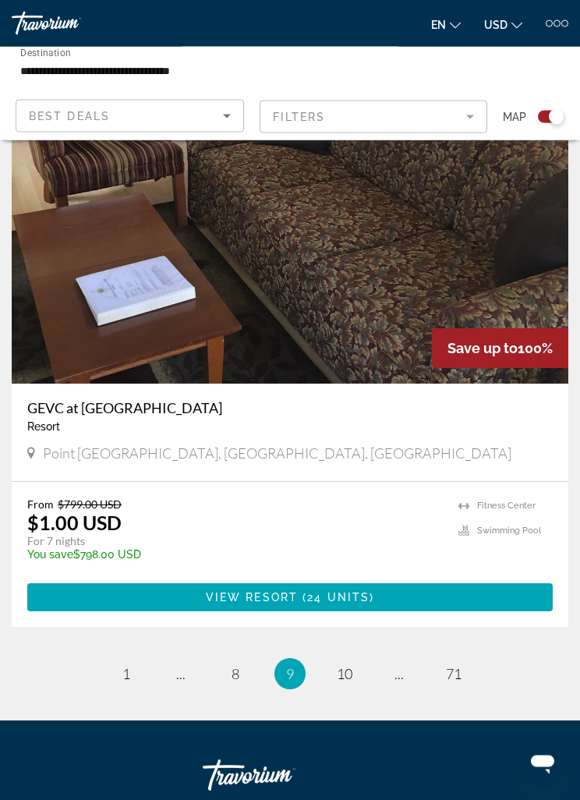
scroll to position [6144, 0]
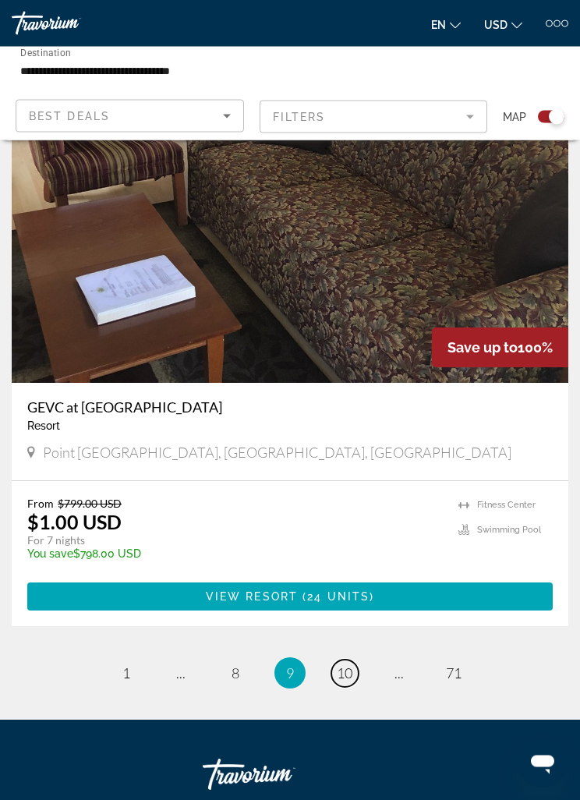
click at [347, 669] on span "10" at bounding box center [345, 673] width 16 height 17
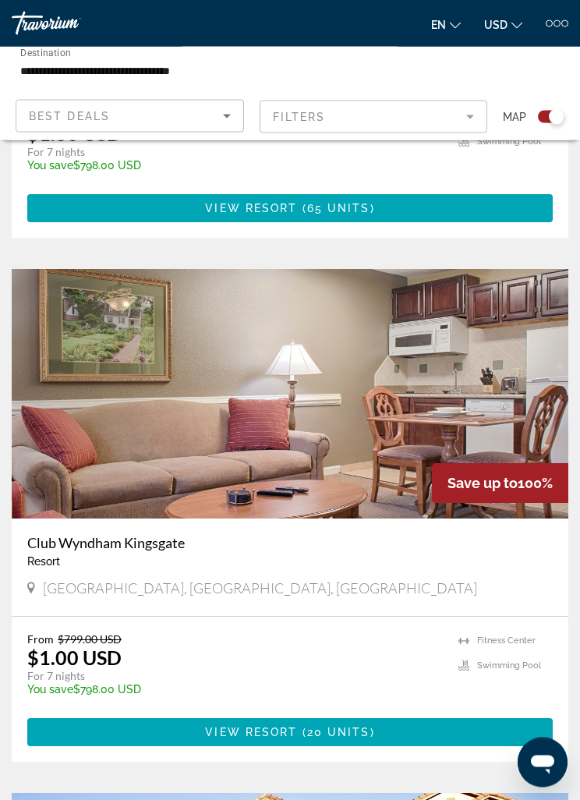
scroll to position [4957, 0]
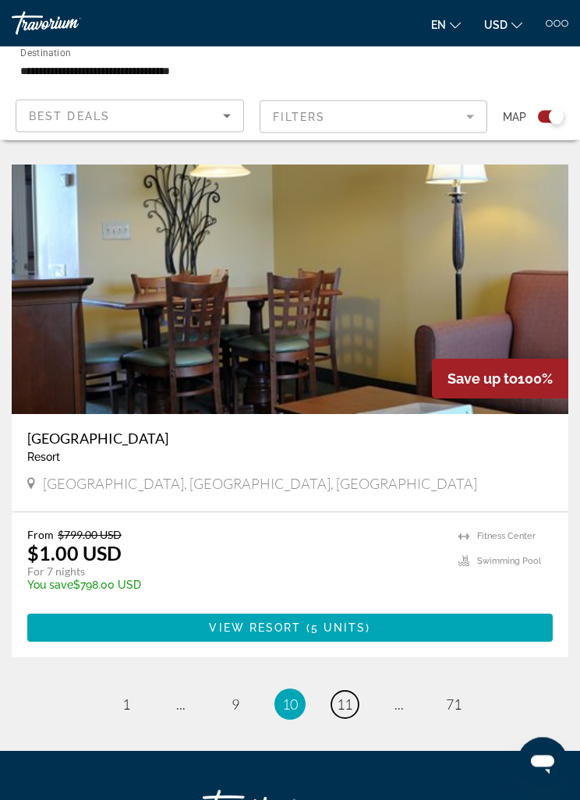
click at [355, 705] on link "page 11" at bounding box center [344, 704] width 27 height 27
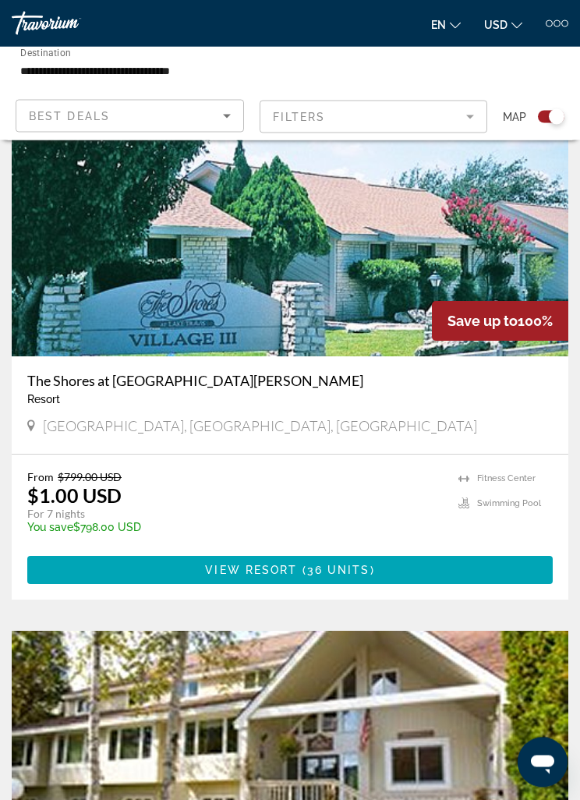
scroll to position [3546, 0]
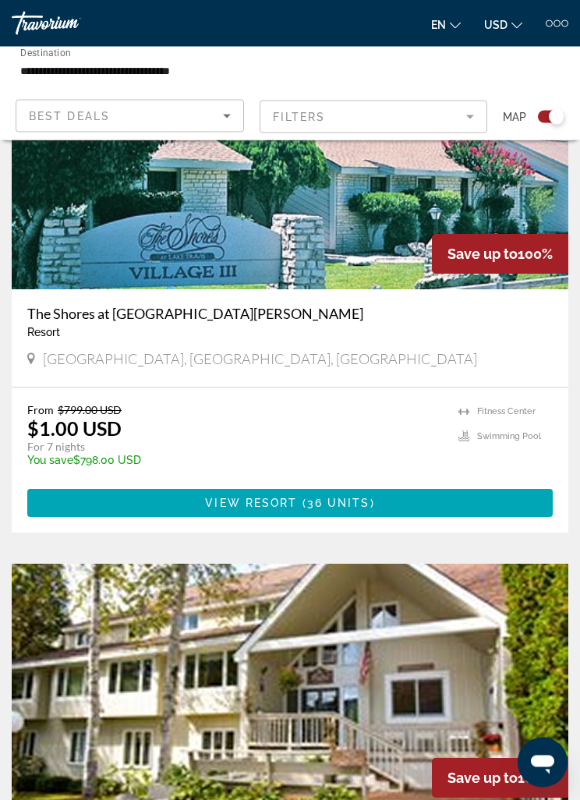
click at [374, 493] on span "Main content" at bounding box center [289, 503] width 525 height 37
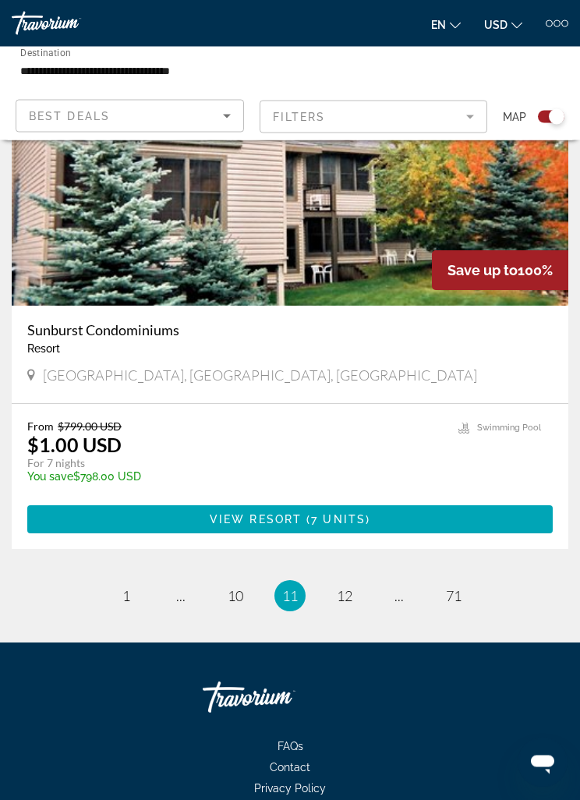
scroll to position [6236, 0]
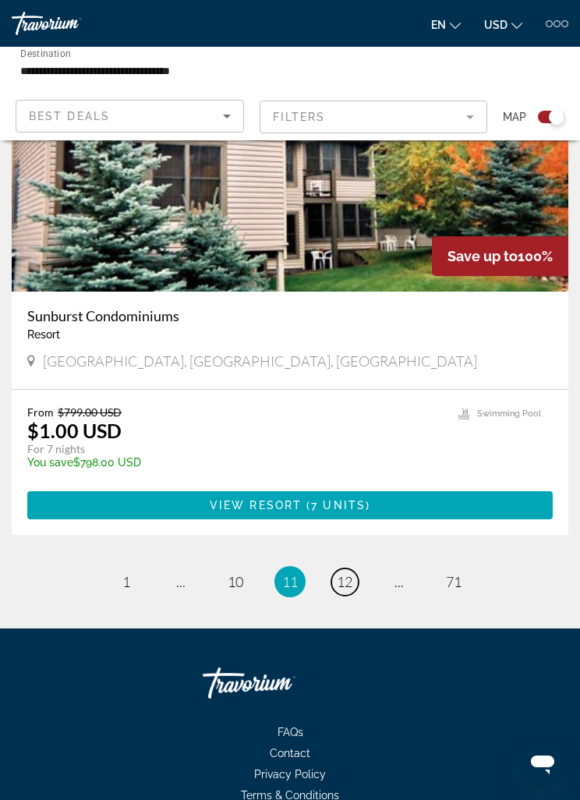
click at [343, 583] on span "12" at bounding box center [345, 581] width 16 height 17
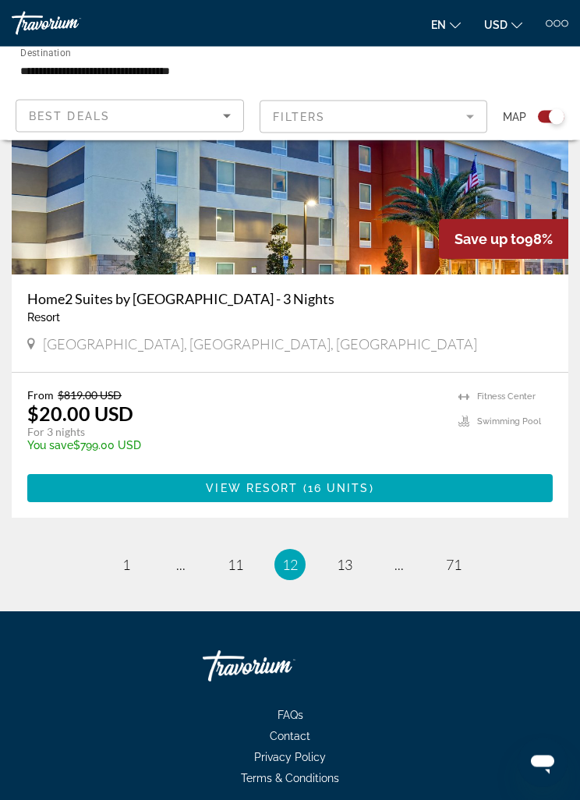
scroll to position [6260, 0]
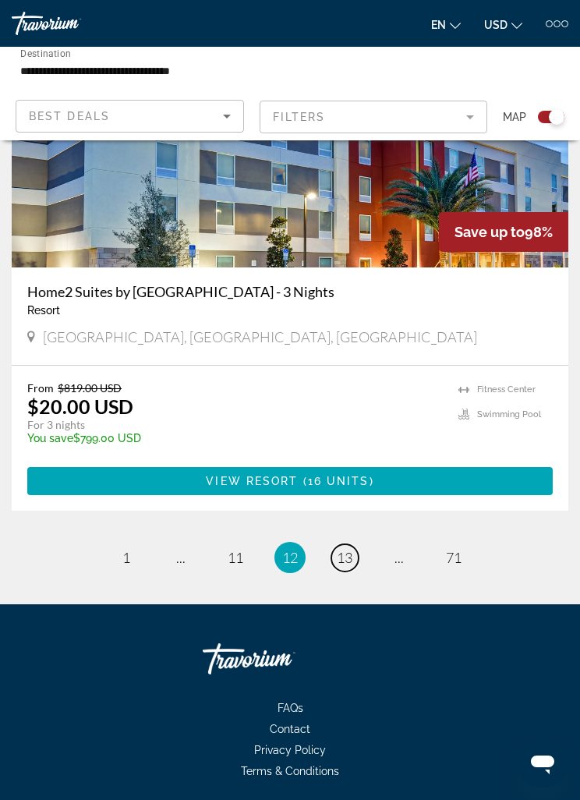
click at [356, 558] on link "page 13" at bounding box center [344, 557] width 27 height 27
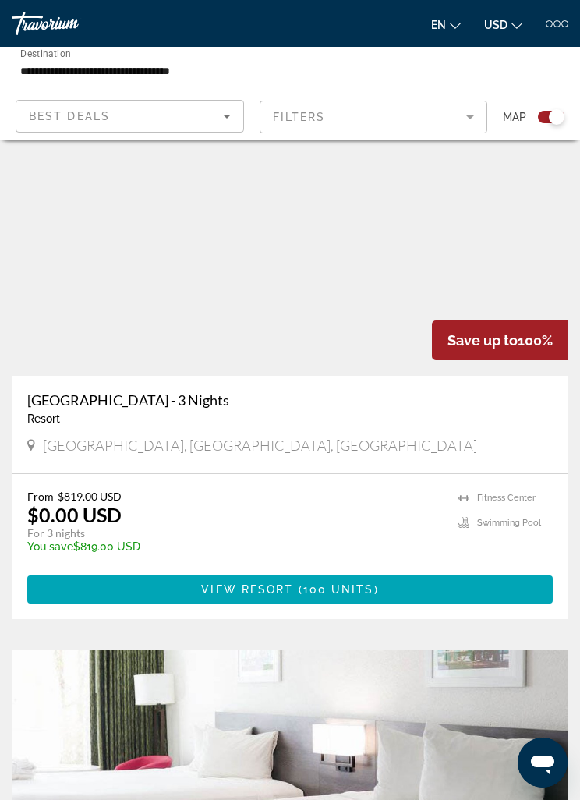
scroll to position [5126, 0]
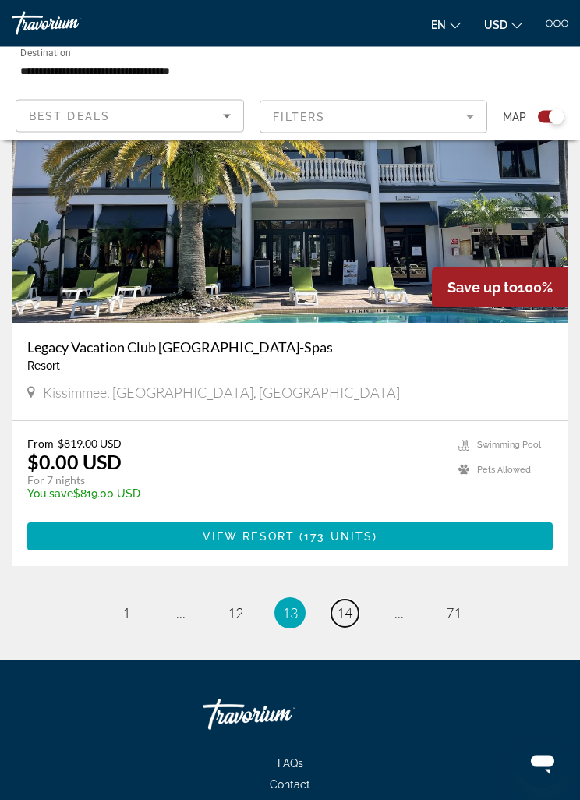
click at [344, 605] on span "14" at bounding box center [345, 613] width 16 height 17
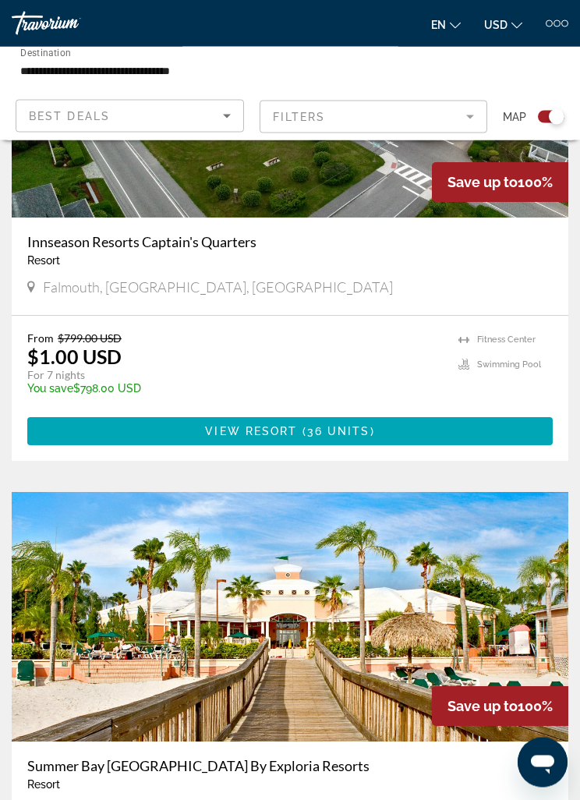
scroll to position [2117, 0]
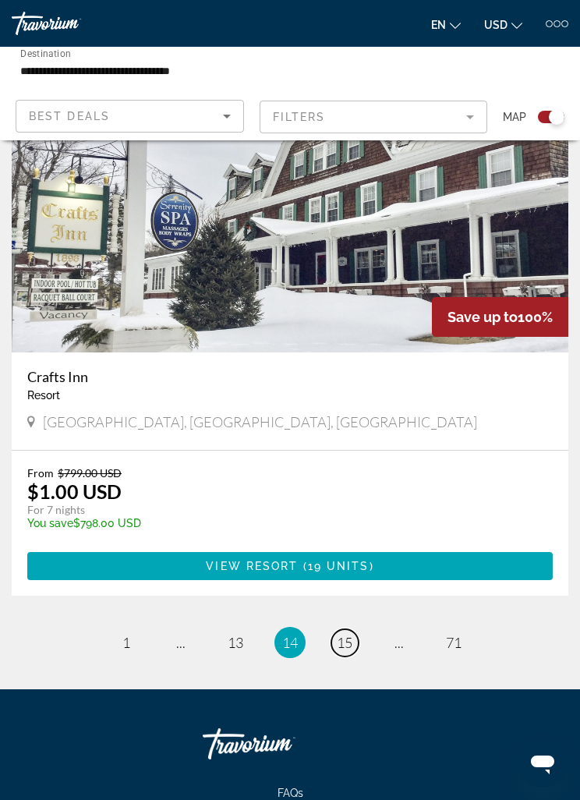
click at [334, 629] on link "page 15" at bounding box center [344, 642] width 27 height 27
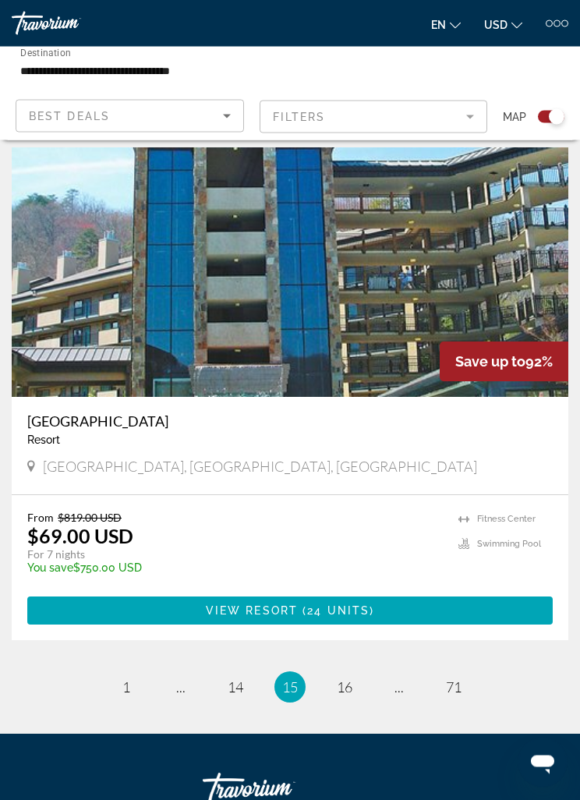
scroll to position [6132, 0]
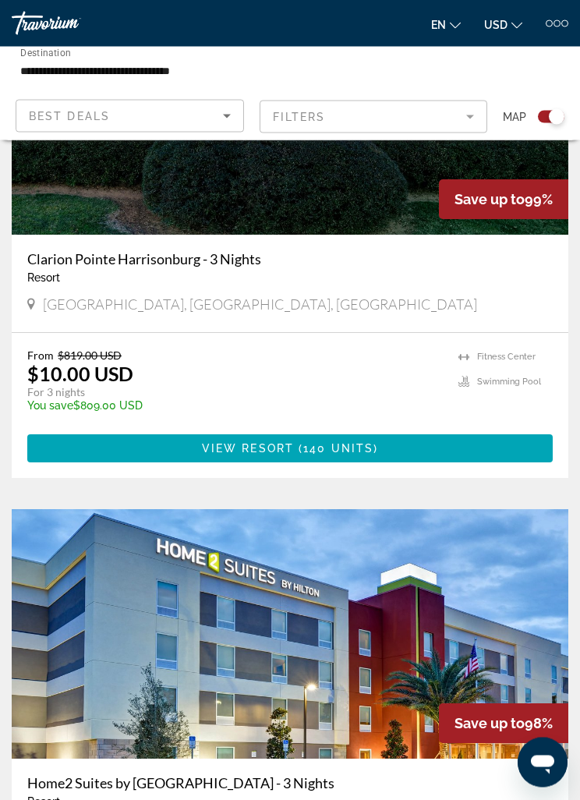
click at [461, 106] on mat-form-field "Filters" at bounding box center [374, 117] width 228 height 33
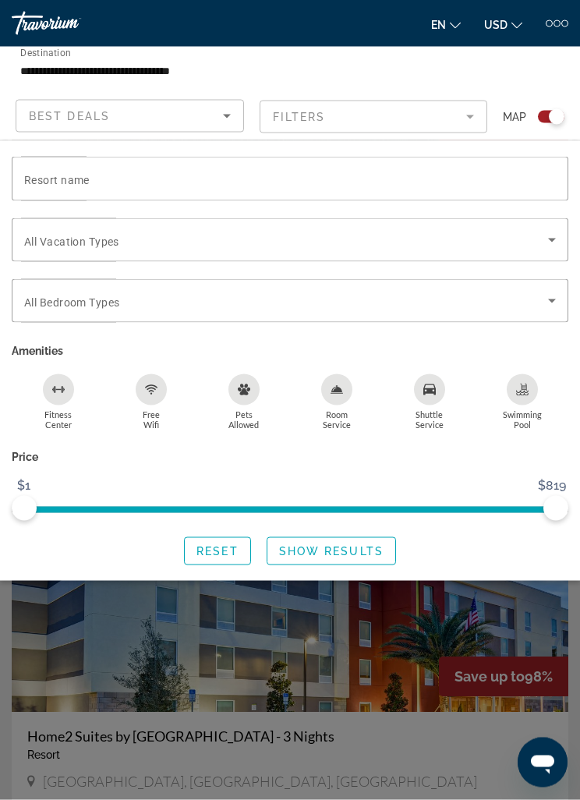
scroll to position [1080, 0]
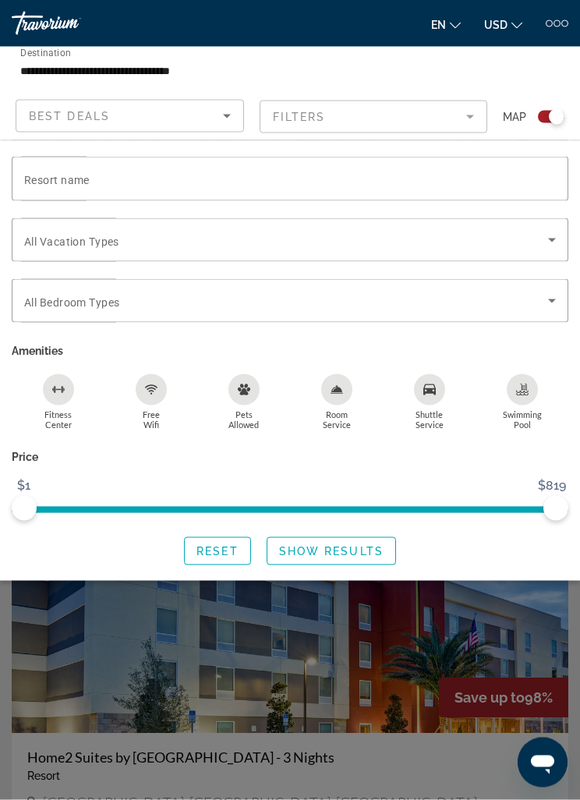
click at [225, 112] on icon "Sort by" at bounding box center [226, 116] width 19 height 19
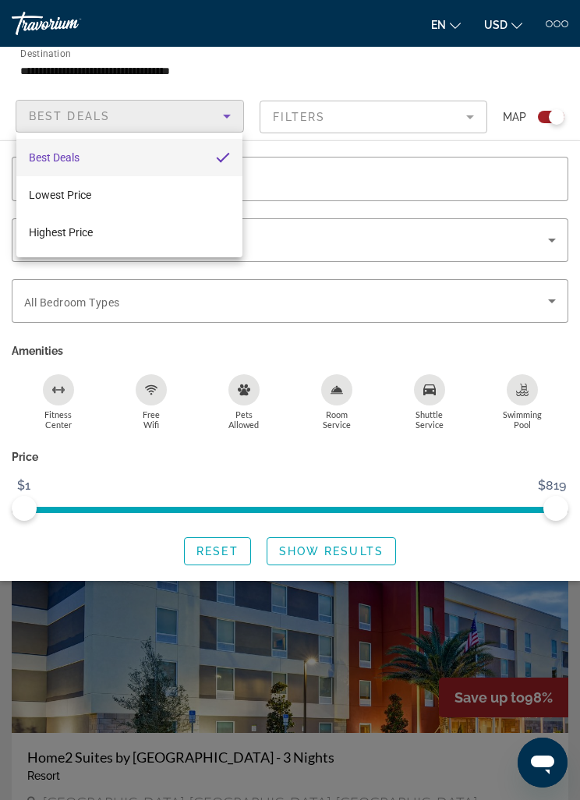
click at [452, 76] on div at bounding box center [290, 400] width 580 height 800
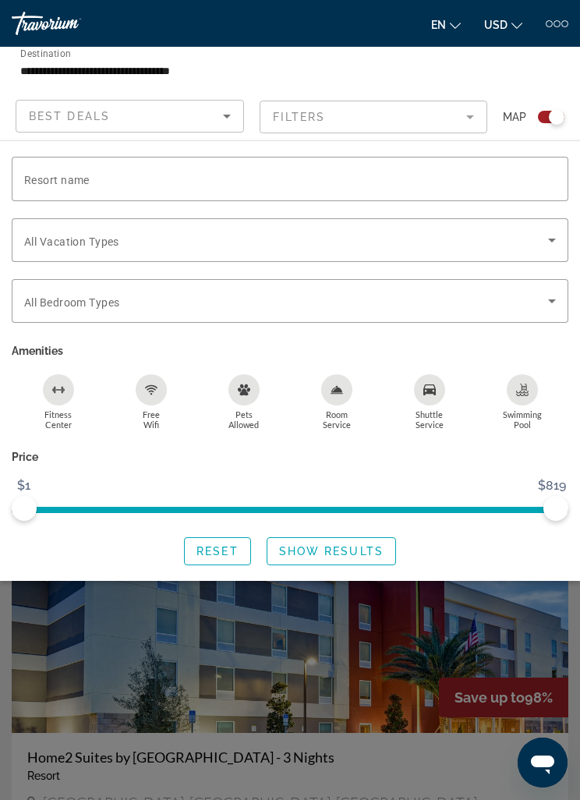
click at [465, 631] on div "Search widget" at bounding box center [290, 517] width 580 height 566
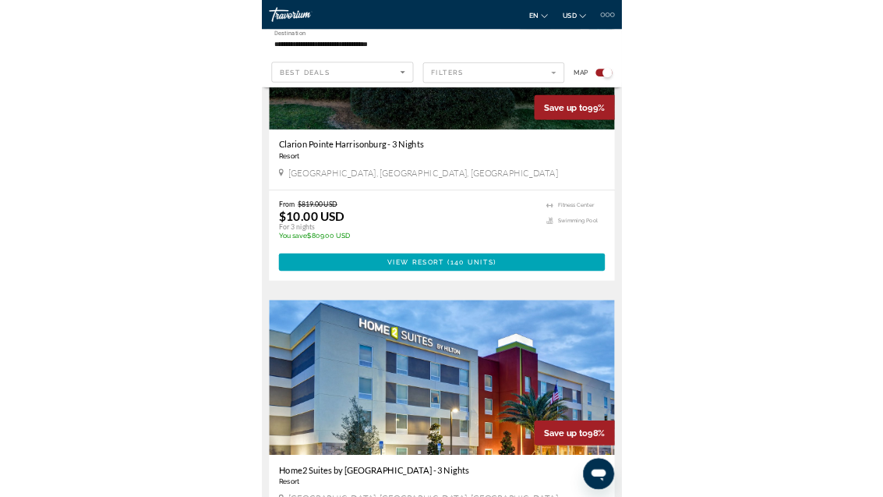
scroll to position [900, 0]
